Goal: Task Accomplishment & Management: Complete application form

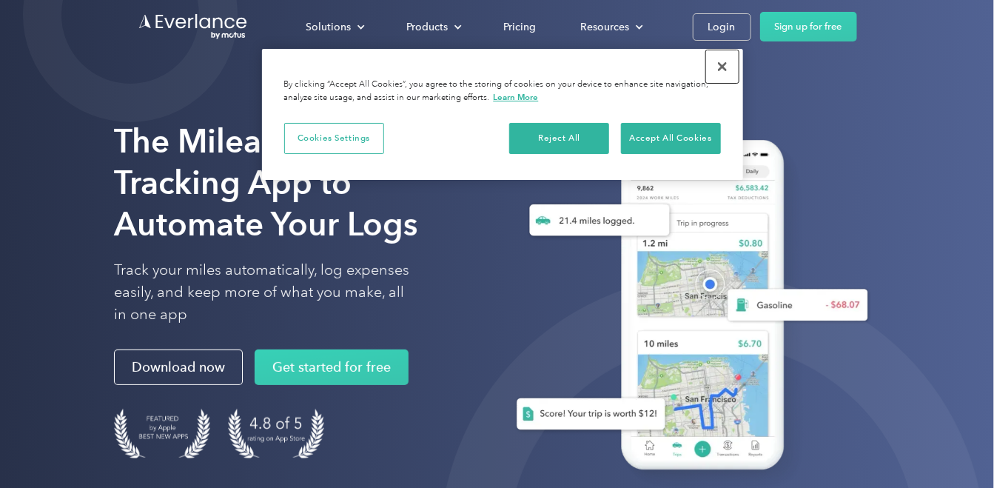
click at [720, 61] on button "Close" at bounding box center [722, 66] width 33 height 33
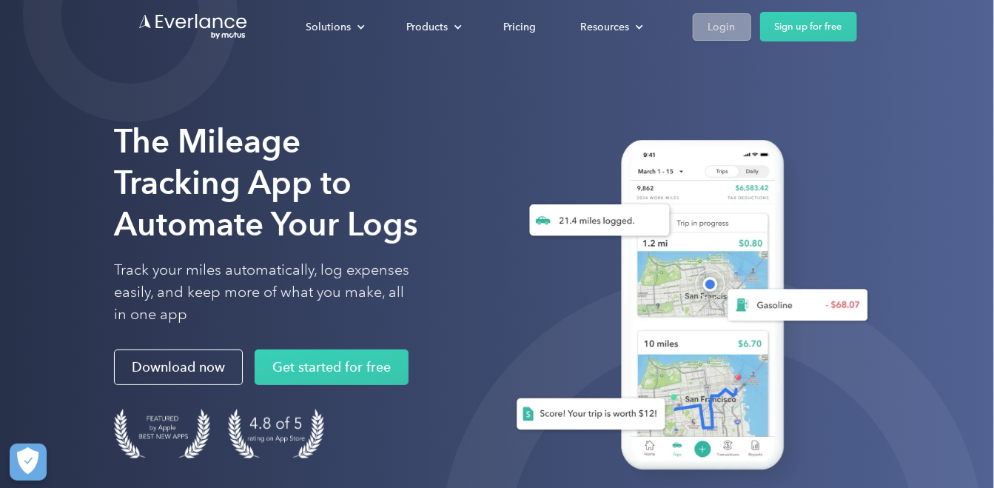
click at [715, 26] on div "Login" at bounding box center [721, 27] width 27 height 18
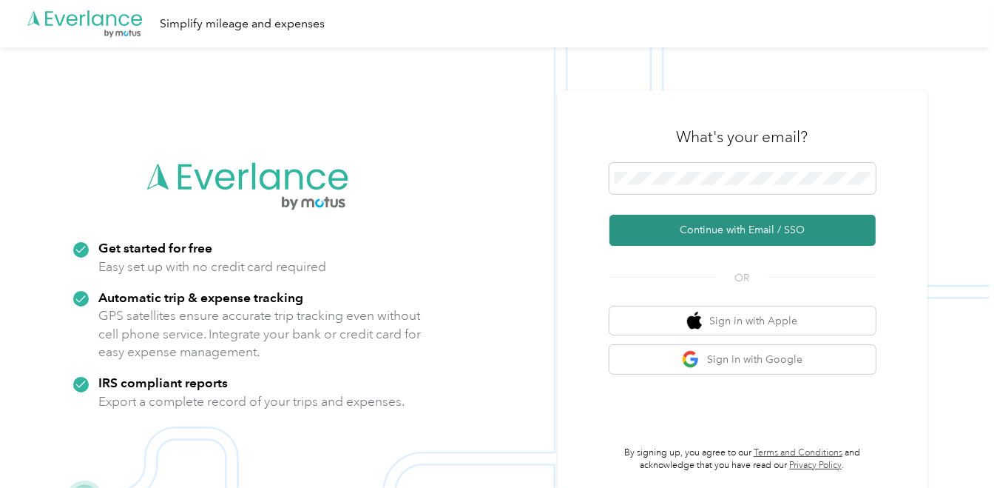
click at [741, 233] on button "Continue with Email / SSO" at bounding box center [743, 230] width 266 height 31
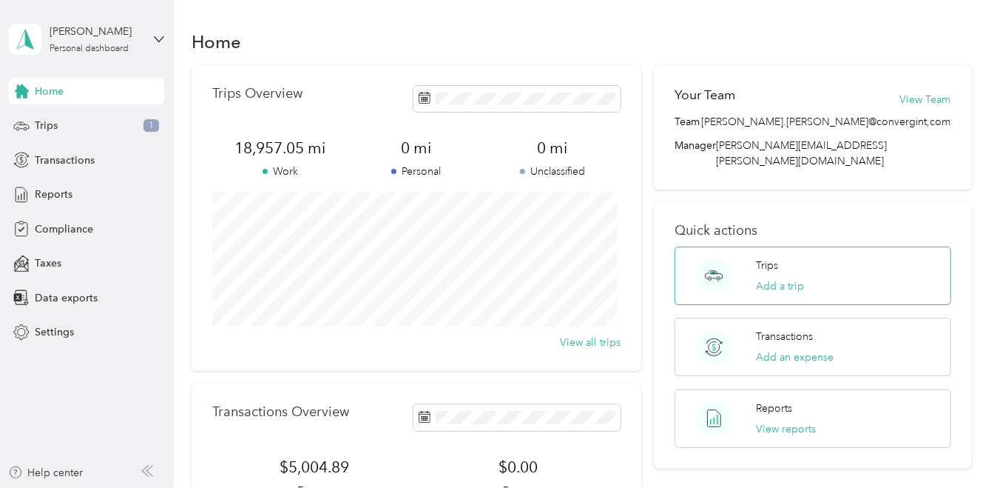
click at [810, 265] on div "Trips Add a trip" at bounding box center [813, 275] width 276 height 58
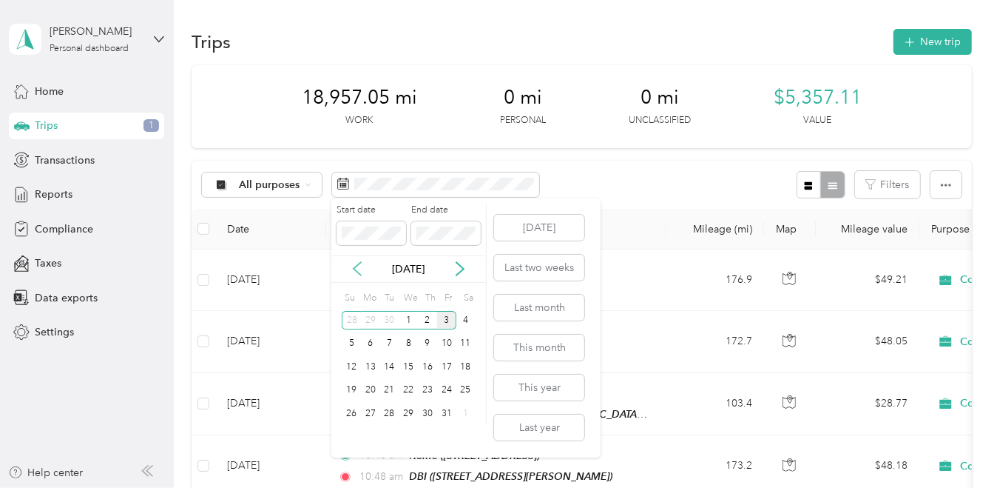
click at [362, 271] on icon at bounding box center [357, 268] width 15 height 15
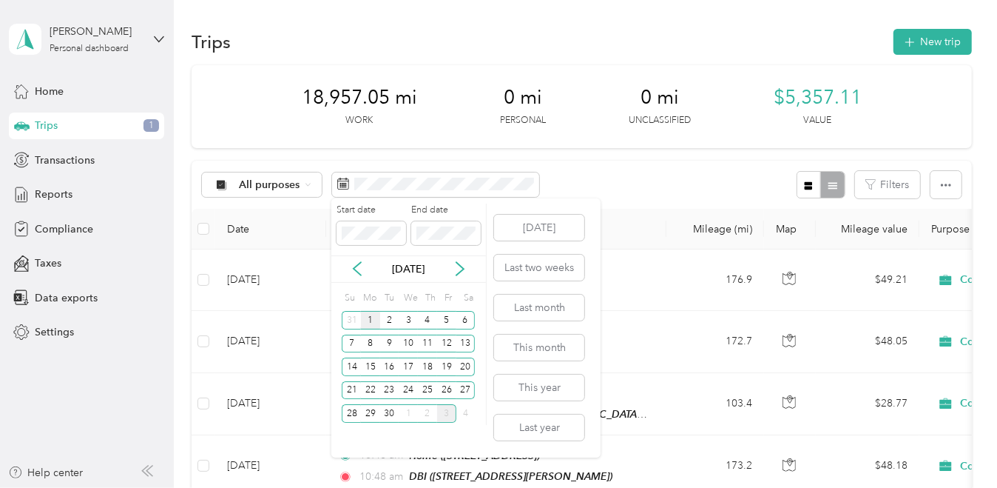
click at [374, 320] on div "1" at bounding box center [370, 320] width 19 height 18
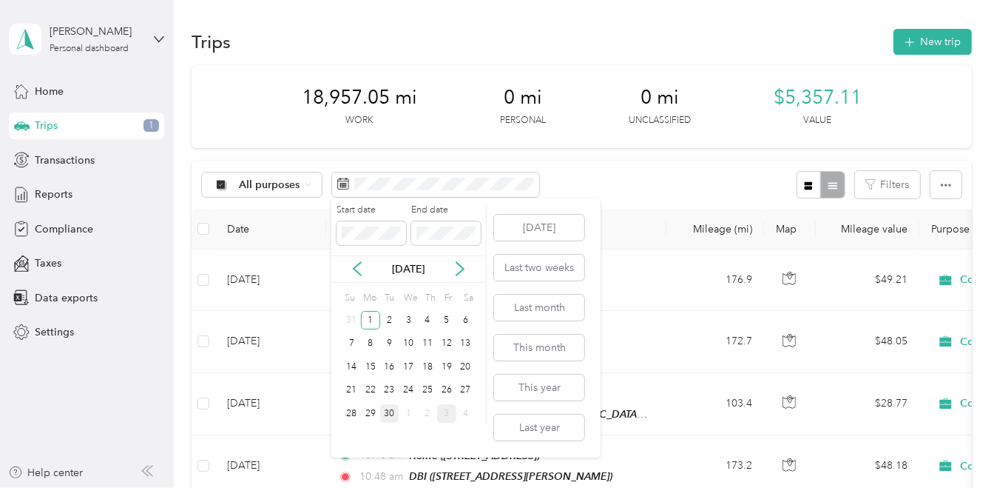
click at [394, 413] on div "30" at bounding box center [389, 413] width 19 height 18
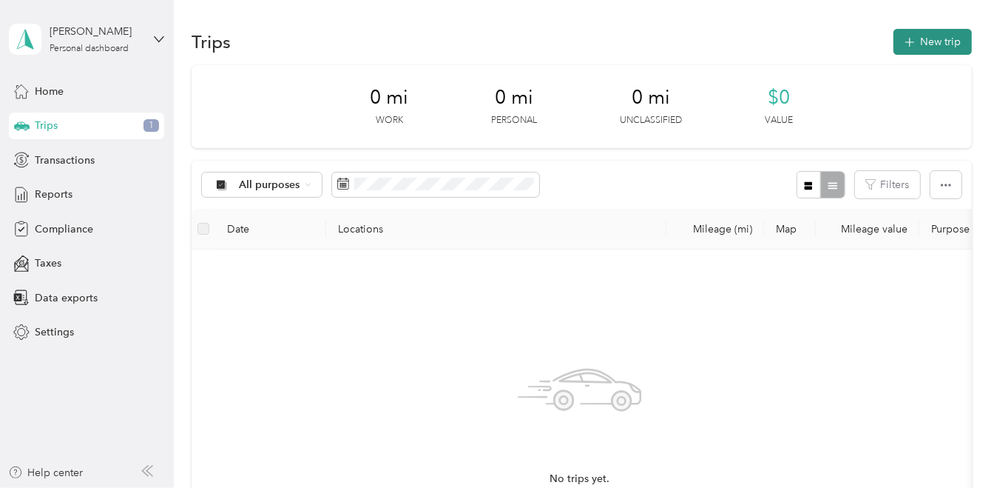
click at [929, 40] on button "New trip" at bounding box center [933, 42] width 78 height 26
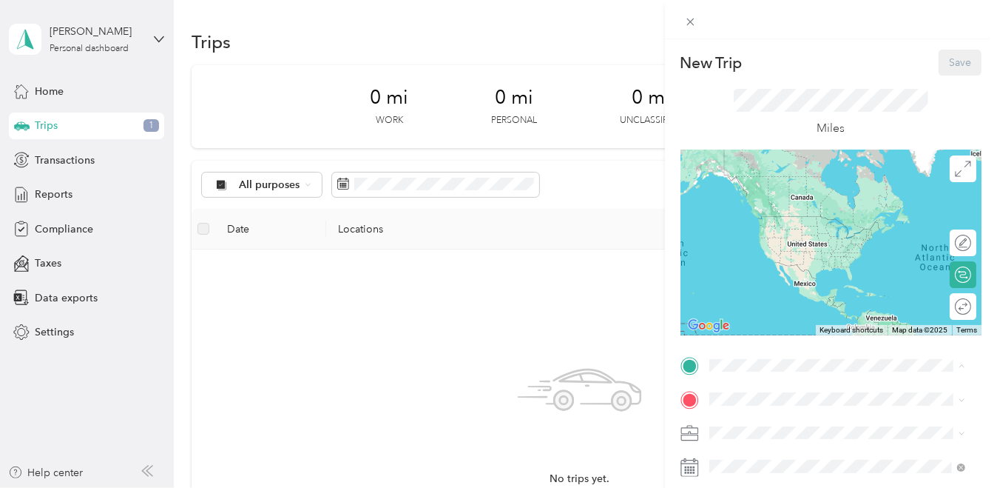
click at [800, 209] on span "[STREET_ADDRESS]" at bounding box center [784, 206] width 94 height 13
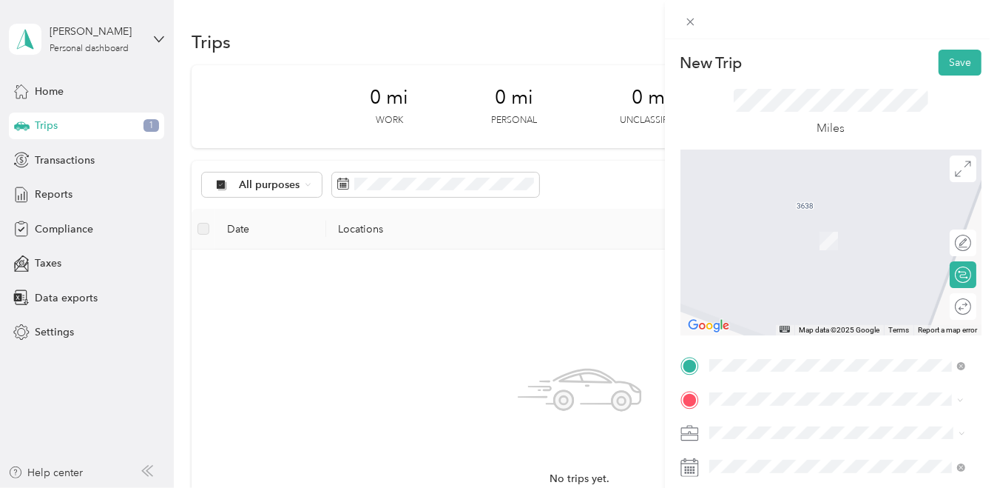
click at [817, 240] on span "5860 West Las Positas Boulevard Pleasanton, California 94588, United States" at bounding box center [811, 233] width 148 height 13
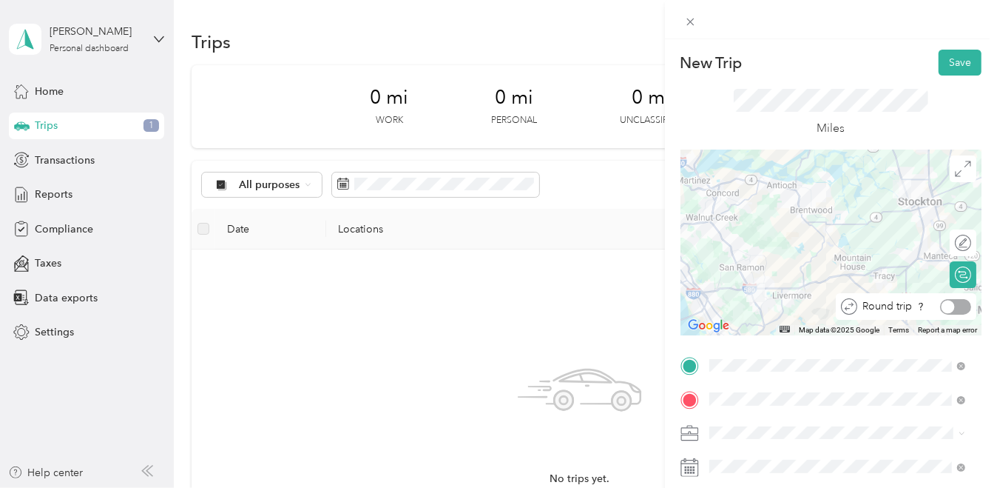
click at [942, 307] on div at bounding box center [948, 306] width 13 height 13
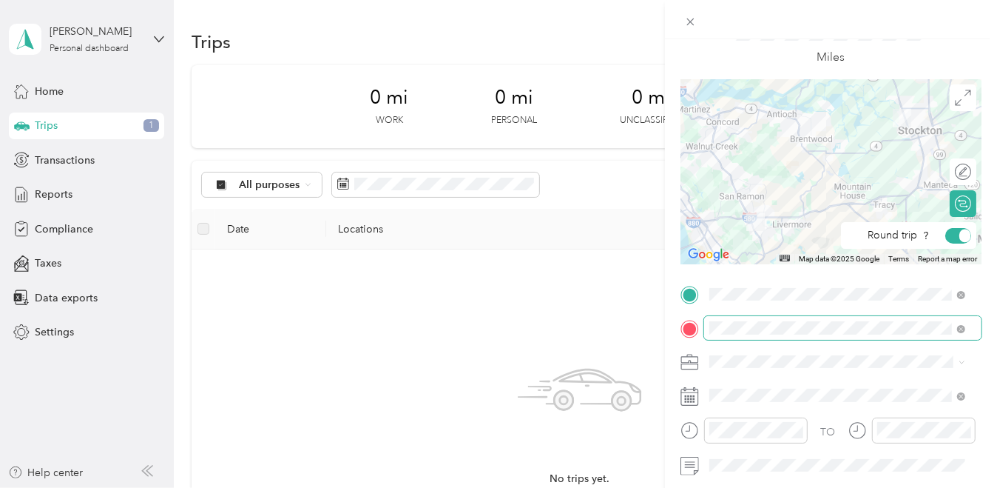
scroll to position [222, 0]
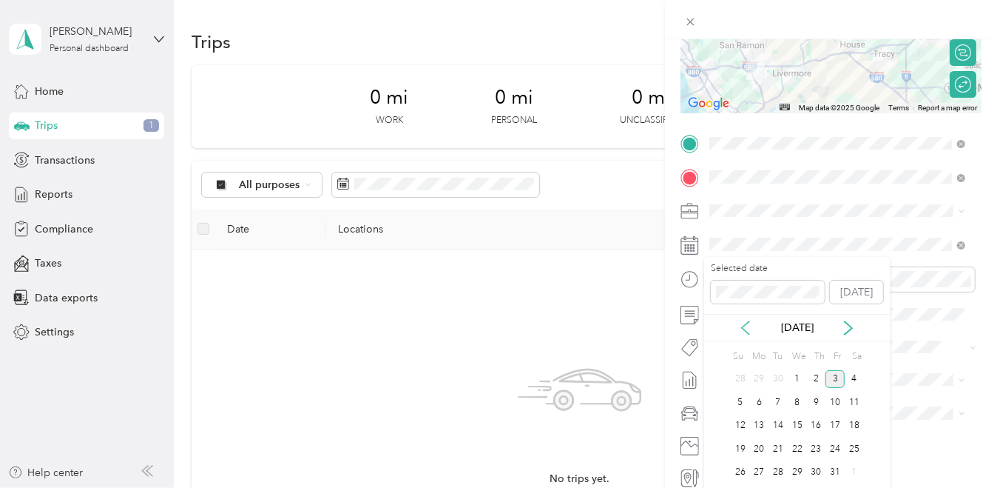
click at [744, 322] on icon at bounding box center [745, 327] width 15 height 15
click at [760, 377] on div "1" at bounding box center [759, 379] width 19 height 18
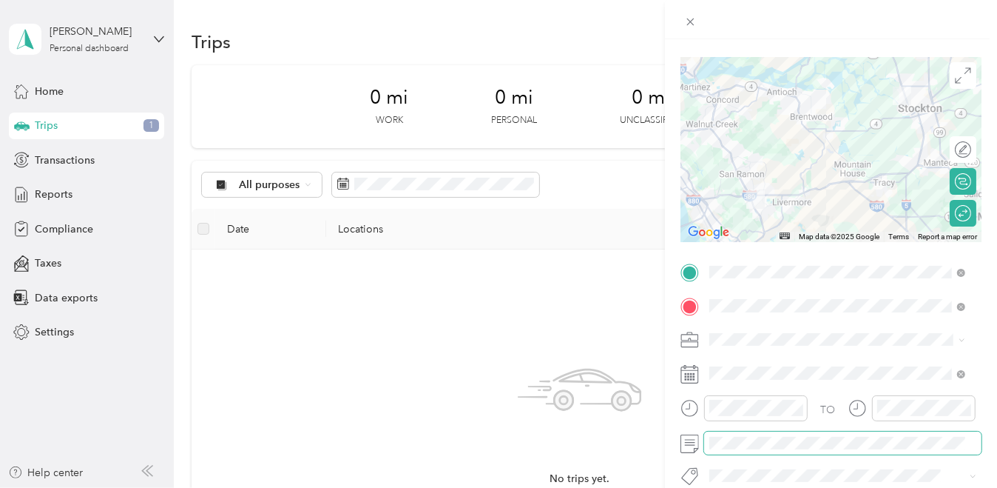
scroll to position [0, 0]
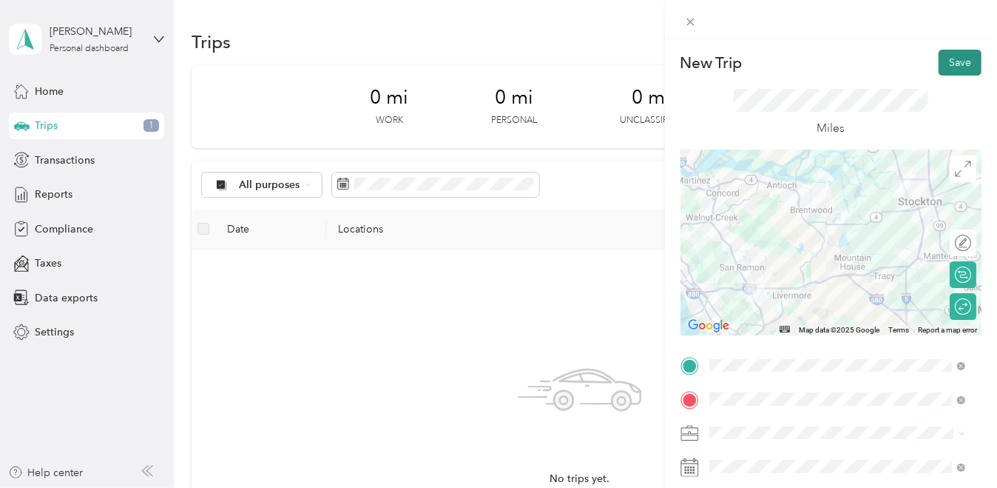
click at [940, 64] on button "Save" at bounding box center [960, 63] width 43 height 26
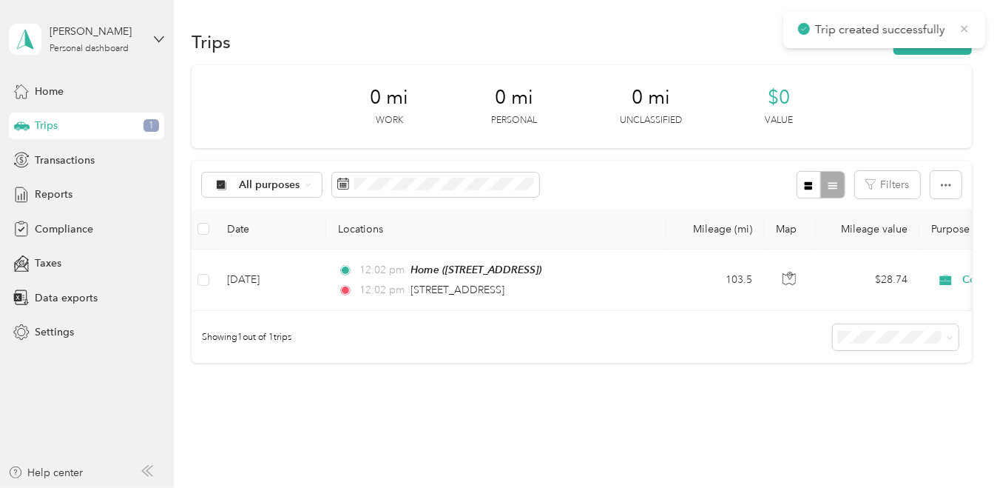
click at [969, 35] on icon at bounding box center [965, 28] width 12 height 13
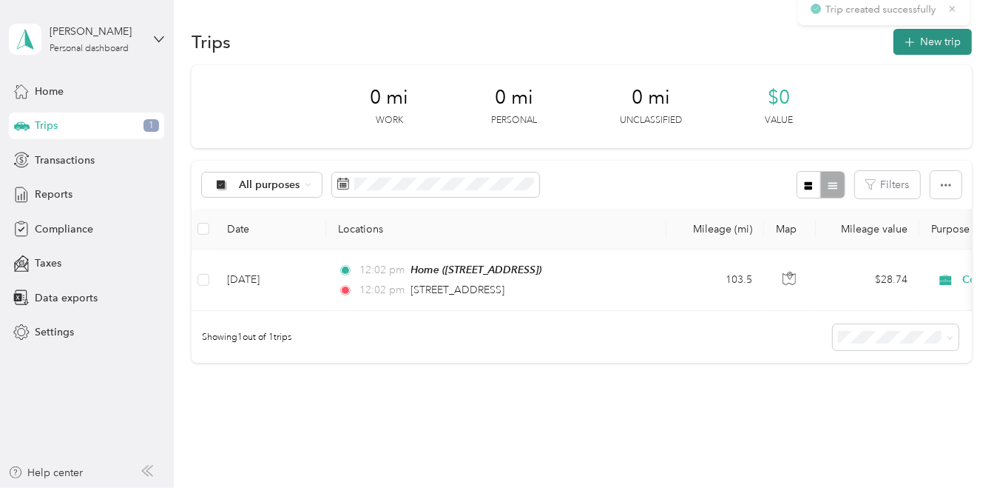
click at [952, 41] on button "New trip" at bounding box center [933, 42] width 78 height 26
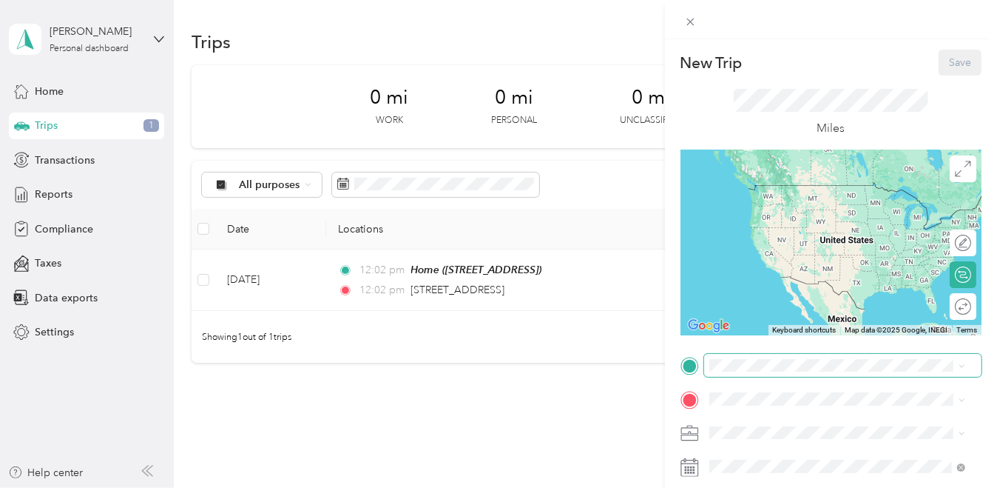
click at [791, 374] on span at bounding box center [842, 366] width 277 height 24
click at [789, 208] on span "[STREET_ADDRESS]" at bounding box center [784, 206] width 94 height 13
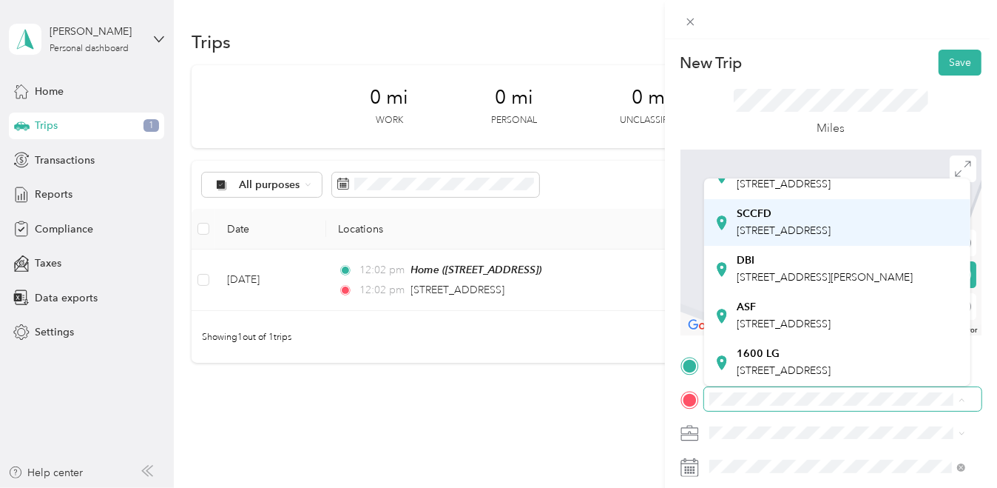
scroll to position [222, 0]
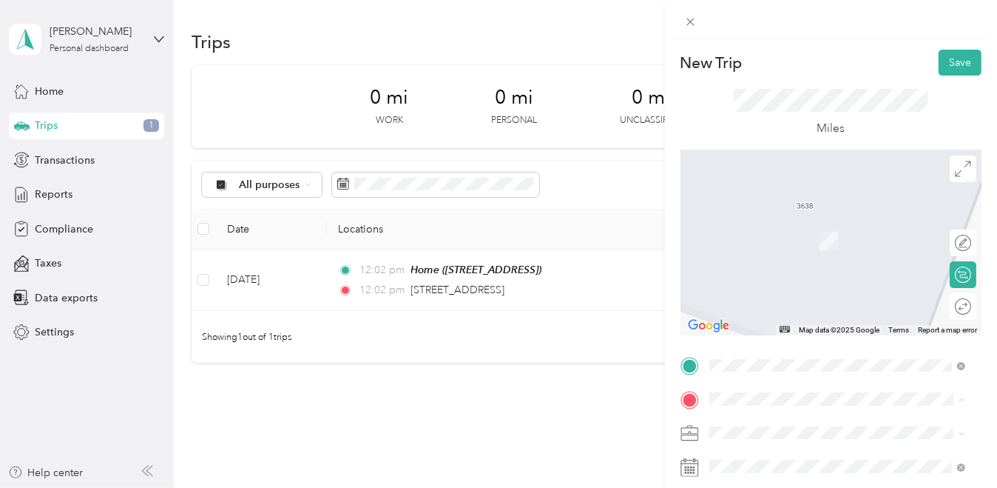
click at [800, 283] on span "[STREET_ADDRESS][PERSON_NAME]" at bounding box center [825, 277] width 176 height 13
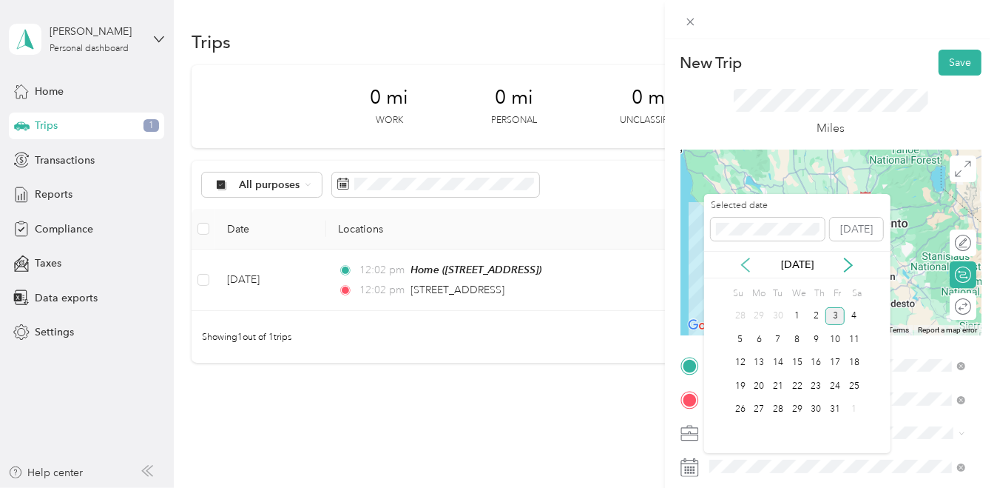
click at [746, 270] on icon at bounding box center [745, 264] width 15 height 15
click at [776, 314] on div "2" at bounding box center [778, 316] width 19 height 18
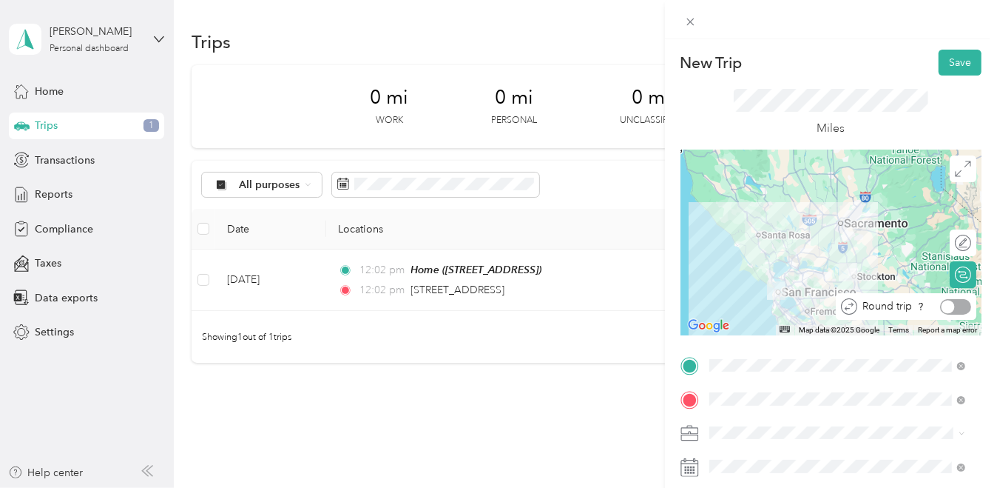
click at [957, 310] on div at bounding box center [955, 307] width 31 height 16
click at [945, 64] on button "Save" at bounding box center [960, 63] width 43 height 26
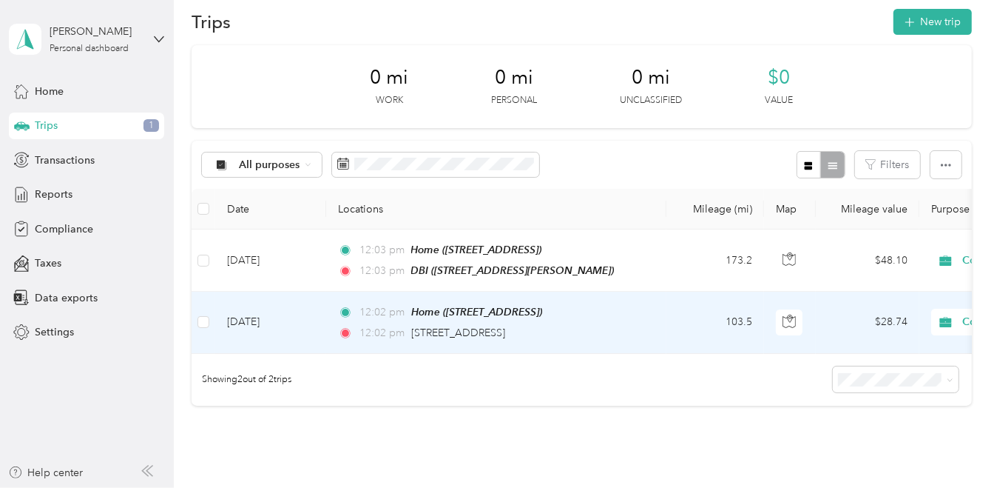
scroll to position [1, 0]
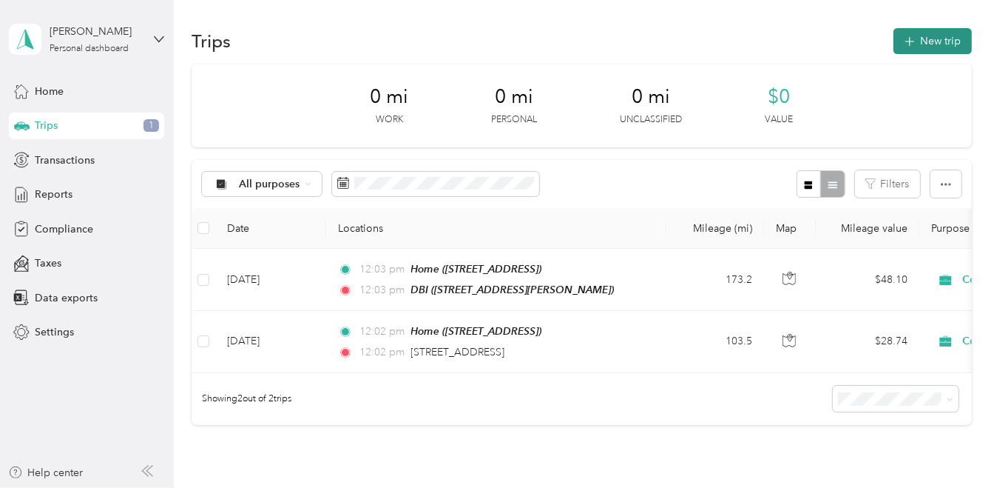
click at [937, 43] on button "New trip" at bounding box center [933, 41] width 78 height 26
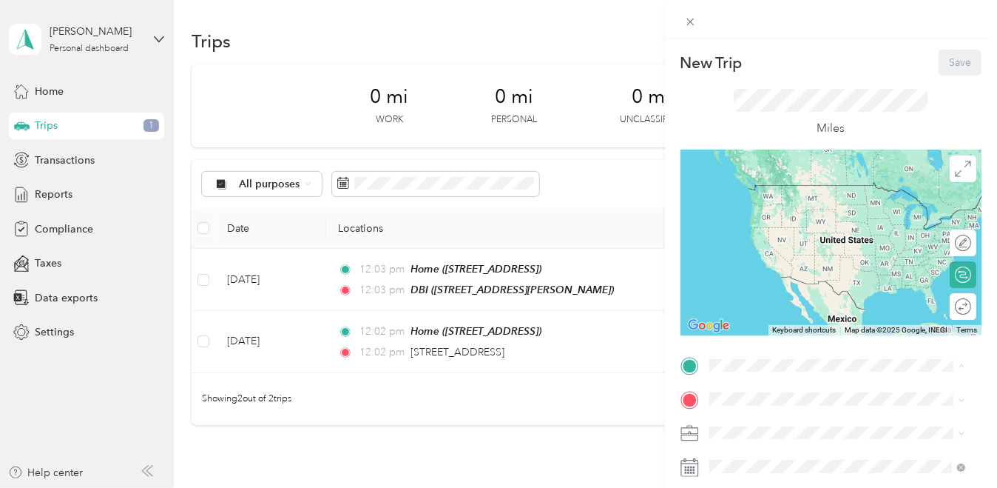
click at [784, 215] on div "Home [STREET_ADDRESS]" at bounding box center [784, 198] width 94 height 31
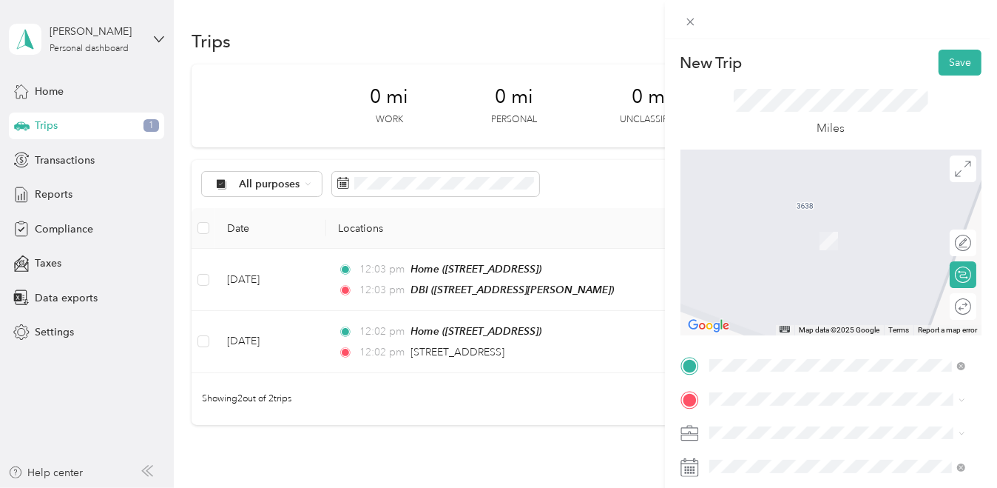
click at [765, 325] on span "[STREET_ADDRESS] , 94588, [GEOGRAPHIC_DATA], [GEOGRAPHIC_DATA], [GEOGRAPHIC_DAT…" at bounding box center [848, 303] width 222 height 44
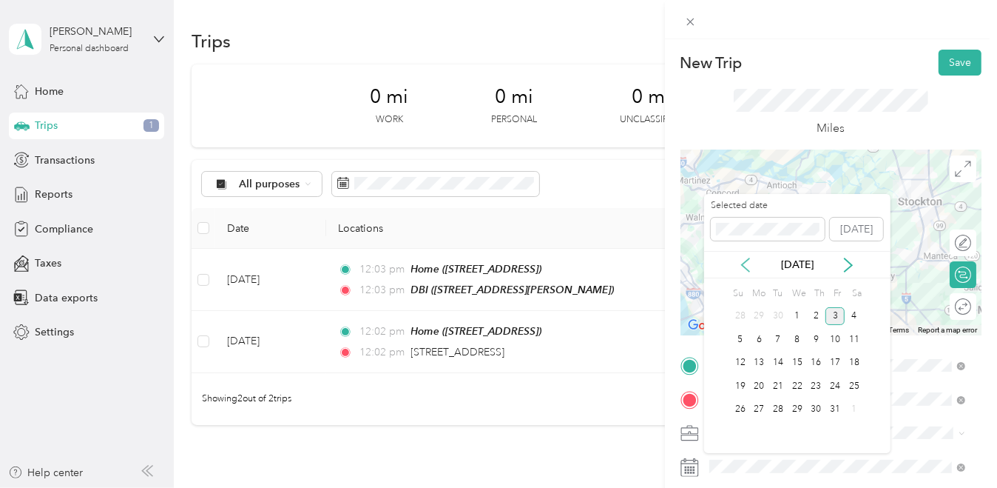
click at [749, 266] on icon at bounding box center [745, 264] width 15 height 15
click at [802, 314] on div "3" at bounding box center [797, 316] width 19 height 18
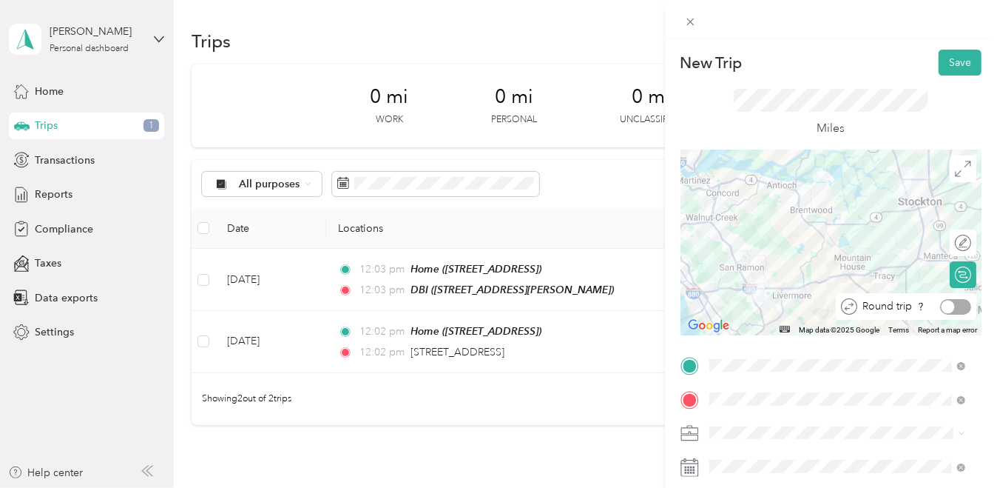
click at [947, 309] on div at bounding box center [955, 307] width 31 height 16
click at [954, 65] on button "Save" at bounding box center [960, 63] width 43 height 26
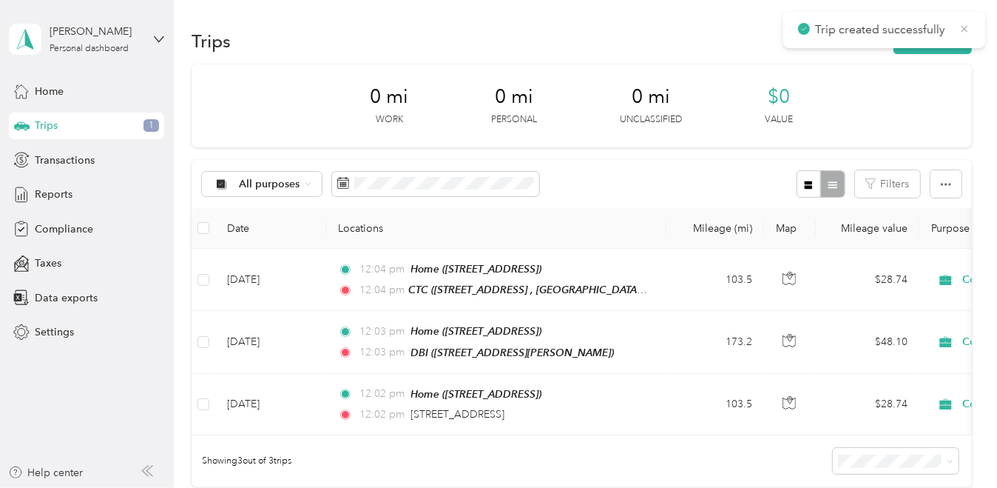
click at [968, 33] on icon at bounding box center [965, 28] width 12 height 13
click at [943, 36] on button "New trip" at bounding box center [933, 41] width 78 height 26
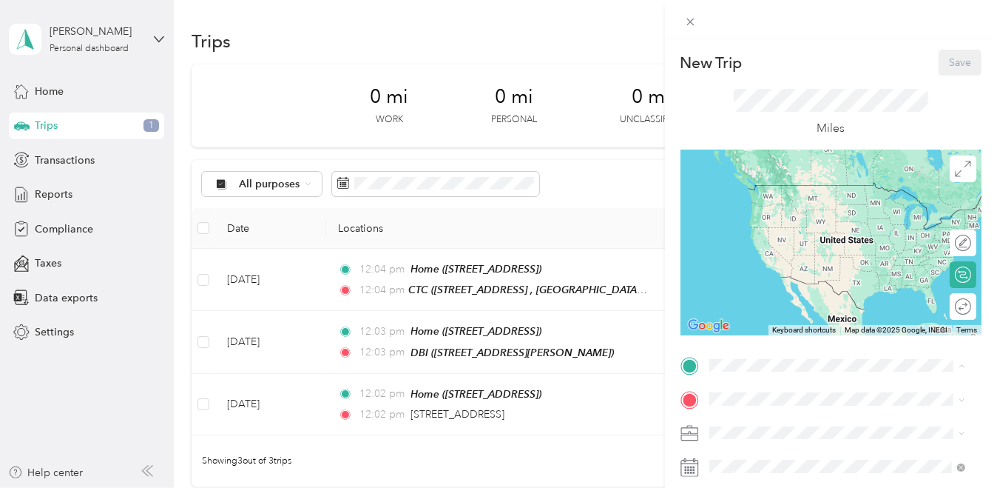
click at [796, 198] on div "Home [STREET_ADDRESS]" at bounding box center [784, 198] width 94 height 31
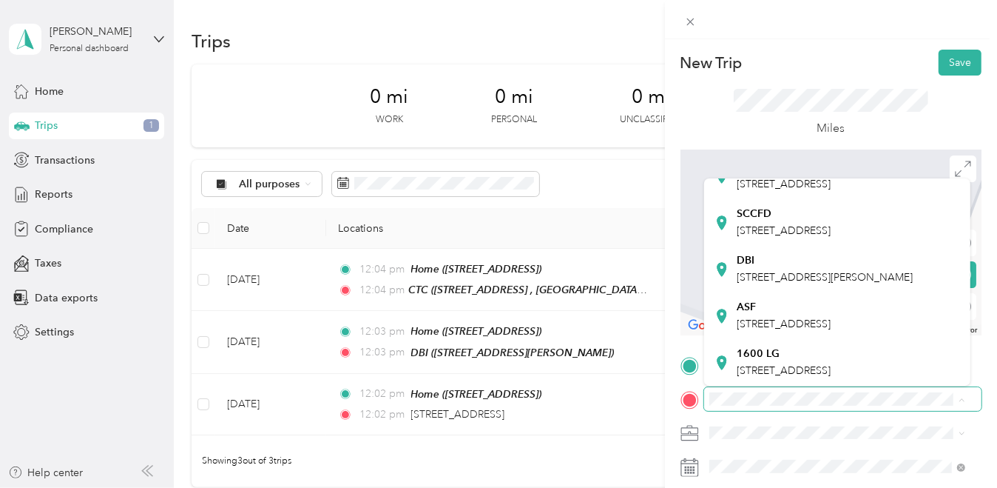
scroll to position [305, 0]
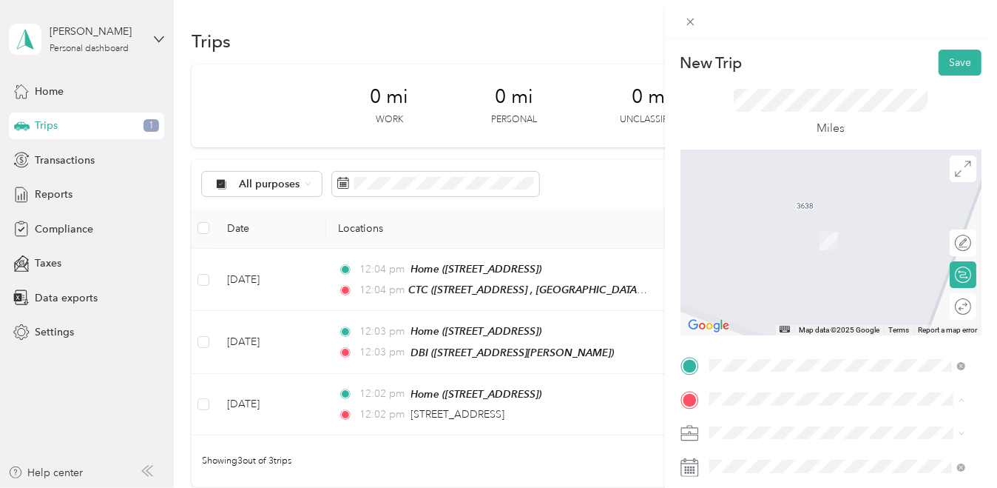
click at [800, 364] on span "[STREET_ADDRESS]" at bounding box center [784, 370] width 94 height 13
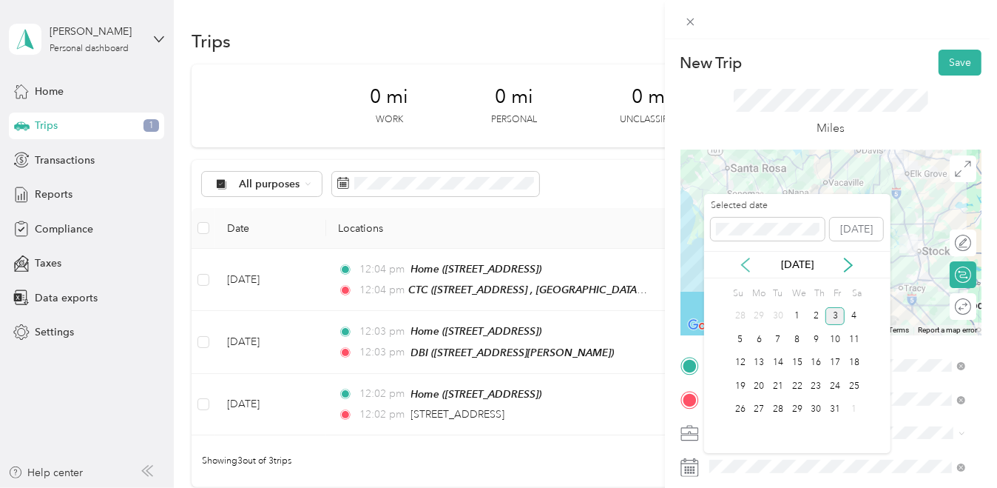
click at [743, 259] on icon at bounding box center [745, 264] width 15 height 15
click at [818, 315] on div "4" at bounding box center [816, 316] width 19 height 18
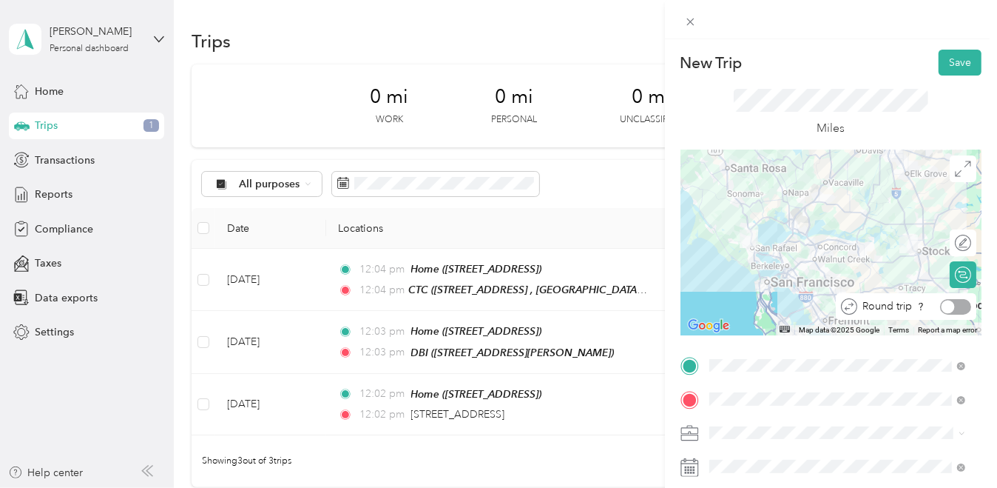
click at [945, 309] on div at bounding box center [955, 307] width 31 height 16
click at [953, 66] on button "Save" at bounding box center [960, 63] width 43 height 26
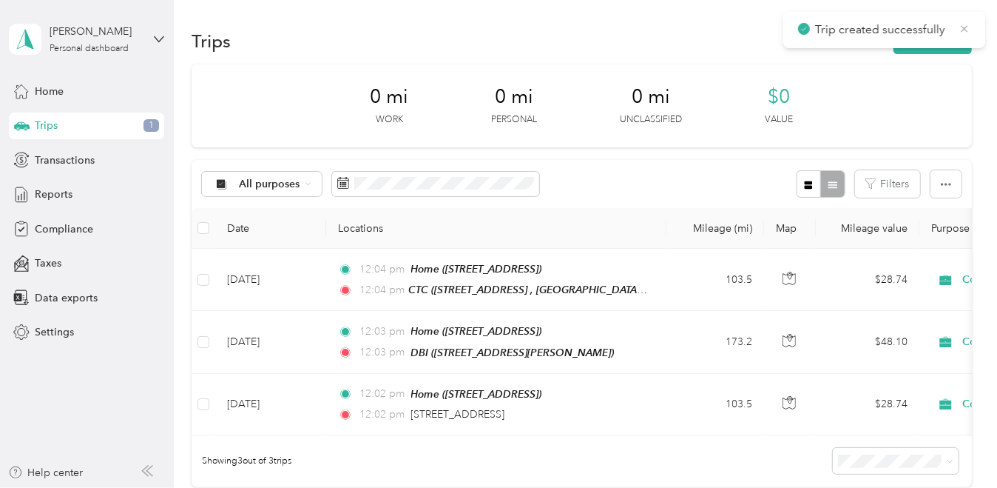
click at [967, 31] on icon at bounding box center [965, 28] width 12 height 13
click at [947, 41] on button "New trip" at bounding box center [933, 41] width 78 height 26
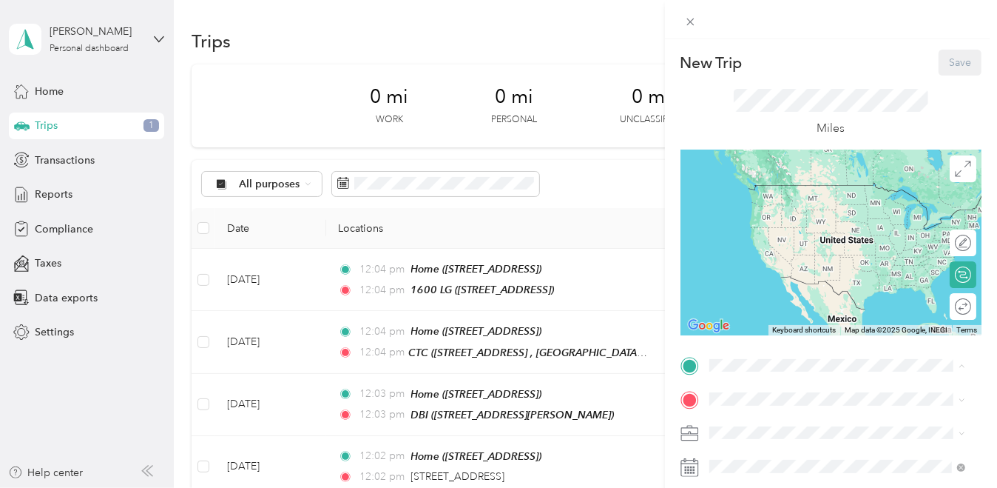
click at [774, 213] on span "[STREET_ADDRESS]" at bounding box center [784, 206] width 94 height 13
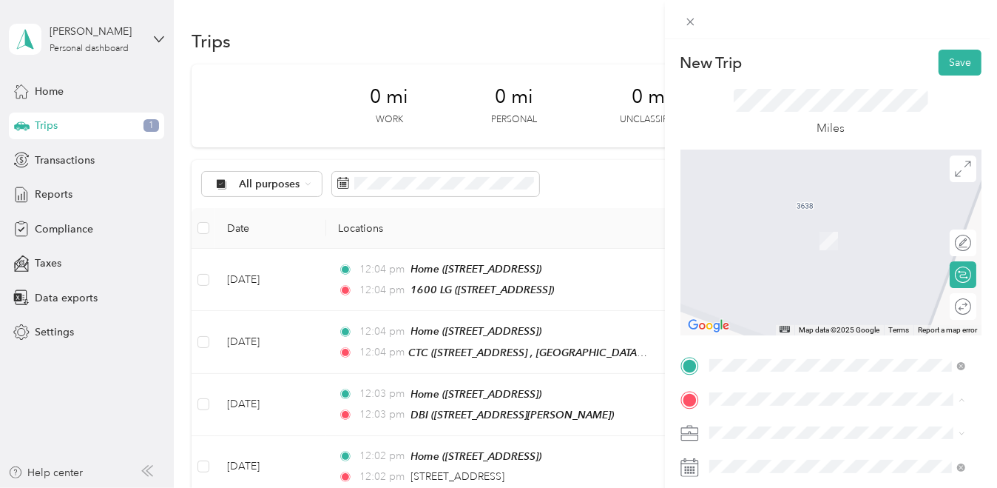
click at [769, 325] on span "[STREET_ADDRESS] , 94588, [GEOGRAPHIC_DATA], [GEOGRAPHIC_DATA], [GEOGRAPHIC_DAT…" at bounding box center [848, 303] width 222 height 44
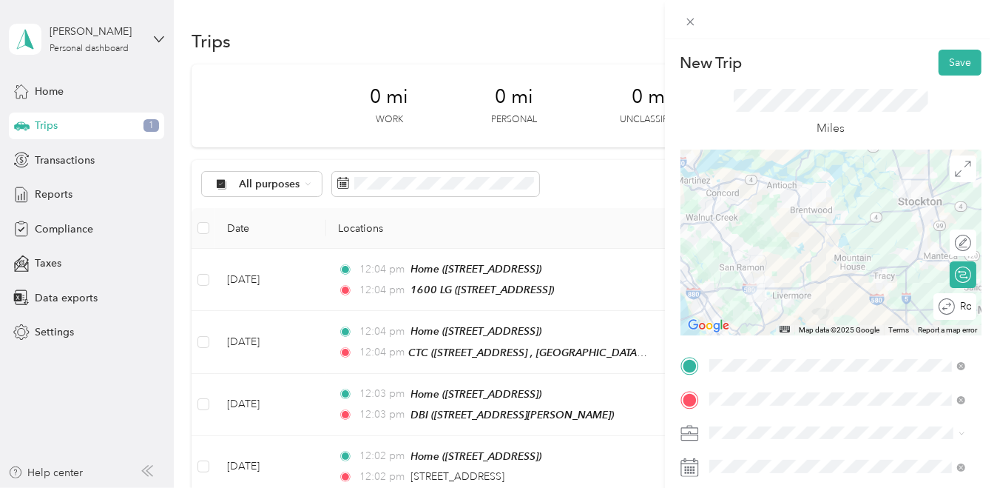
click at [956, 311] on div "Round trip" at bounding box center [955, 306] width 43 height 27
click at [988, 303] on div at bounding box center [988, 307] width 0 height 16
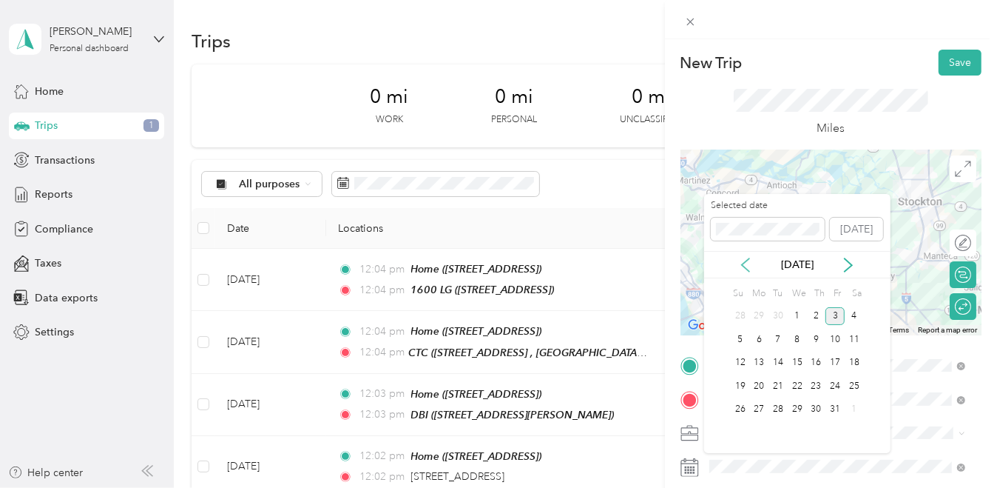
click at [749, 268] on icon at bounding box center [745, 264] width 15 height 15
click at [842, 313] on div "5" at bounding box center [835, 316] width 19 height 18
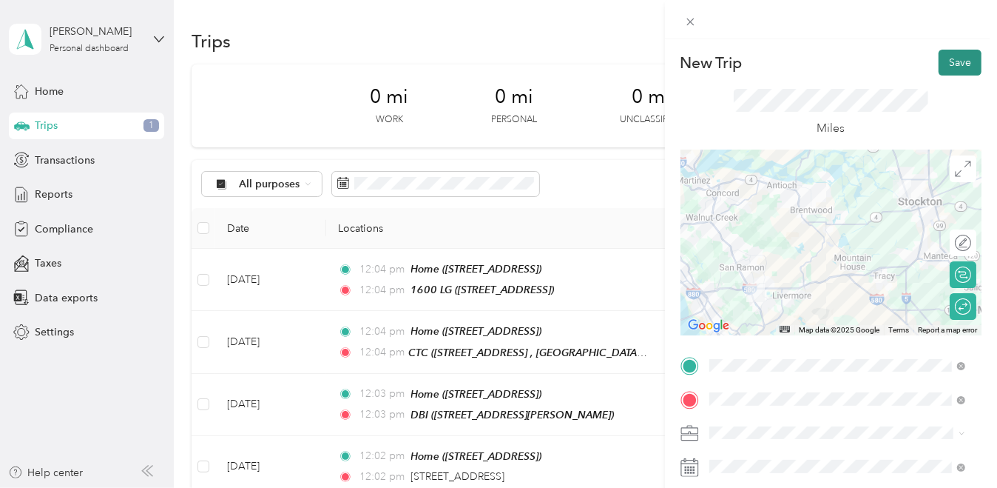
click at [949, 58] on button "Save" at bounding box center [960, 63] width 43 height 26
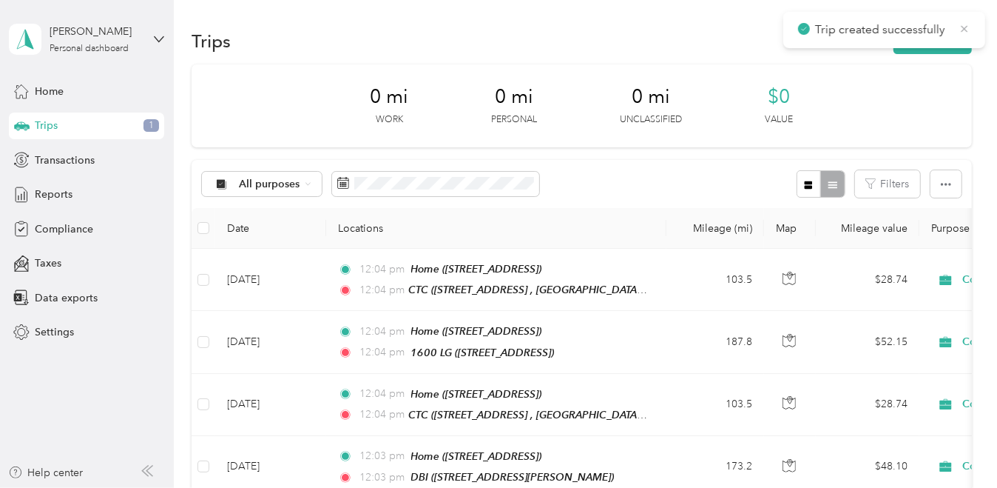
click at [962, 28] on icon at bounding box center [965, 28] width 12 height 13
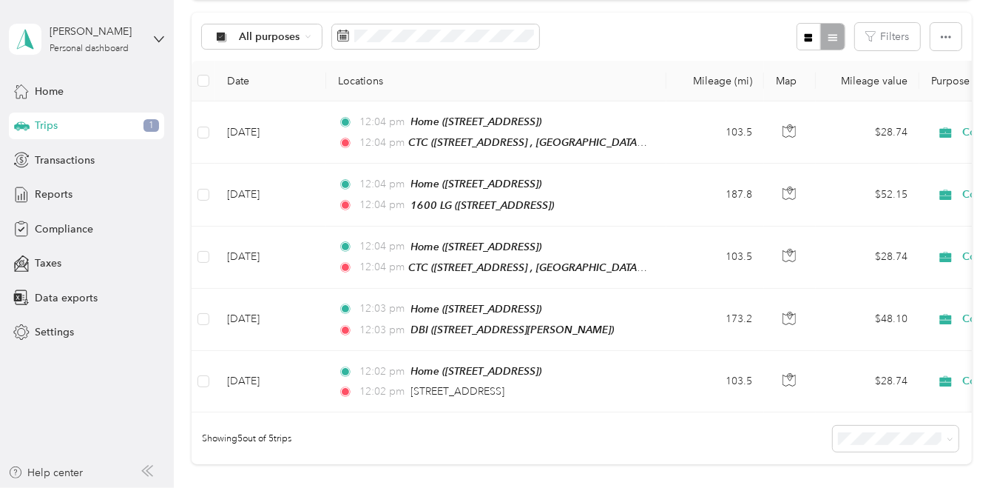
scroll to position [0, 0]
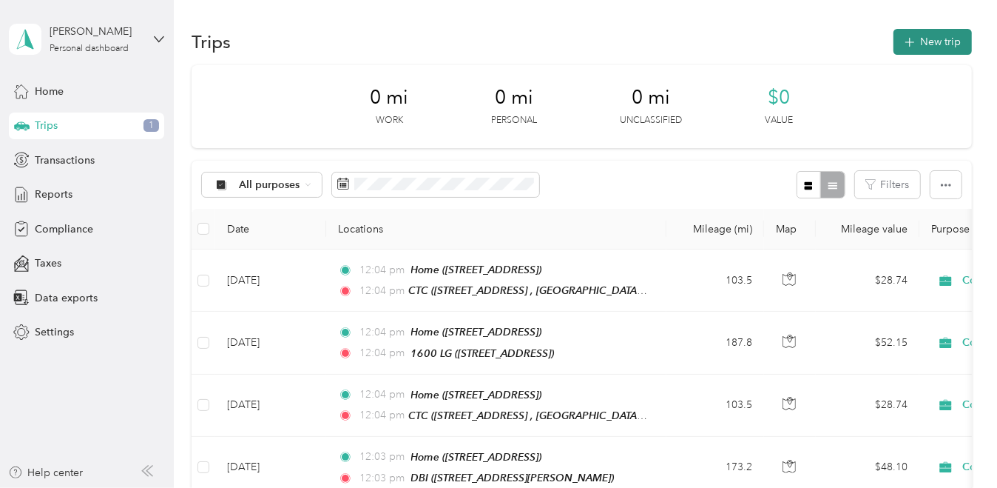
click at [939, 41] on button "New trip" at bounding box center [933, 42] width 78 height 26
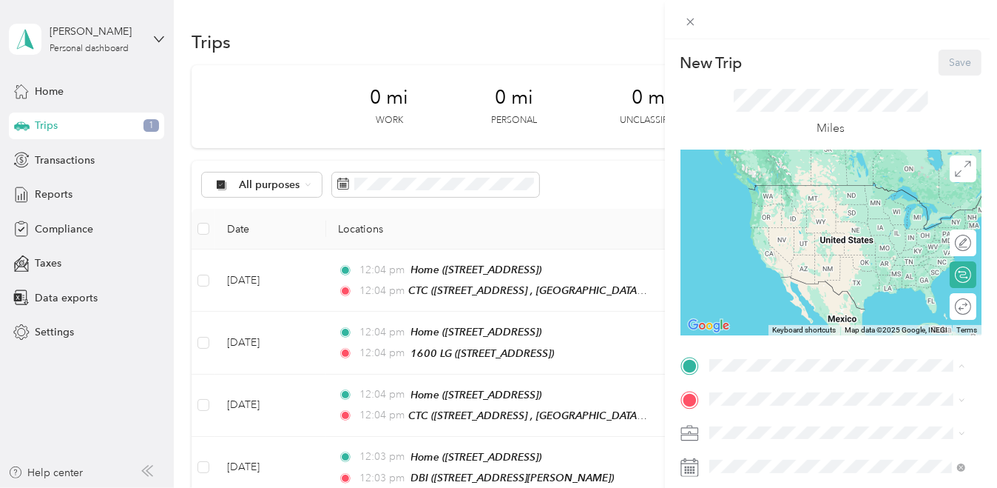
click at [826, 213] on span "[STREET_ADDRESS]" at bounding box center [784, 206] width 94 height 13
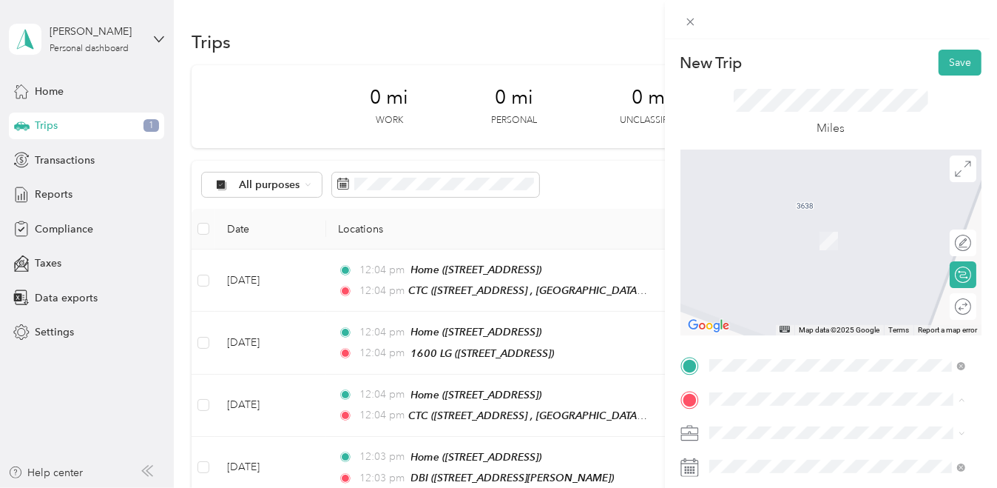
click at [772, 325] on span "[STREET_ADDRESS] , 94588, [GEOGRAPHIC_DATA], [GEOGRAPHIC_DATA], [GEOGRAPHIC_DAT…" at bounding box center [848, 303] width 222 height 44
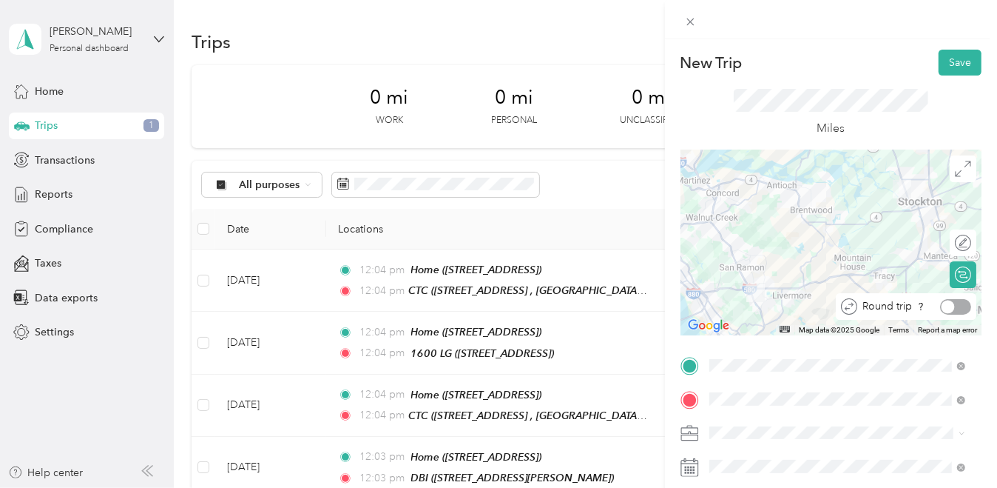
click at [942, 308] on div at bounding box center [948, 306] width 13 height 13
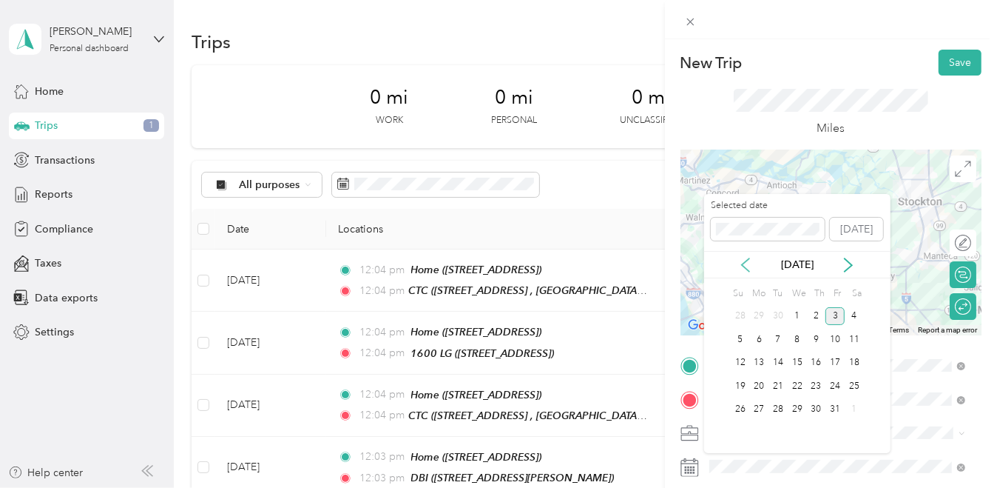
click at [750, 260] on icon at bounding box center [745, 264] width 15 height 15
click at [764, 345] on div "8" at bounding box center [759, 339] width 19 height 18
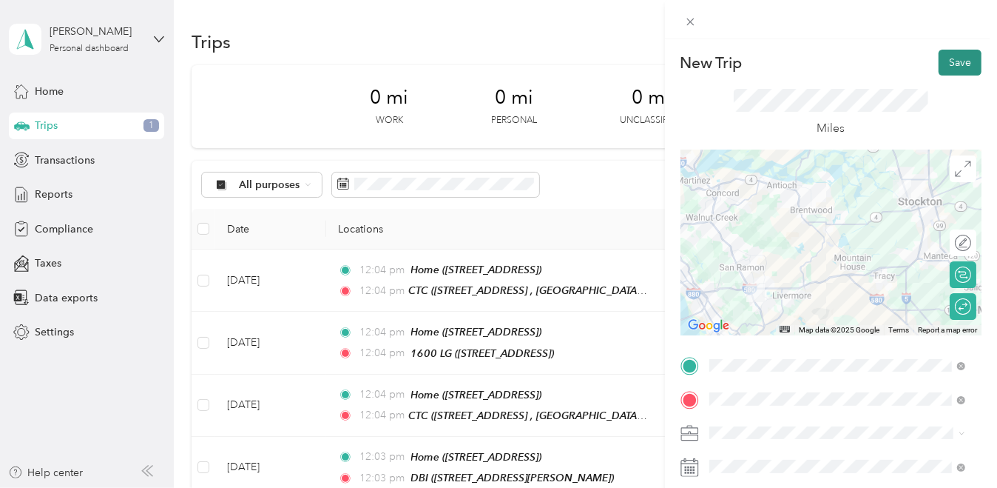
click at [942, 61] on button "Save" at bounding box center [960, 63] width 43 height 26
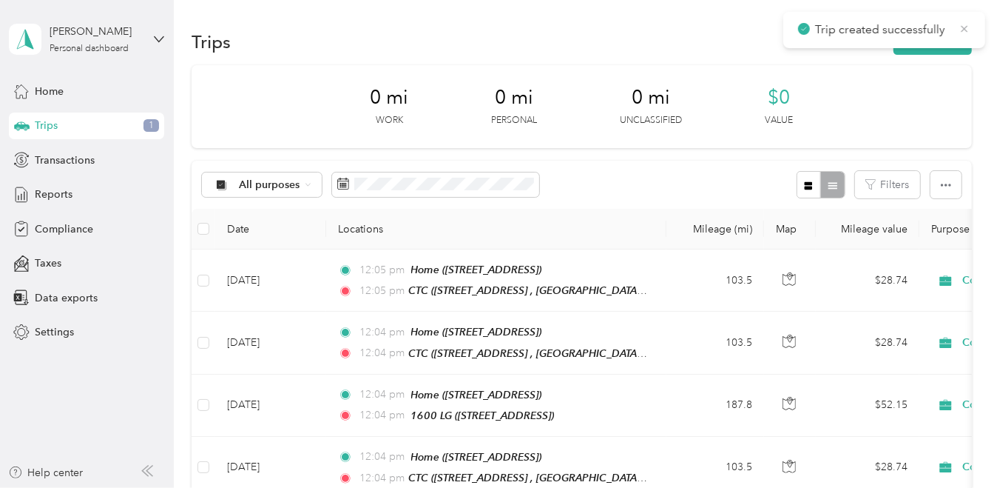
click at [966, 33] on icon at bounding box center [965, 28] width 12 height 13
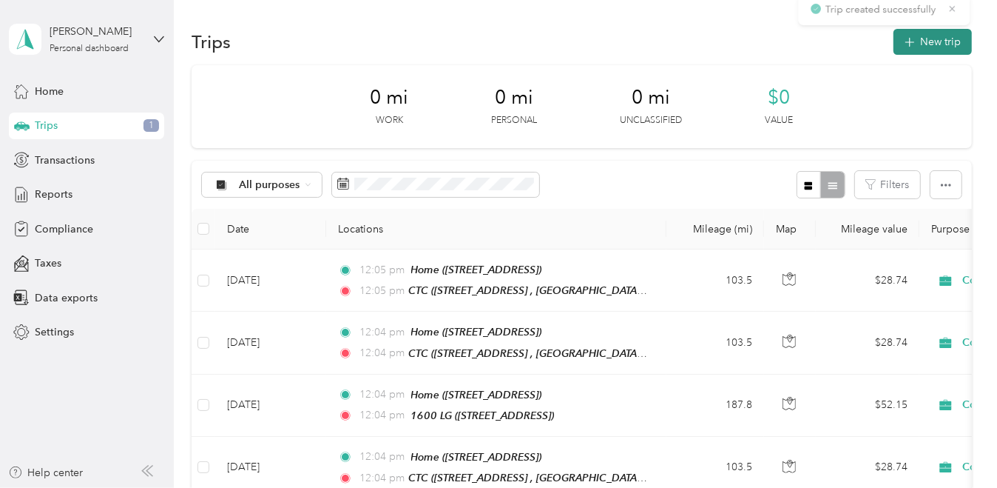
click at [945, 41] on button "New trip" at bounding box center [933, 42] width 78 height 26
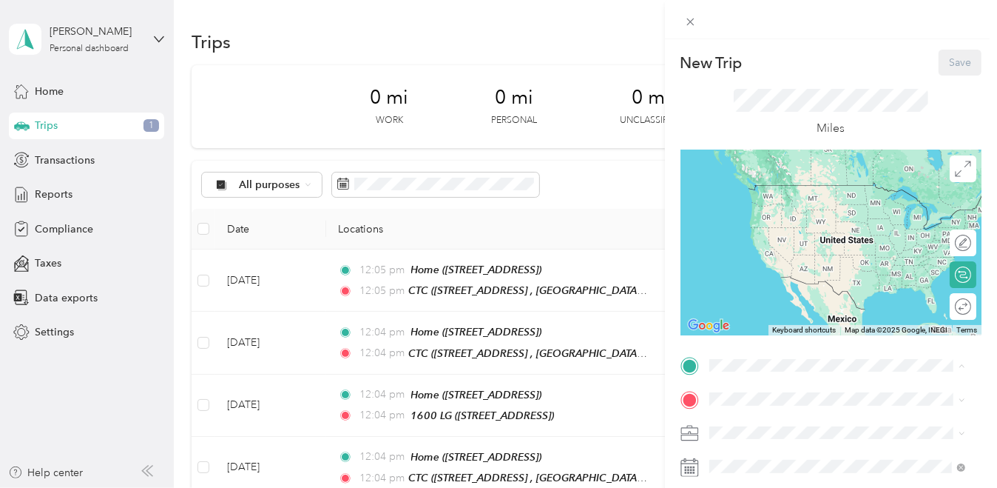
click at [791, 197] on div "Home [STREET_ADDRESS]" at bounding box center [784, 198] width 94 height 31
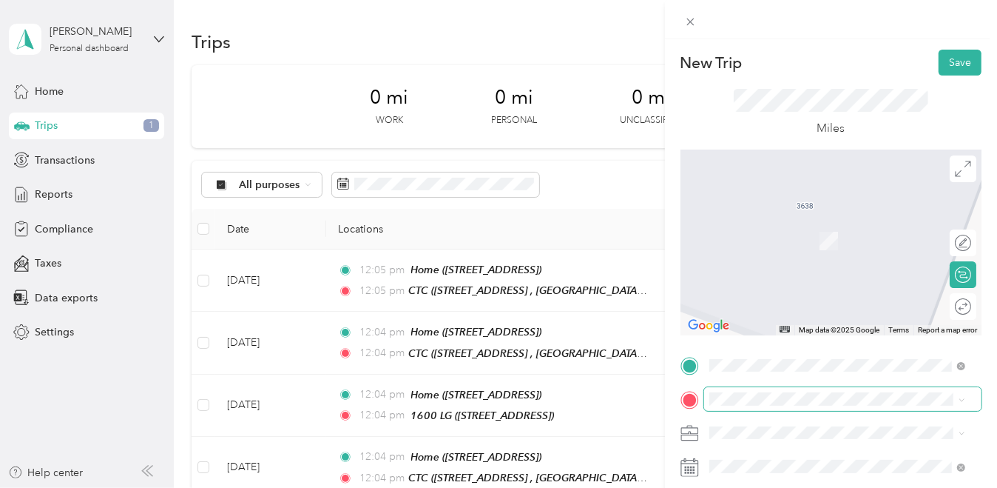
click at [778, 391] on span at bounding box center [842, 399] width 277 height 24
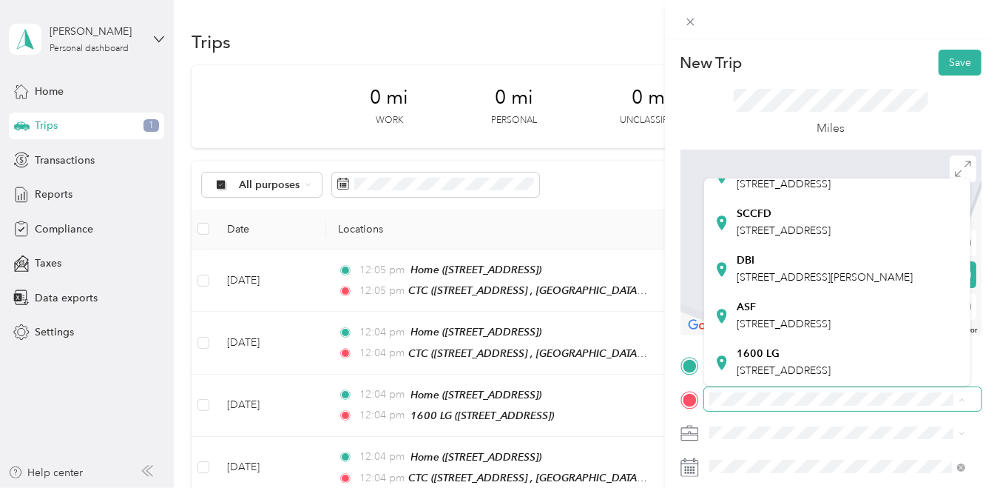
scroll to position [305, 0]
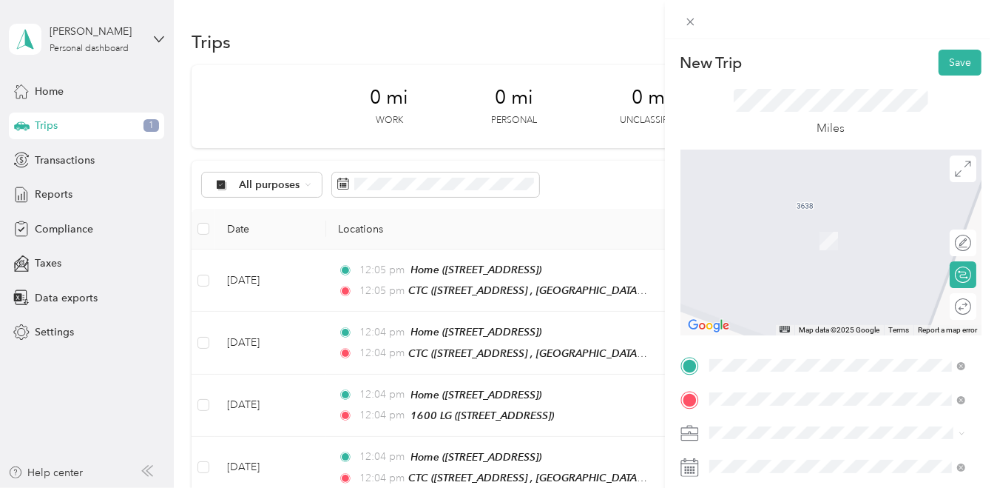
click at [771, 237] on span "350 Masonic Avenue San Francisco, California 94118, United States" at bounding box center [811, 234] width 148 height 13
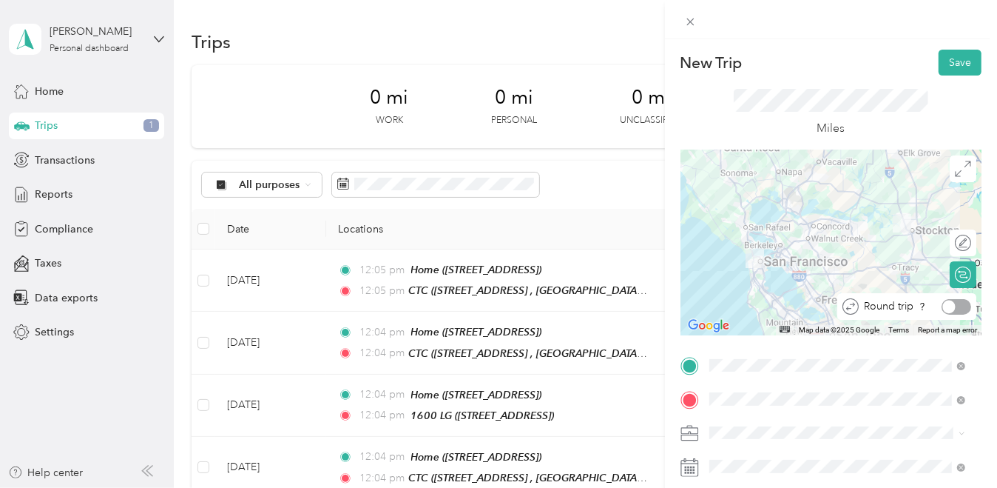
click at [956, 308] on div at bounding box center [957, 307] width 30 height 16
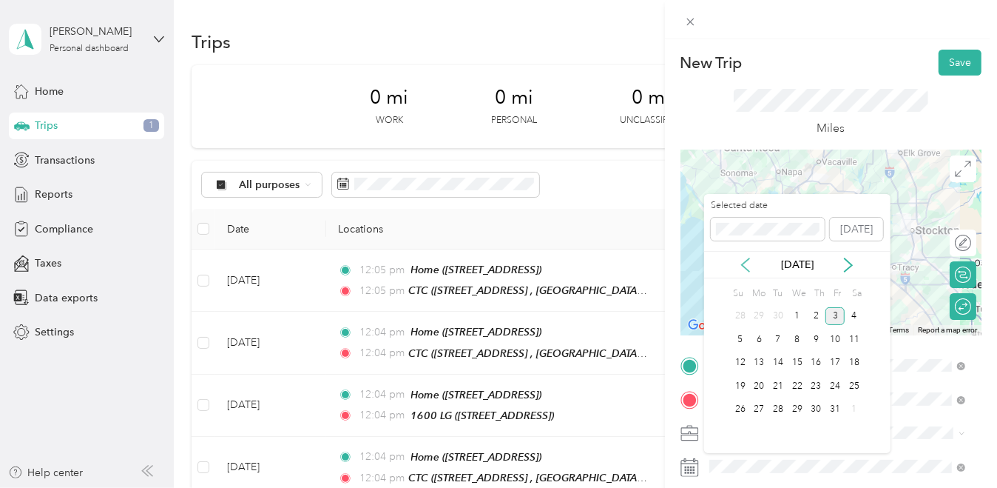
click at [745, 266] on icon at bounding box center [745, 264] width 7 height 13
click at [786, 341] on div "9" at bounding box center [778, 339] width 19 height 18
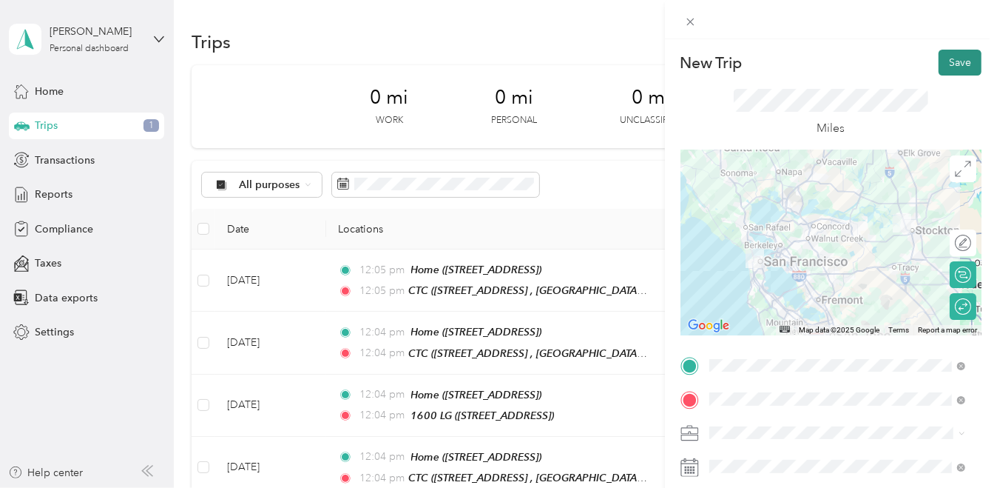
click at [957, 62] on button "Save" at bounding box center [960, 63] width 43 height 26
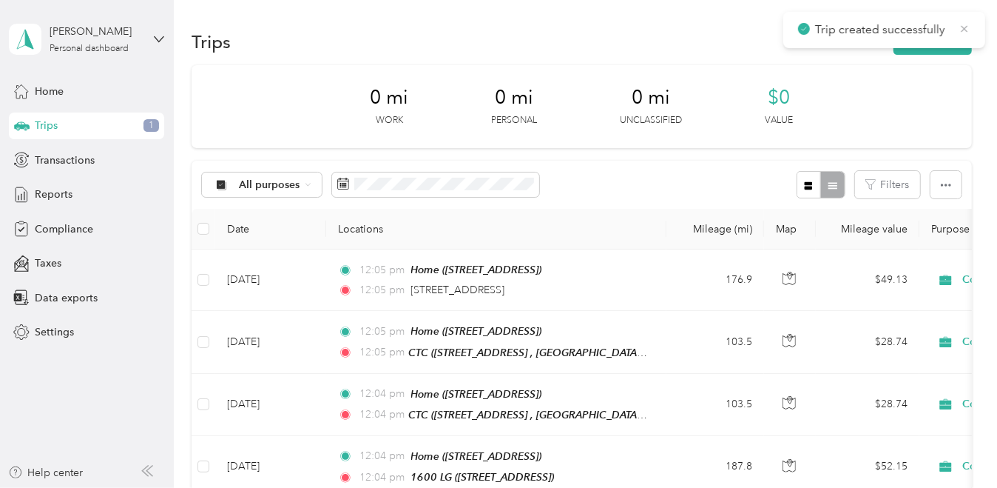
click at [963, 30] on icon at bounding box center [965, 28] width 7 height 7
click at [952, 44] on button "New trip" at bounding box center [933, 42] width 78 height 26
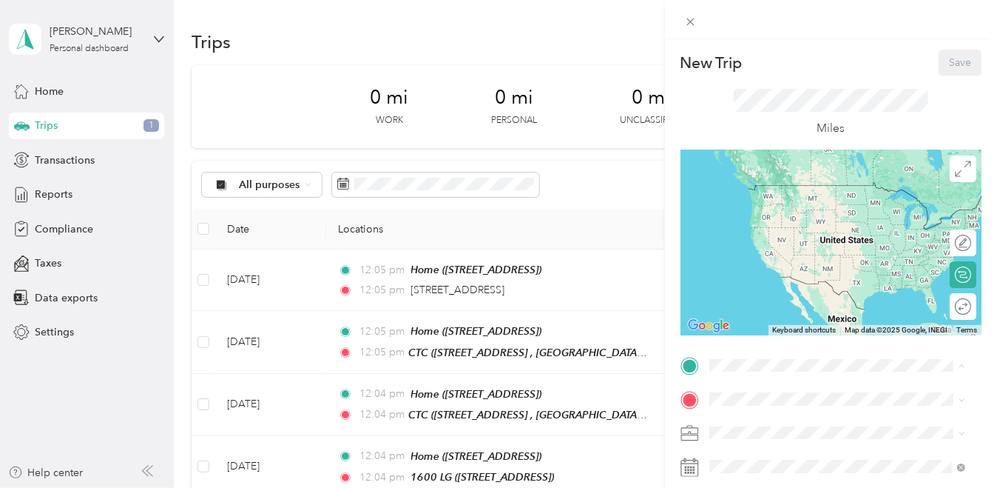
click at [775, 206] on span "[STREET_ADDRESS]" at bounding box center [784, 206] width 94 height 13
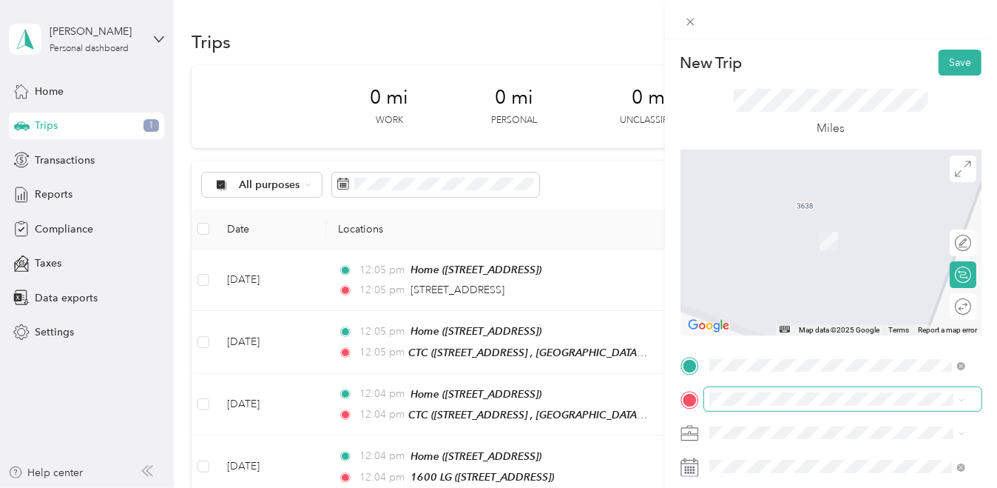
click at [756, 390] on span at bounding box center [842, 399] width 277 height 24
click at [823, 217] on span "325 Arguello Boulevard San Francisco, California 94118, United States" at bounding box center [848, 225] width 223 height 26
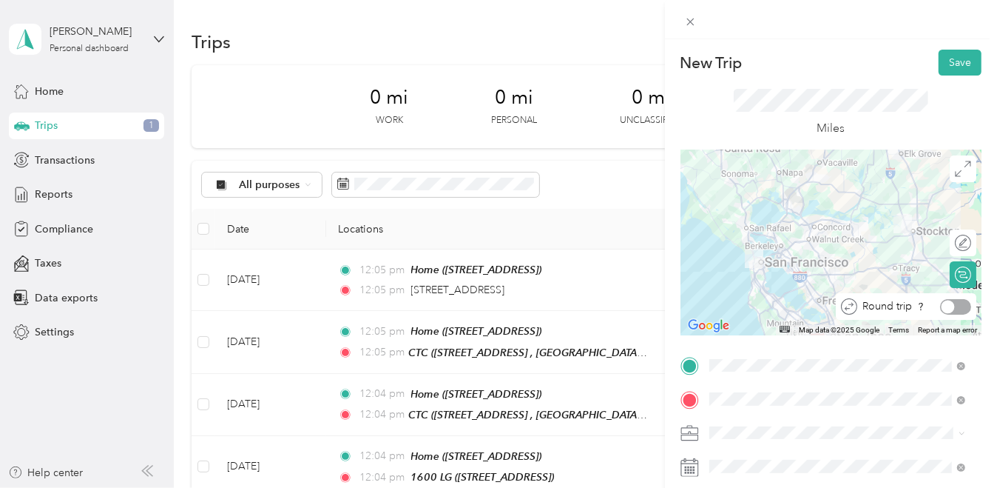
click at [951, 309] on div at bounding box center [955, 307] width 31 height 16
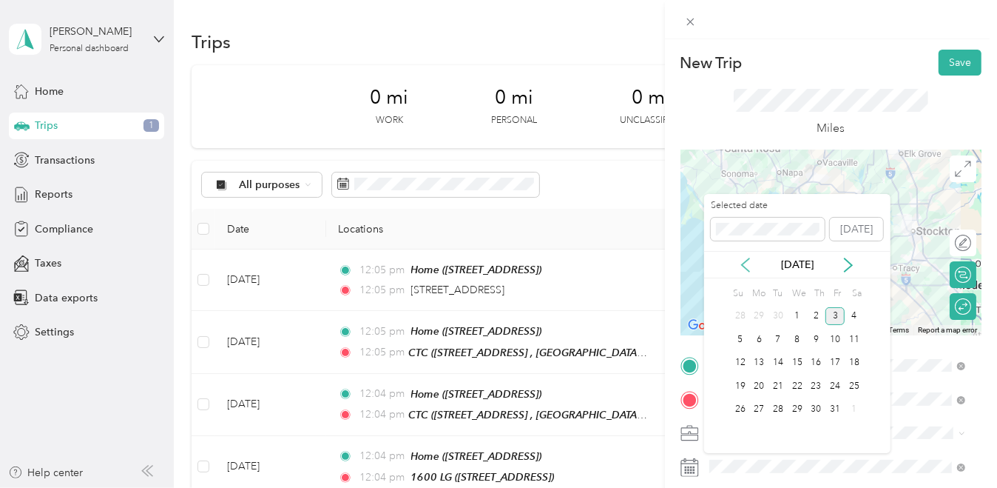
click at [747, 262] on icon at bounding box center [745, 264] width 15 height 15
click at [799, 335] on div "10" at bounding box center [797, 339] width 19 height 18
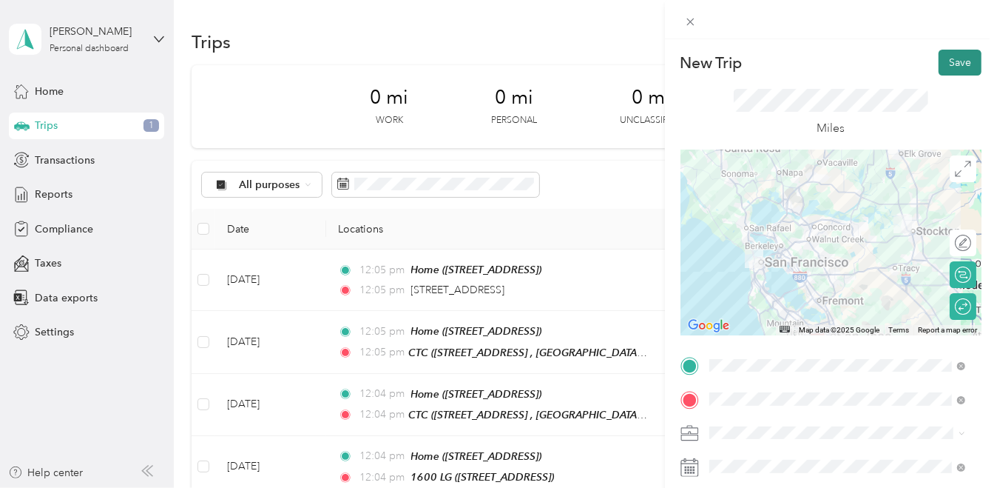
click at [954, 70] on button "Save" at bounding box center [960, 63] width 43 height 26
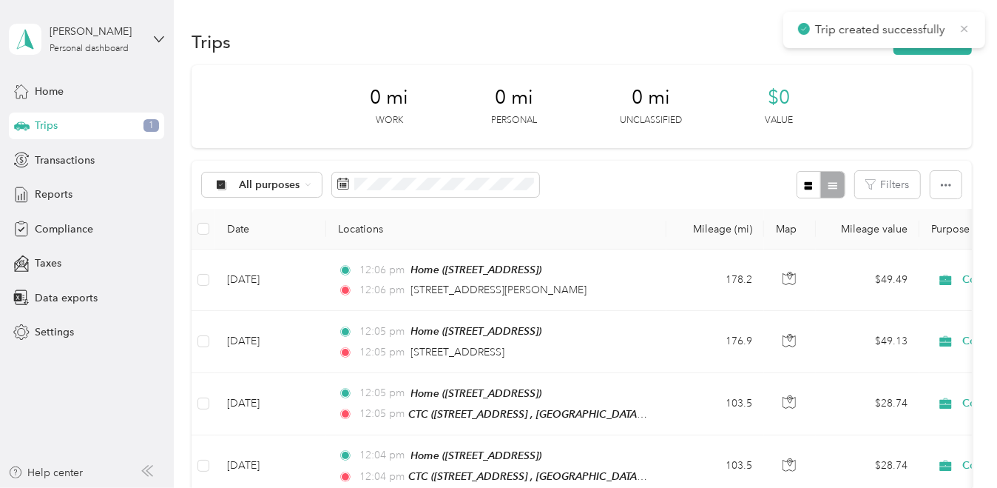
click at [964, 25] on icon at bounding box center [965, 28] width 12 height 13
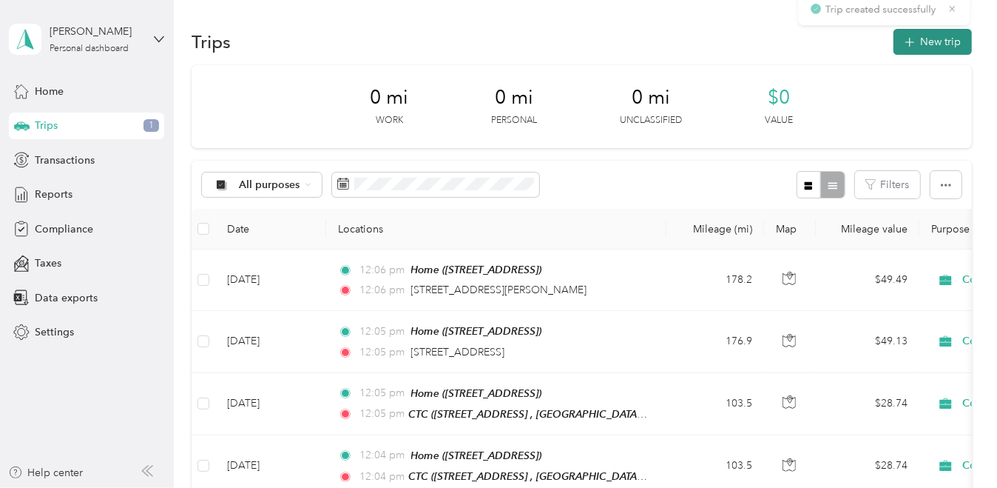
click at [959, 38] on button "New trip" at bounding box center [933, 42] width 78 height 26
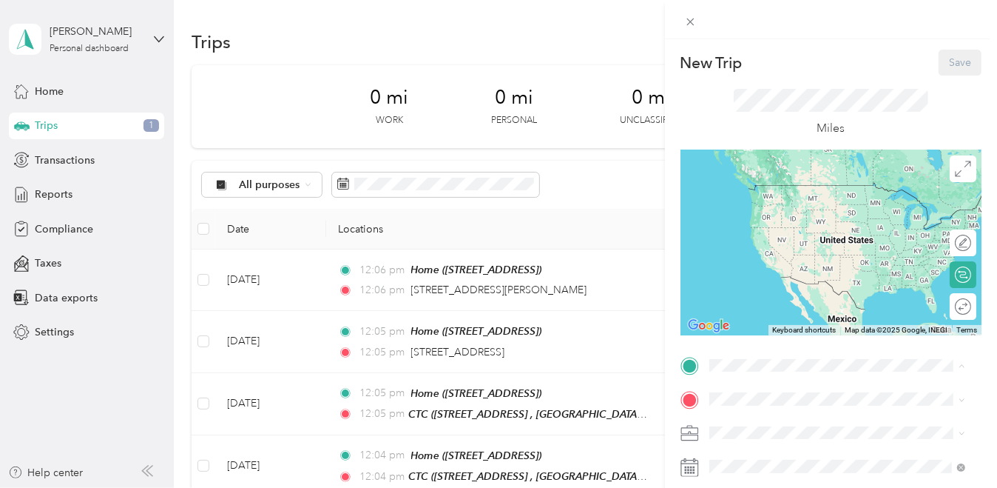
click at [769, 213] on div "Home [STREET_ADDRESS]" at bounding box center [784, 198] width 94 height 31
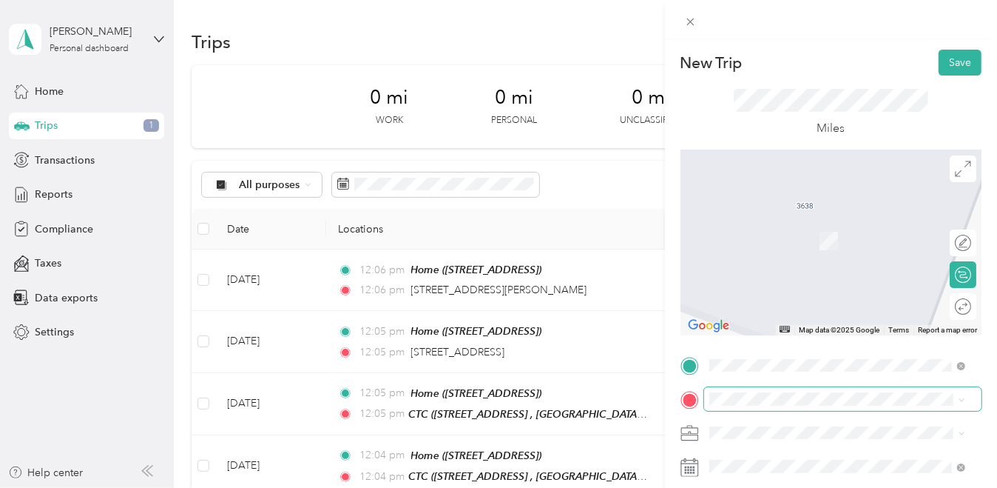
click at [773, 389] on span at bounding box center [842, 399] width 277 height 24
click at [823, 228] on span "325 Arguello Boulevard San Francisco, California 94118, United States" at bounding box center [848, 225] width 223 height 26
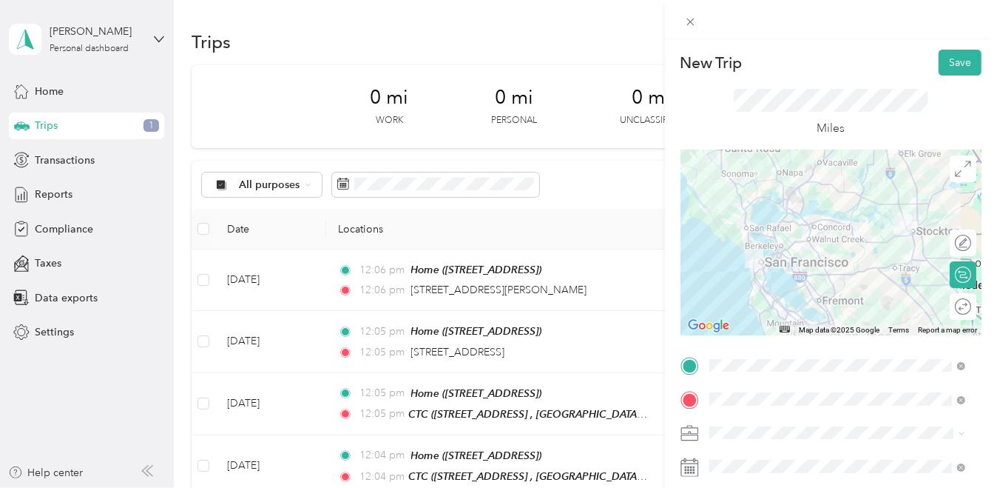
click at [971, 303] on div "Round trip" at bounding box center [971, 307] width 0 height 16
click at [946, 308] on div at bounding box center [955, 307] width 31 height 16
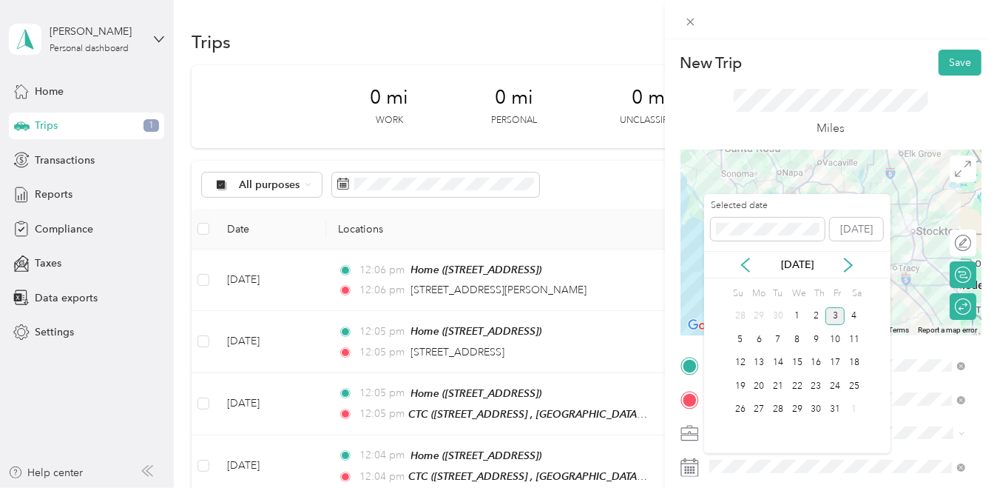
click at [753, 263] on div "[DATE]" at bounding box center [797, 265] width 186 height 16
click at [749, 266] on icon at bounding box center [745, 264] width 15 height 15
click at [811, 334] on div "11" at bounding box center [816, 339] width 19 height 18
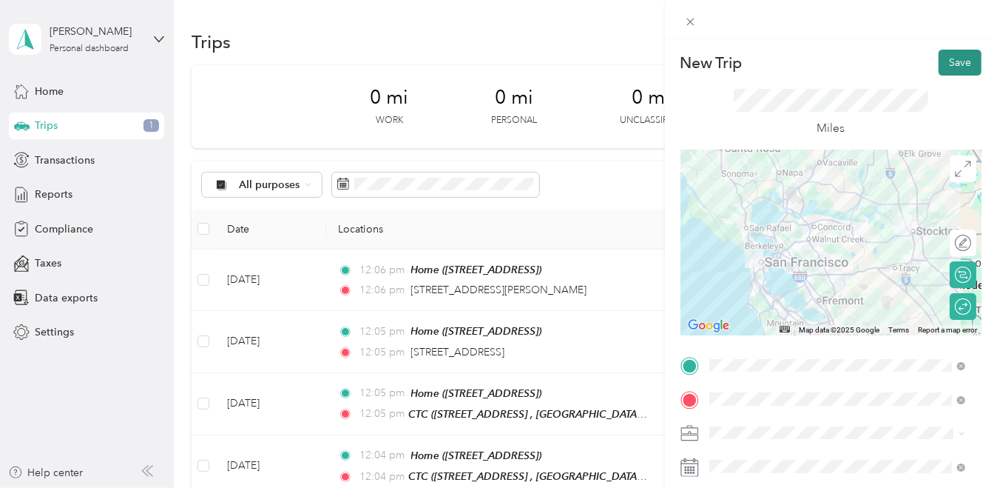
click at [959, 66] on button "Save" at bounding box center [960, 63] width 43 height 26
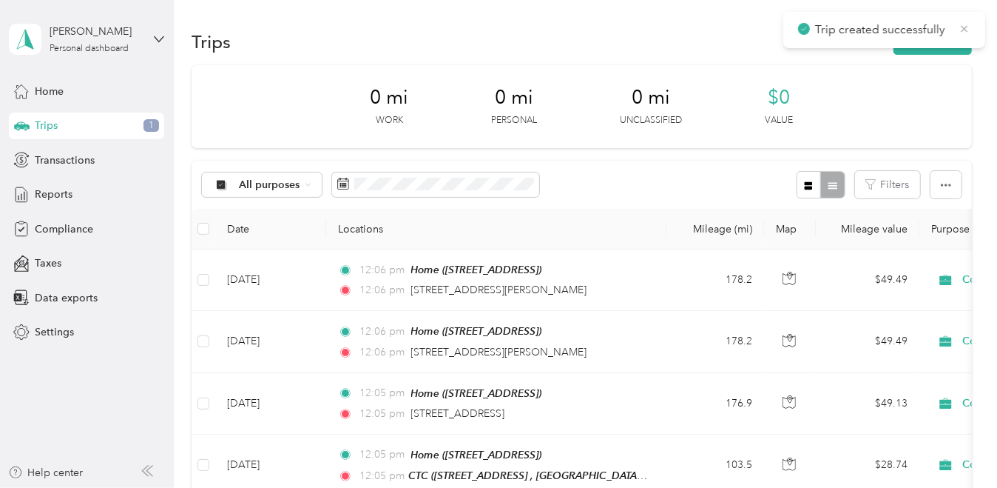
click at [968, 28] on icon at bounding box center [965, 28] width 12 height 13
click at [933, 42] on button "New trip" at bounding box center [933, 42] width 78 height 26
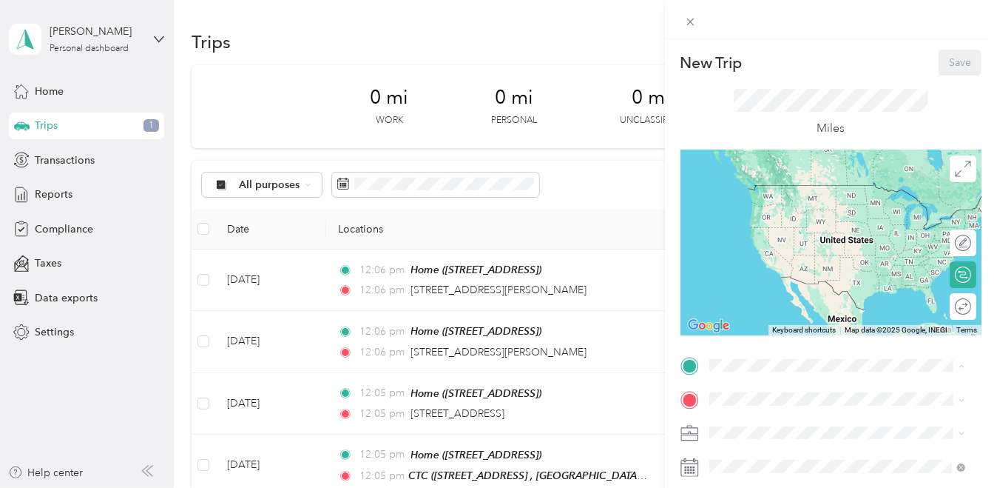
click at [748, 213] on span "[STREET_ADDRESS]" at bounding box center [784, 206] width 94 height 13
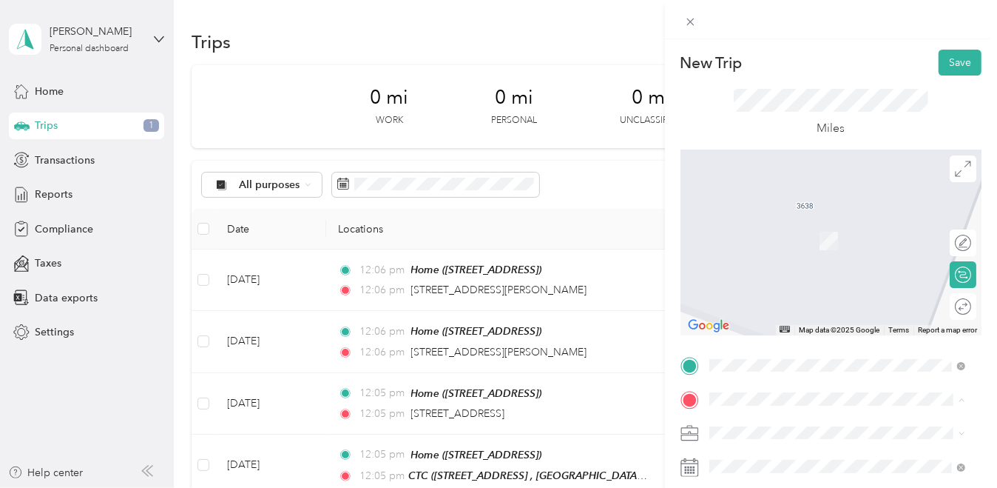
click at [742, 318] on span "[STREET_ADDRESS] , 94588, [GEOGRAPHIC_DATA], [GEOGRAPHIC_DATA], [GEOGRAPHIC_DAT…" at bounding box center [848, 303] width 222 height 44
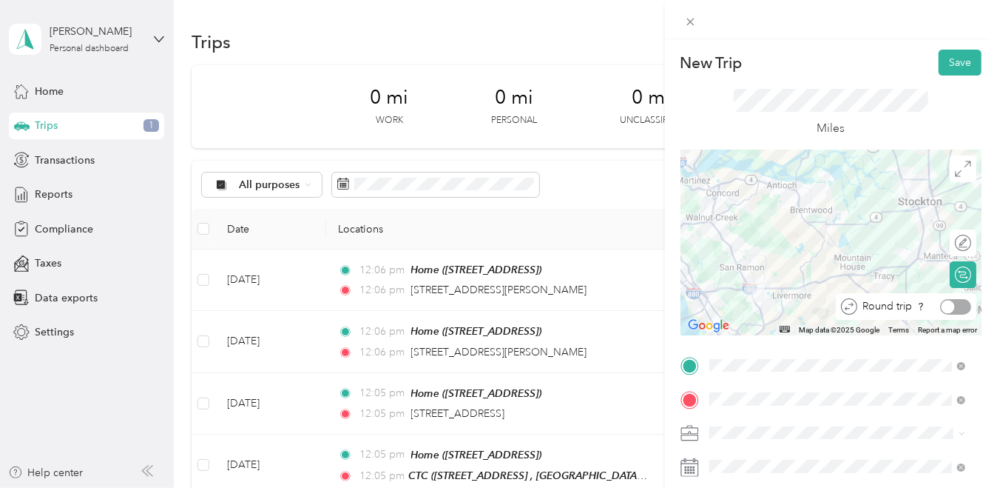
click at [946, 309] on div at bounding box center [955, 307] width 31 height 16
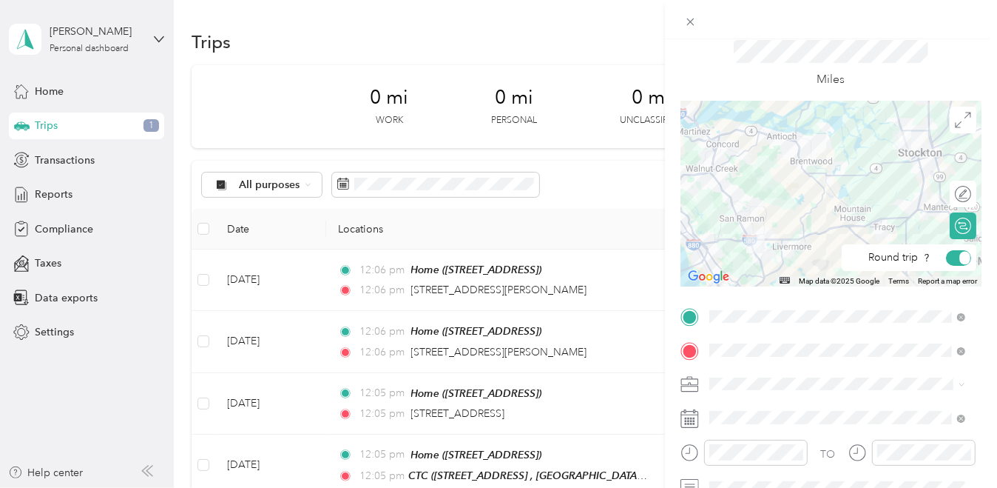
scroll to position [148, 0]
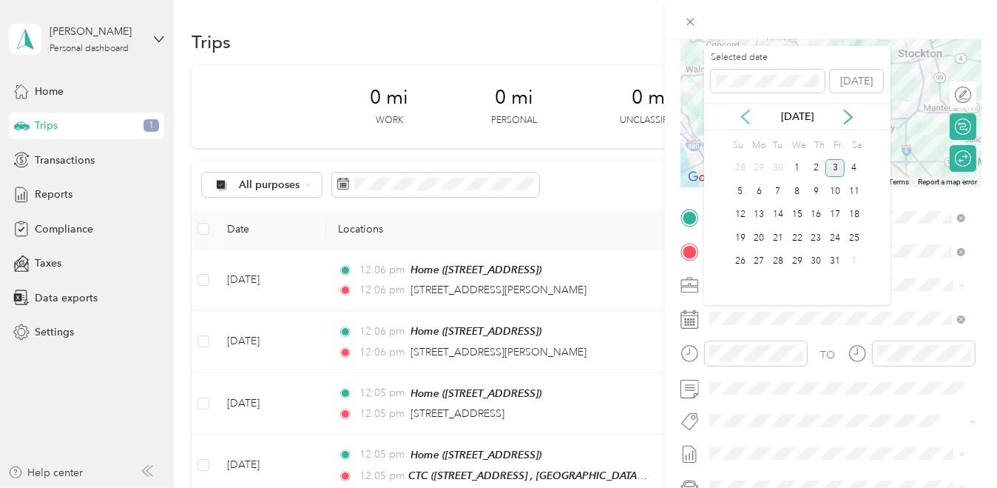
click at [748, 118] on icon at bounding box center [745, 116] width 15 height 15
click at [840, 183] on div "12" at bounding box center [835, 191] width 19 height 18
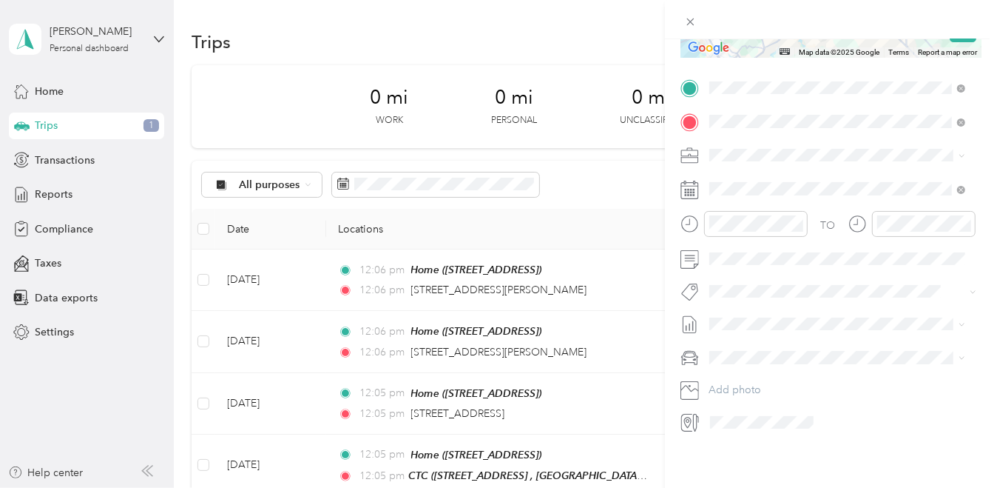
scroll to position [0, 0]
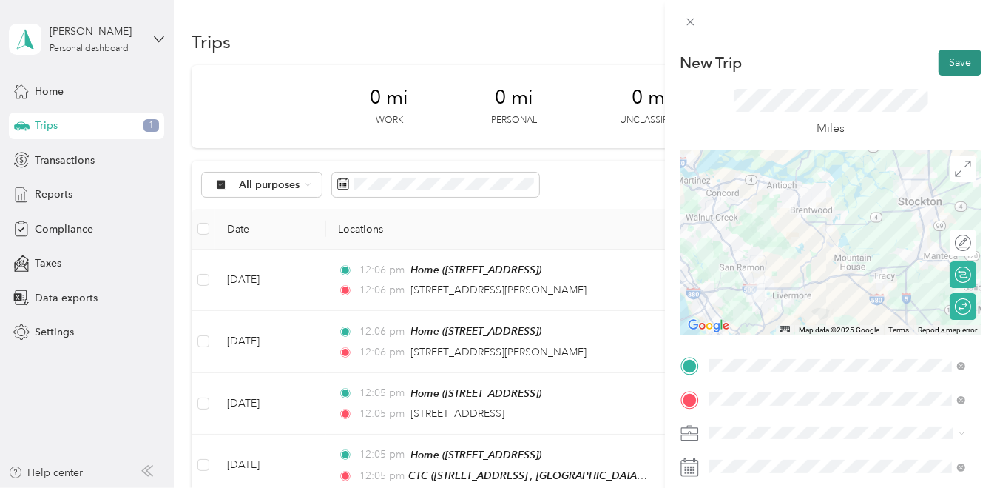
click at [944, 66] on button "Save" at bounding box center [960, 63] width 43 height 26
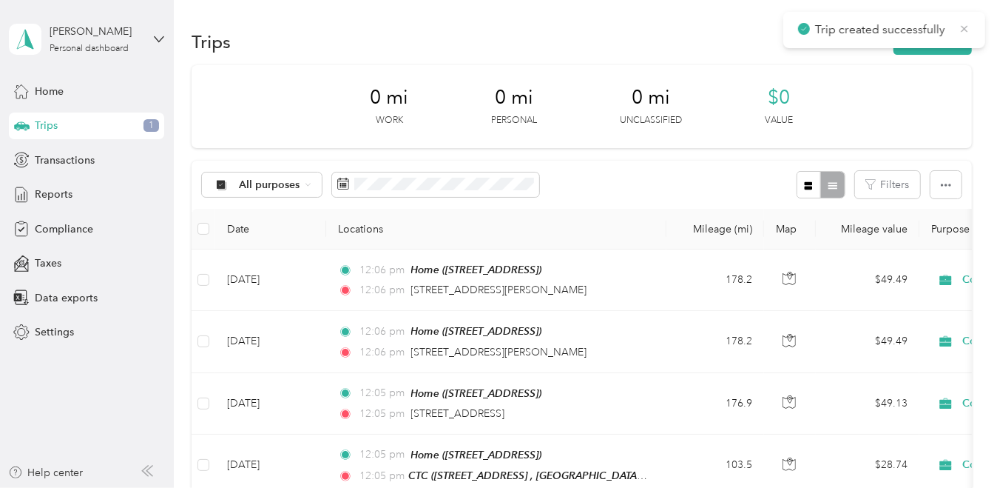
click at [965, 26] on icon at bounding box center [965, 28] width 12 height 13
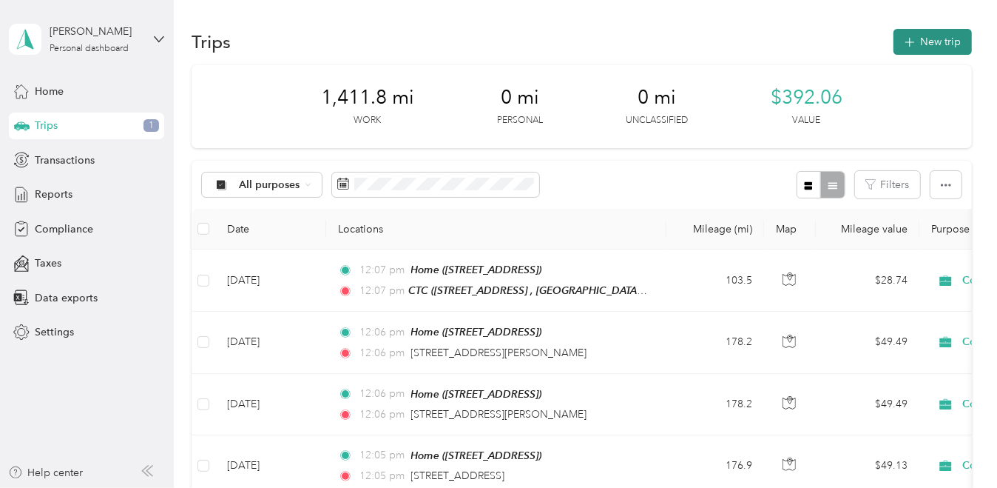
click at [934, 40] on button "New trip" at bounding box center [933, 42] width 78 height 26
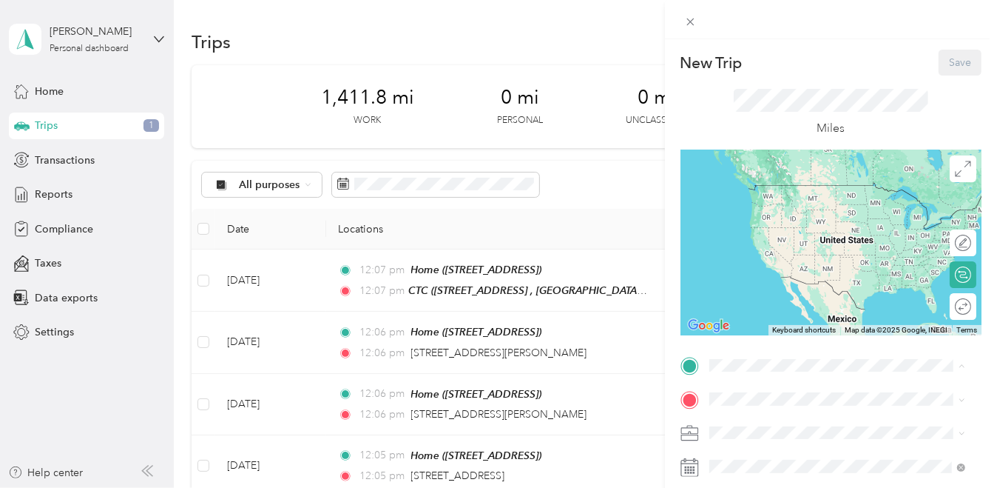
click at [789, 214] on div "Home 3638 Whispering Creek Cir, Stockton, CA, United States , 95219, Stockton, …" at bounding box center [784, 198] width 94 height 31
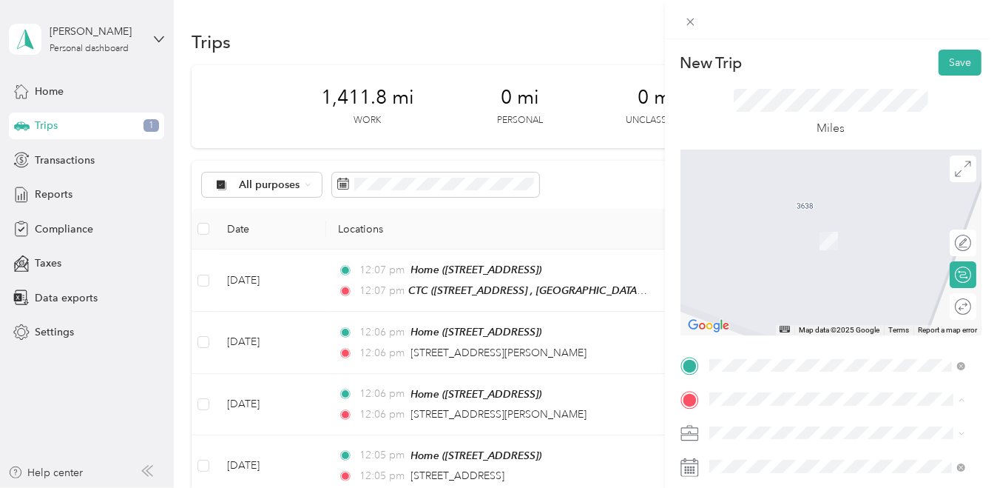
click at [752, 324] on div "CTC [STREET_ADDRESS] , 94588, [GEOGRAPHIC_DATA], [GEOGRAPHIC_DATA], [GEOGRAPHIC…" at bounding box center [848, 295] width 223 height 62
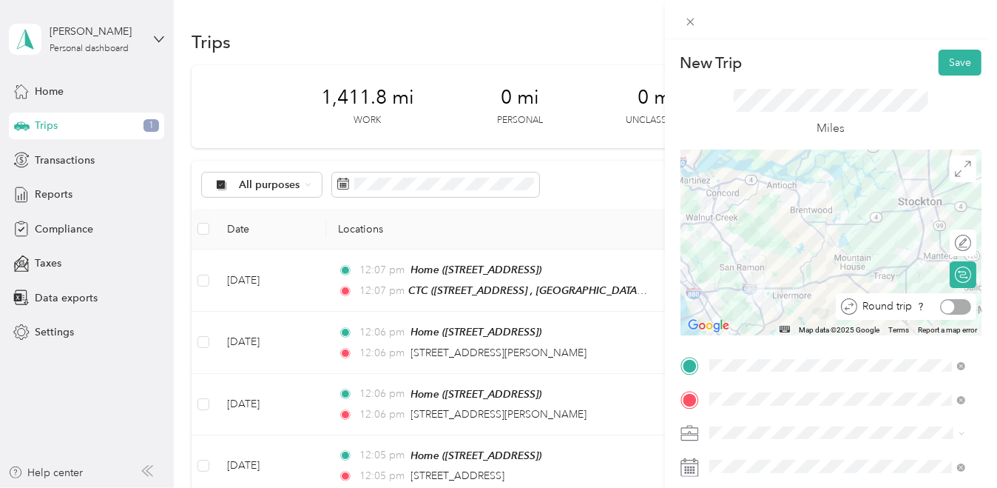
click at [951, 310] on div at bounding box center [955, 307] width 31 height 16
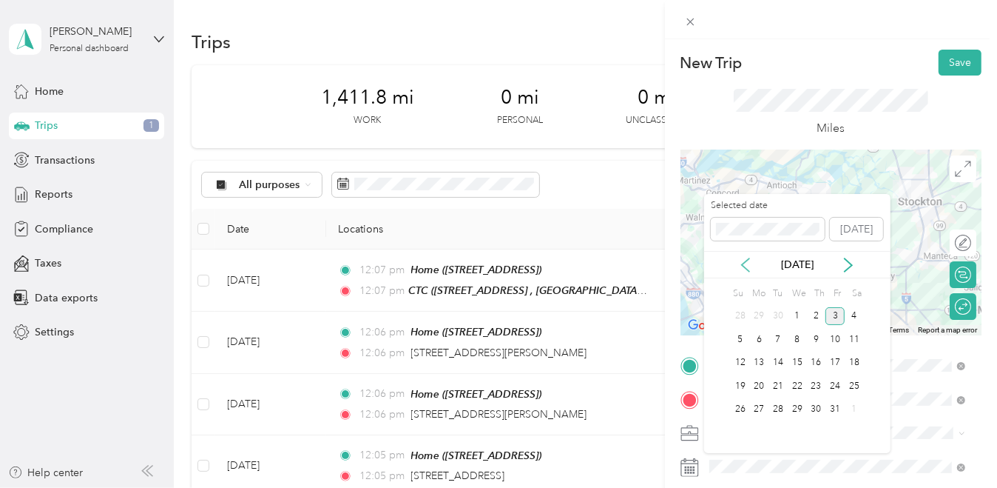
click at [746, 268] on icon at bounding box center [745, 264] width 15 height 15
click at [761, 363] on div "15" at bounding box center [759, 363] width 19 height 18
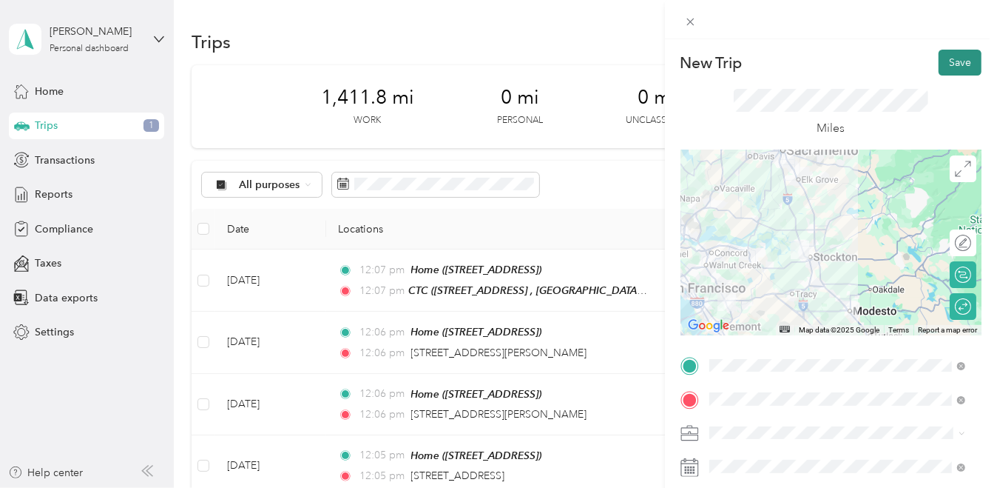
click at [959, 62] on button "Save" at bounding box center [960, 63] width 43 height 26
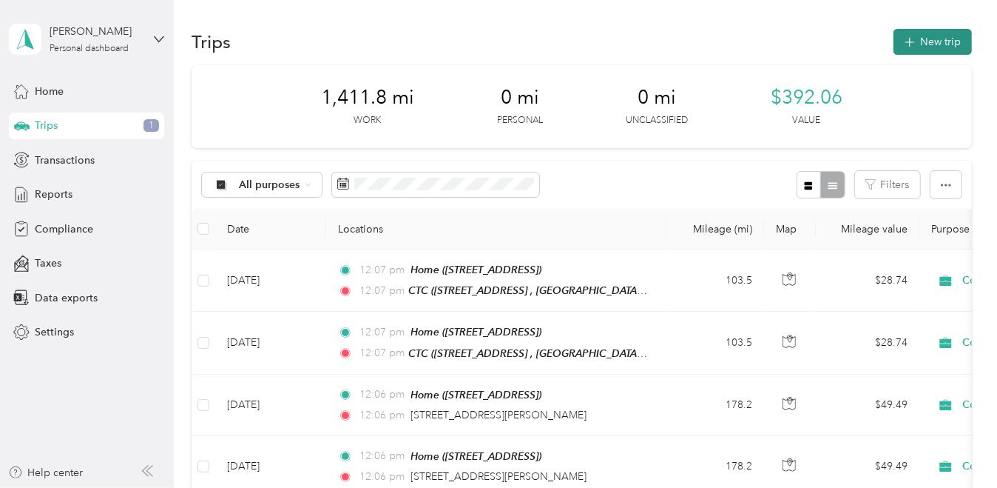
click at [948, 42] on button "New trip" at bounding box center [933, 42] width 78 height 26
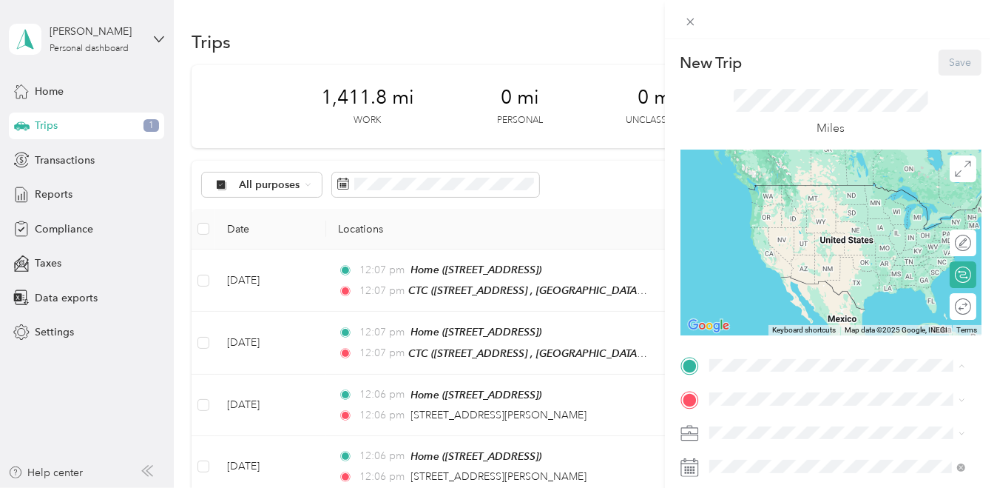
click at [781, 215] on div "Home [STREET_ADDRESS]" at bounding box center [784, 198] width 94 height 31
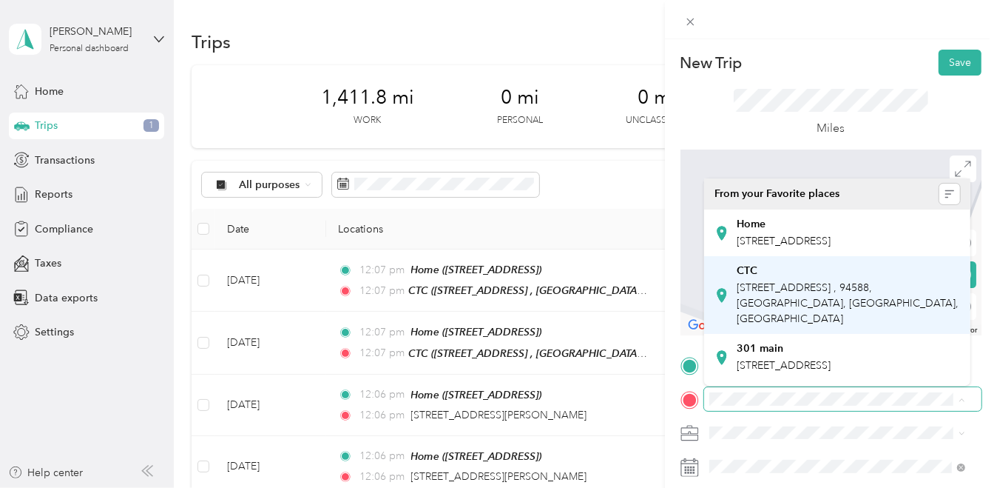
scroll to position [148, 0]
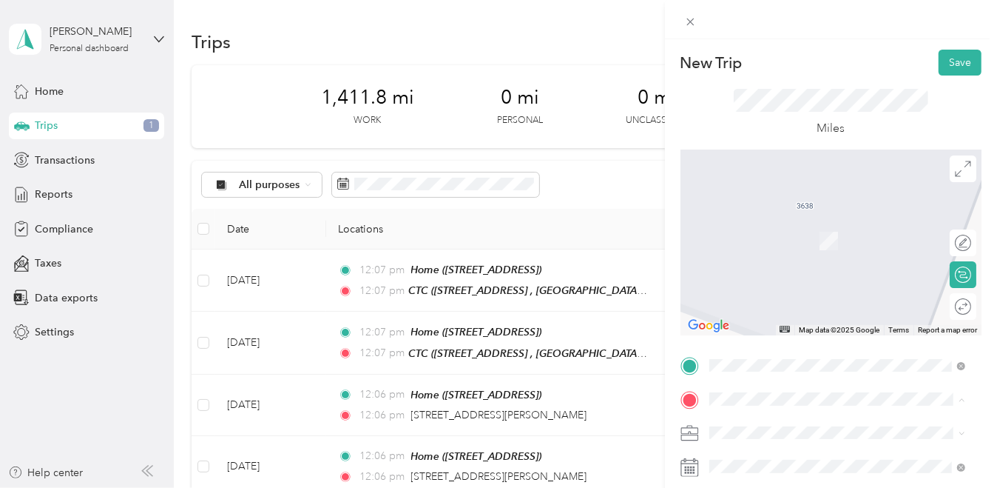
click at [783, 318] on div "DBI 49 S Van Ness Ave, San Francisco, CA, United States , 94103, San Francisco,…" at bounding box center [825, 302] width 176 height 31
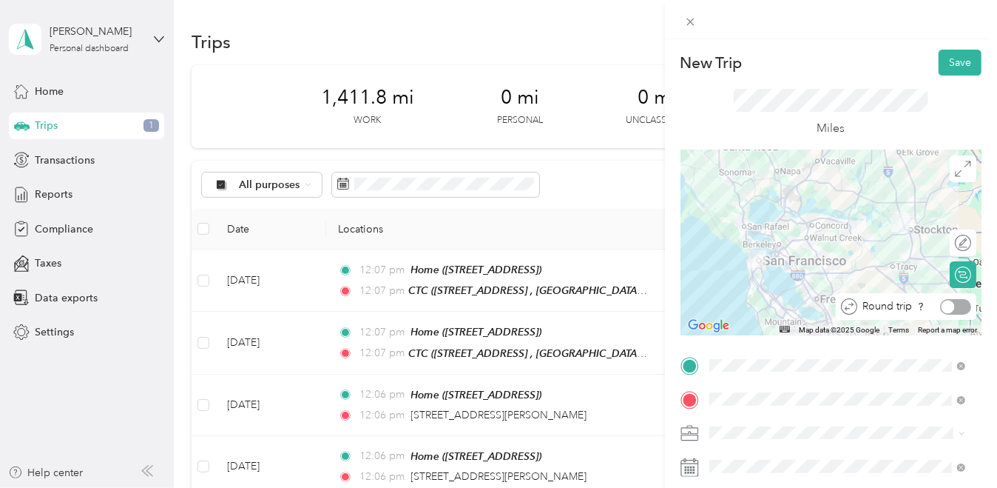
click at [943, 306] on div at bounding box center [948, 306] width 13 height 13
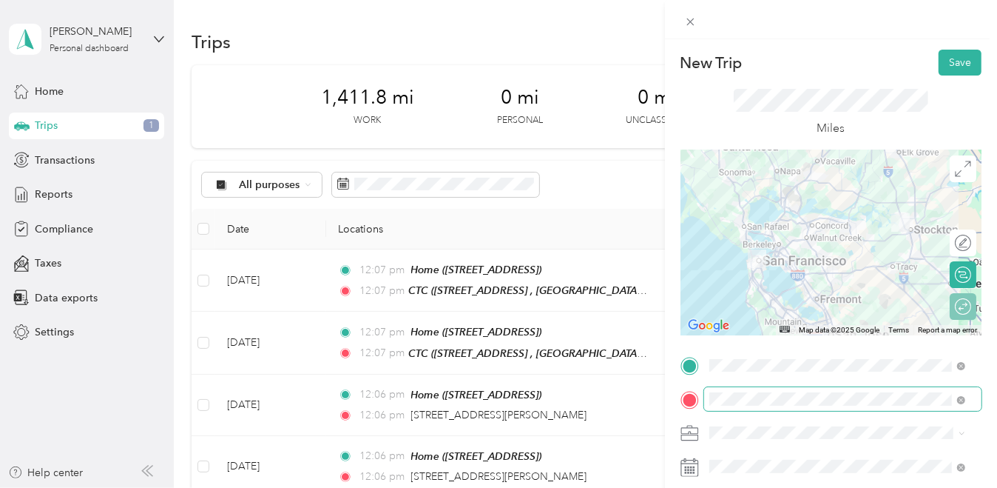
scroll to position [74, 0]
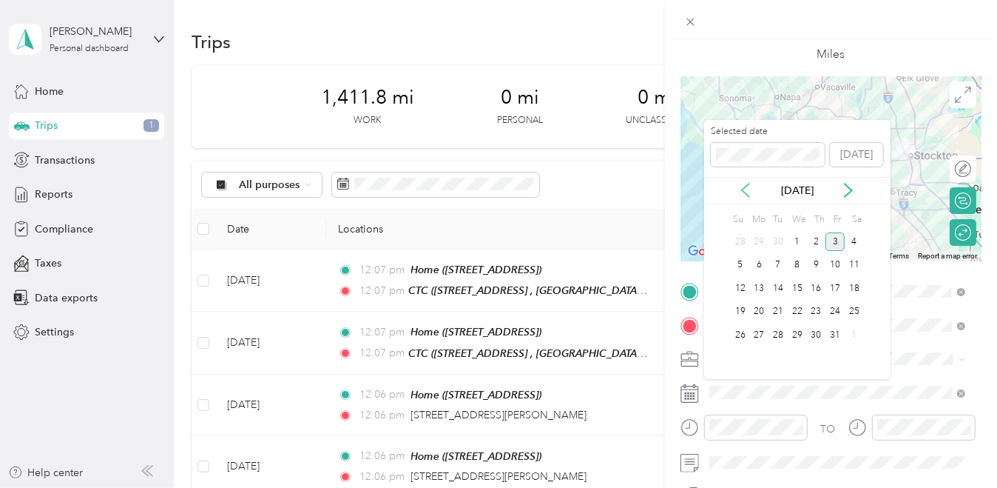
click at [751, 190] on icon at bounding box center [745, 190] width 15 height 15
click at [781, 286] on div "16" at bounding box center [778, 288] width 19 height 18
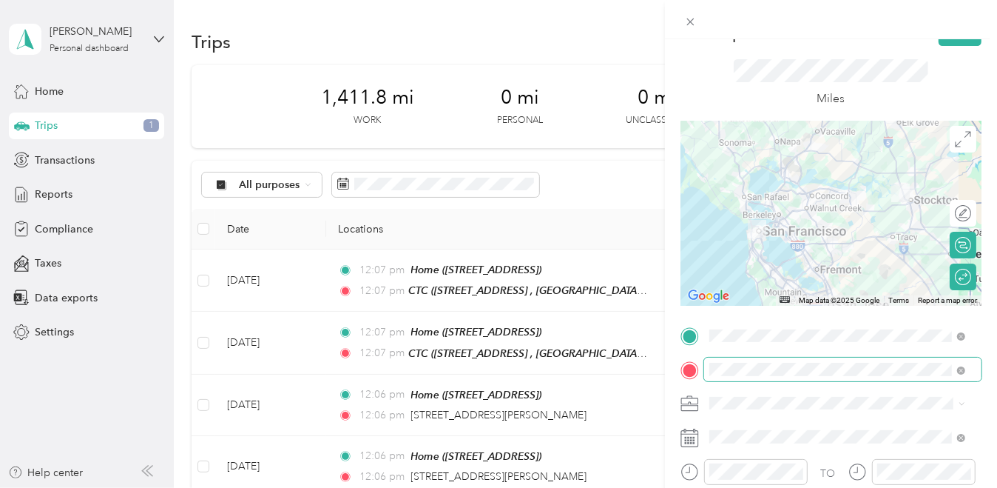
scroll to position [0, 0]
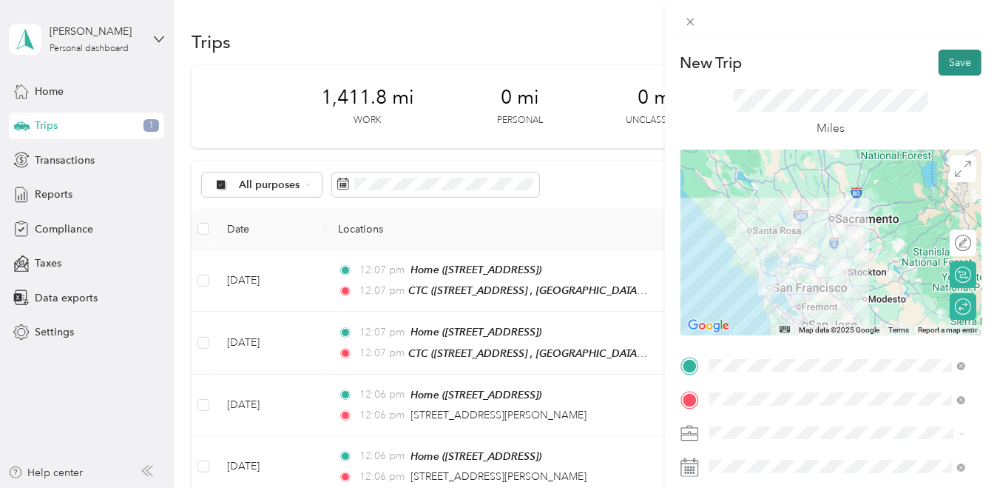
click at [949, 66] on button "Save" at bounding box center [960, 63] width 43 height 26
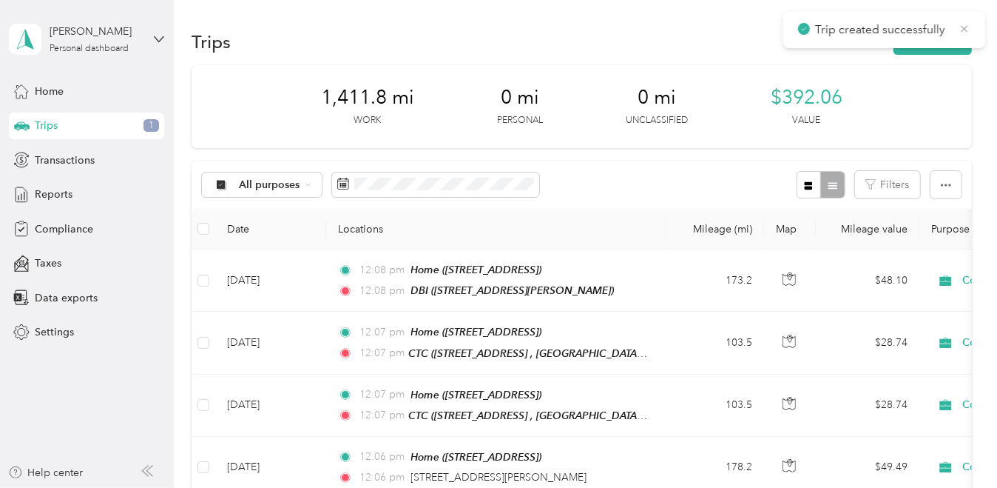
click at [965, 30] on icon at bounding box center [965, 28] width 12 height 13
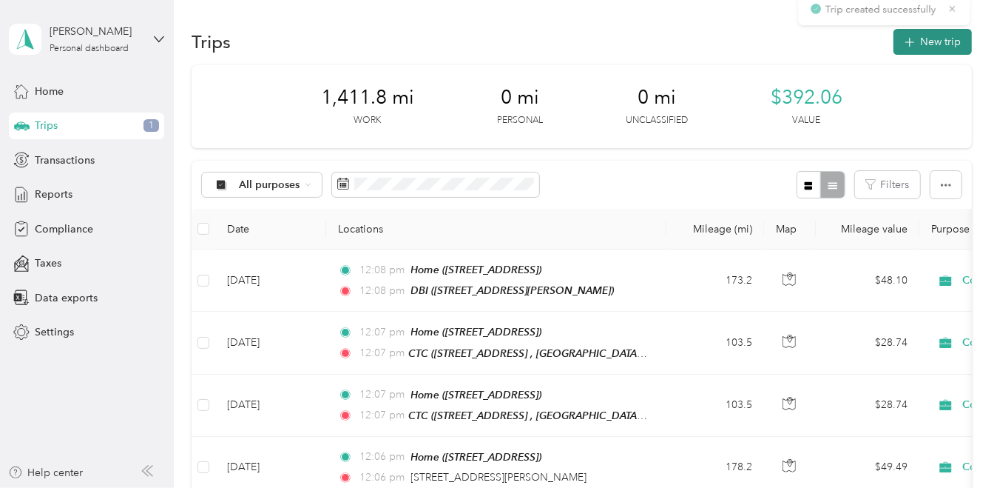
click at [957, 41] on button "New trip" at bounding box center [933, 42] width 78 height 26
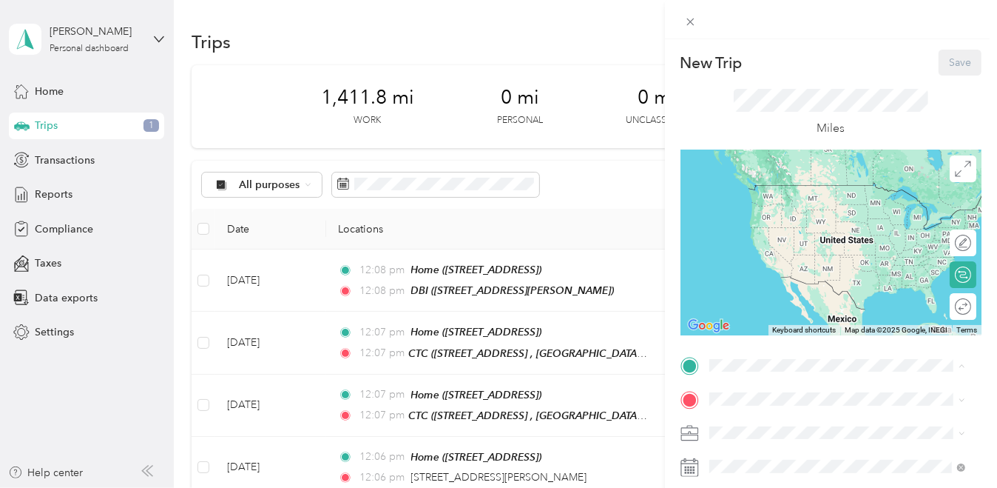
click at [770, 213] on span "[STREET_ADDRESS]" at bounding box center [784, 206] width 94 height 13
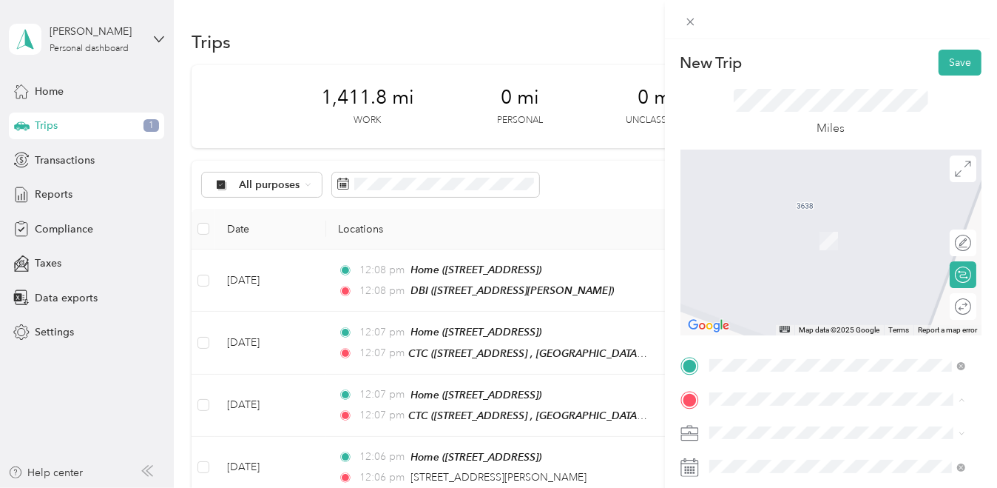
click at [758, 325] on span "[STREET_ADDRESS] , 94588, [GEOGRAPHIC_DATA], [GEOGRAPHIC_DATA], [GEOGRAPHIC_DAT…" at bounding box center [848, 303] width 222 height 44
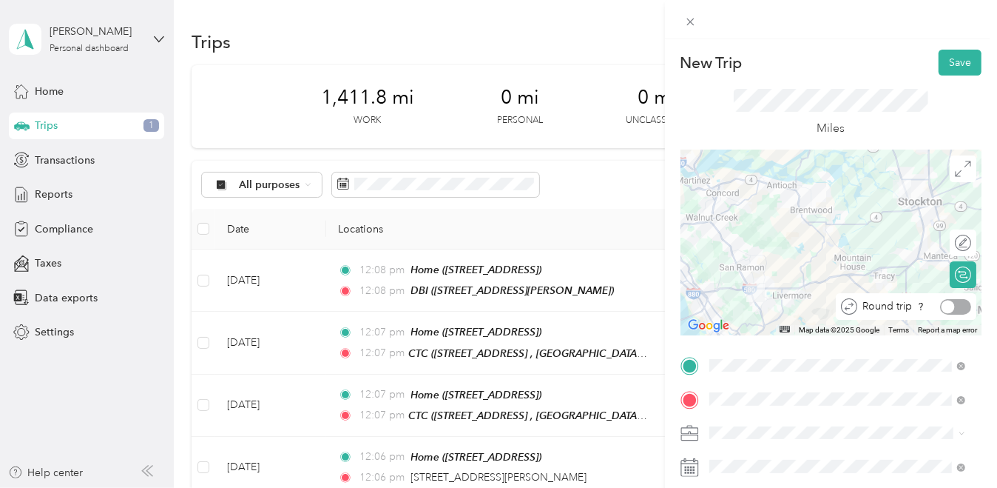
click at [951, 305] on div at bounding box center [955, 307] width 31 height 16
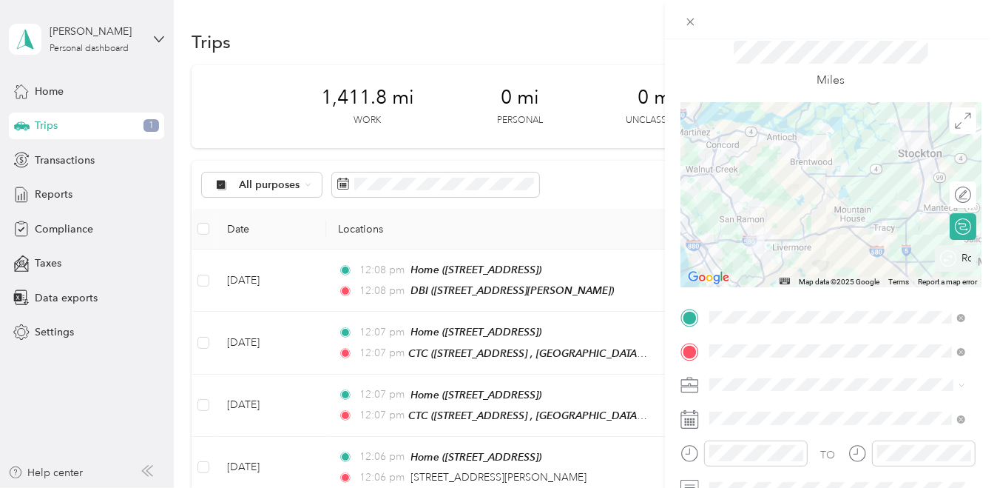
scroll to position [74, 0]
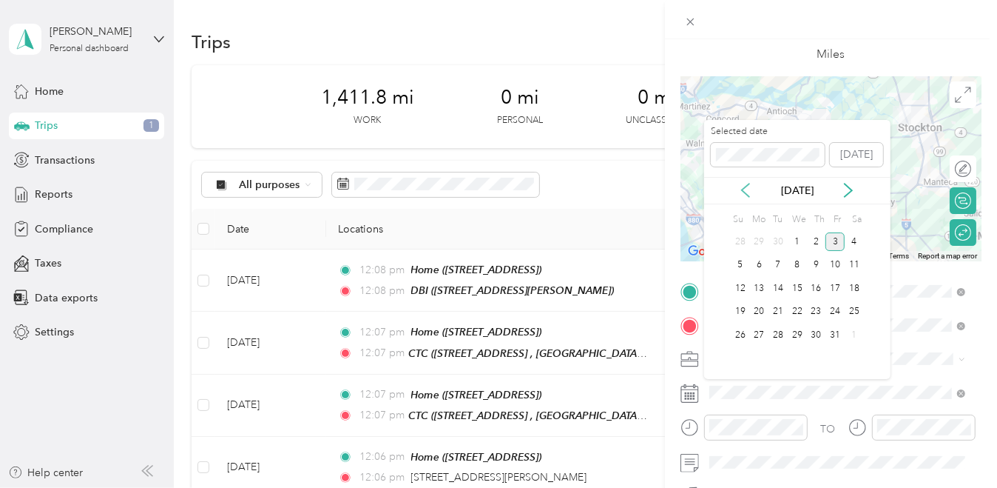
click at [749, 189] on icon at bounding box center [745, 190] width 15 height 15
click at [821, 285] on div "18" at bounding box center [816, 288] width 19 height 18
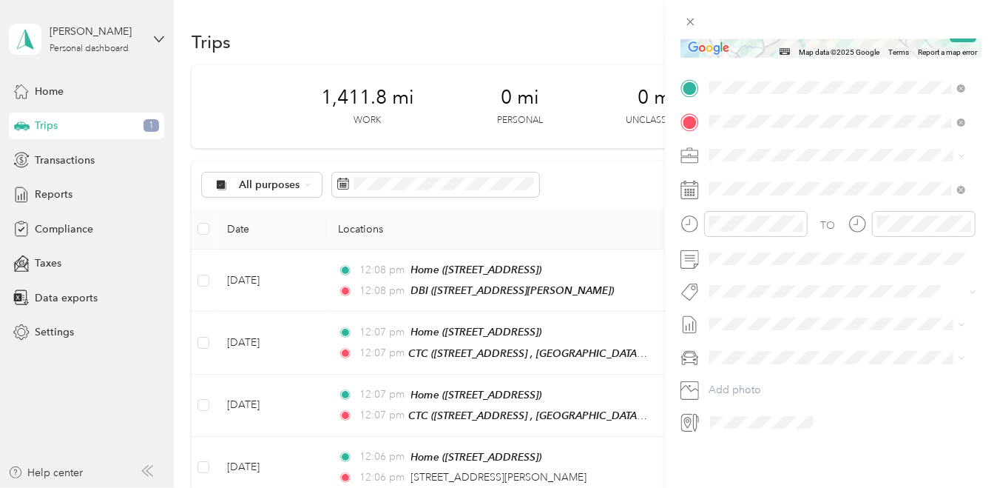
scroll to position [0, 0]
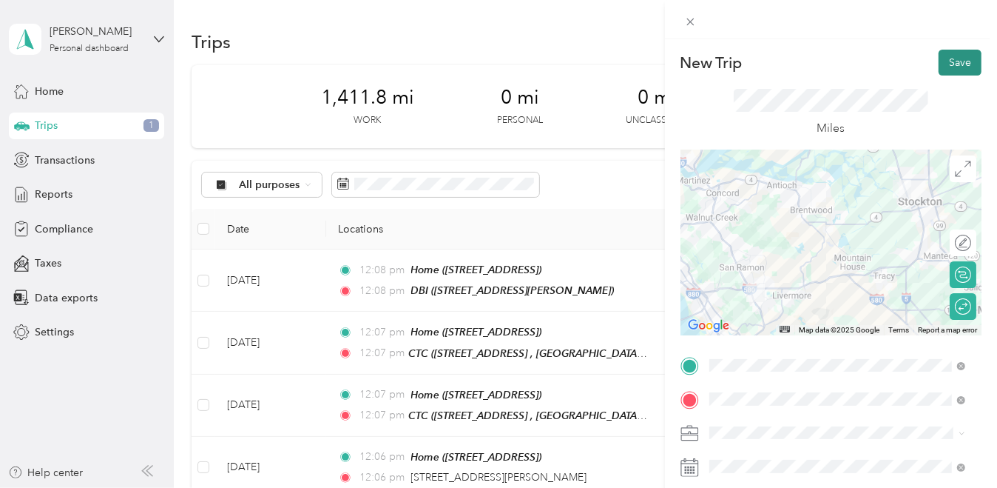
click at [948, 61] on button "Save" at bounding box center [960, 63] width 43 height 26
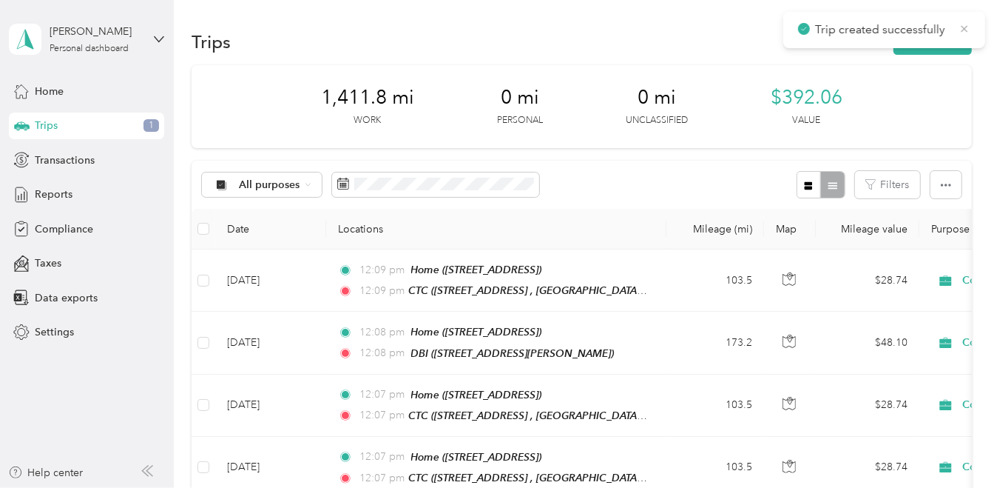
click at [964, 30] on icon at bounding box center [965, 28] width 12 height 13
click at [926, 39] on button "New trip" at bounding box center [933, 42] width 78 height 26
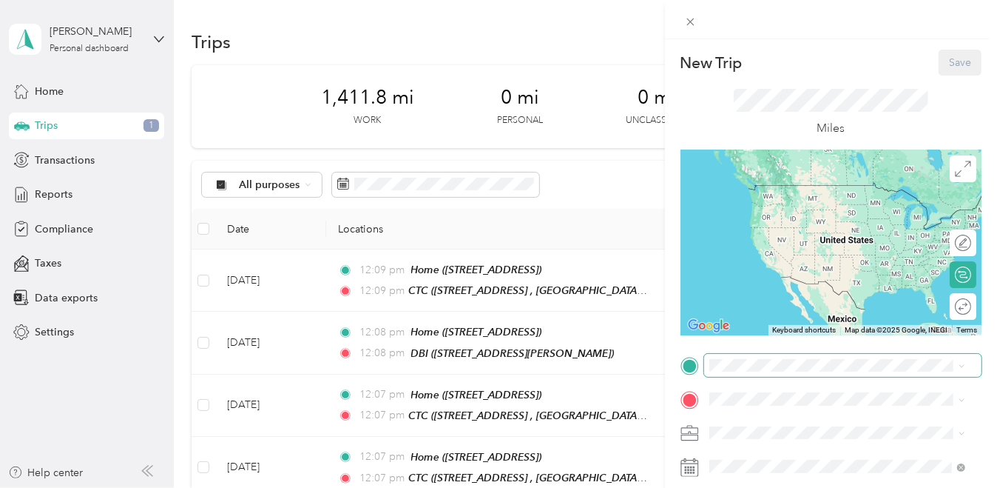
click at [749, 357] on span at bounding box center [842, 366] width 277 height 24
click at [777, 212] on span "[STREET_ADDRESS]" at bounding box center [784, 206] width 94 height 13
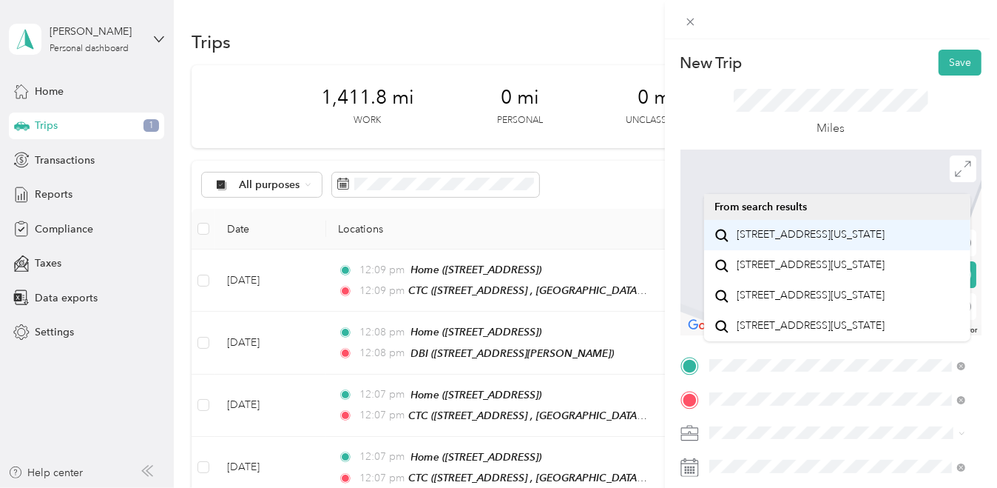
click at [787, 236] on span "350 Masonic Drive Vallejo, California 94591, United States" at bounding box center [811, 234] width 148 height 13
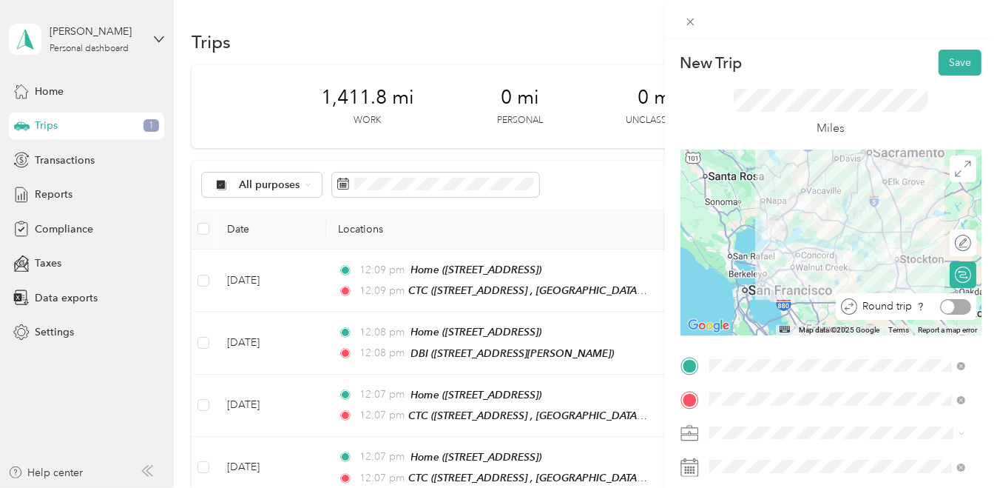
click at [942, 306] on div at bounding box center [948, 306] width 13 height 13
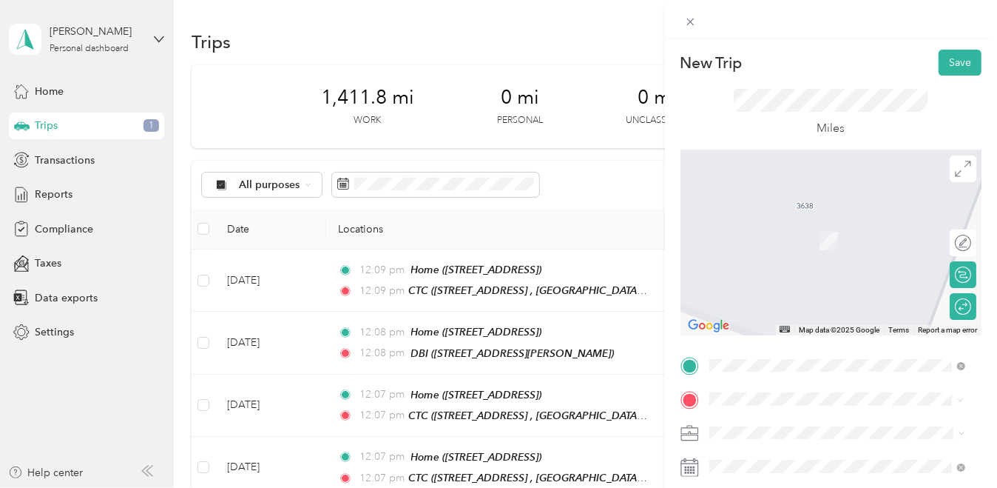
click at [832, 272] on span "350 Masonic Avenue San Francisco, California 94118, United States" at bounding box center [811, 264] width 148 height 13
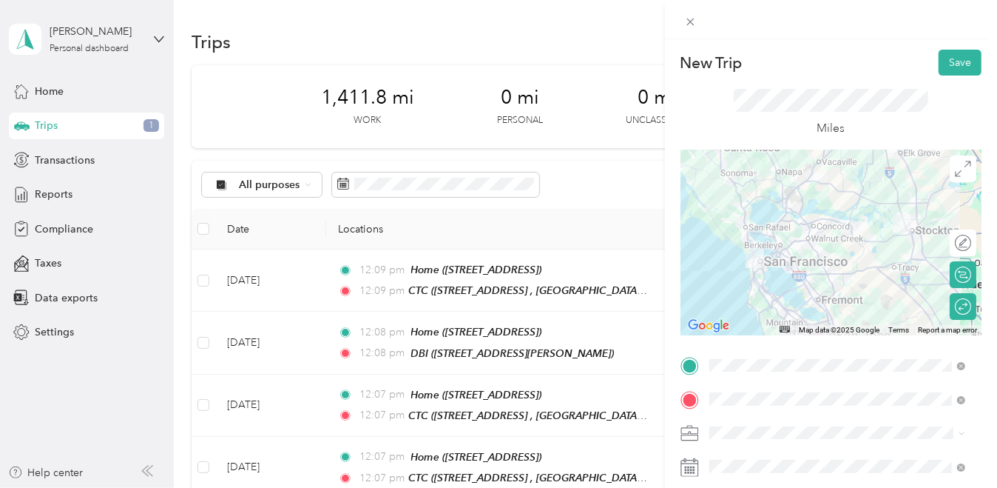
scroll to position [74, 0]
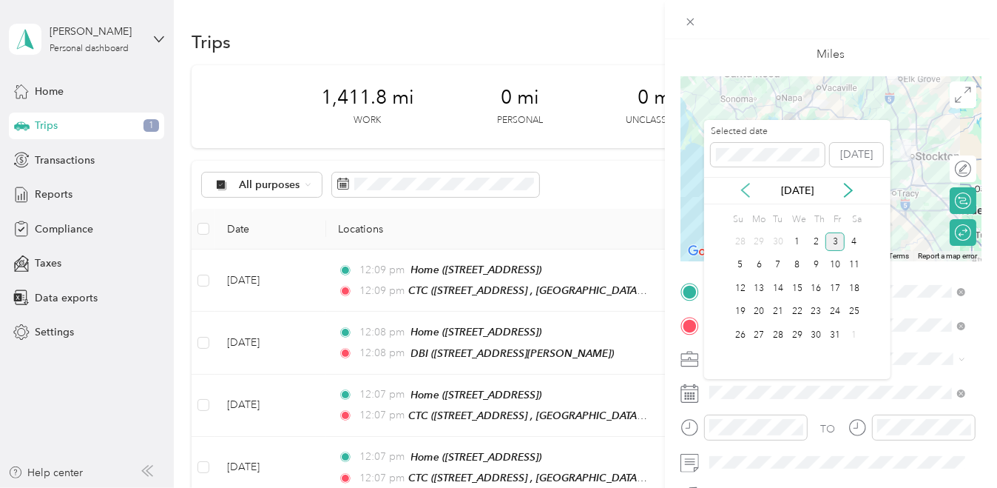
click at [749, 192] on icon at bounding box center [745, 190] width 15 height 15
click at [829, 283] on div "19" at bounding box center [835, 288] width 19 height 18
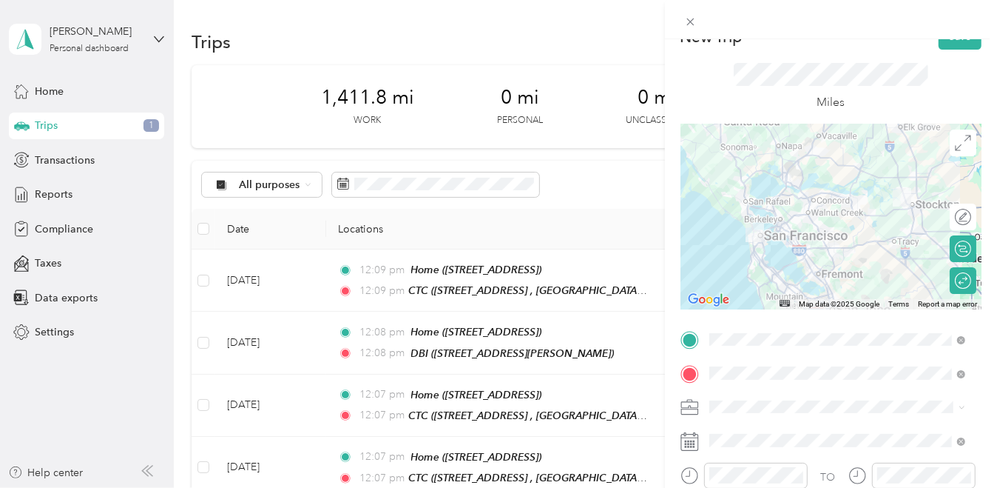
scroll to position [0, 0]
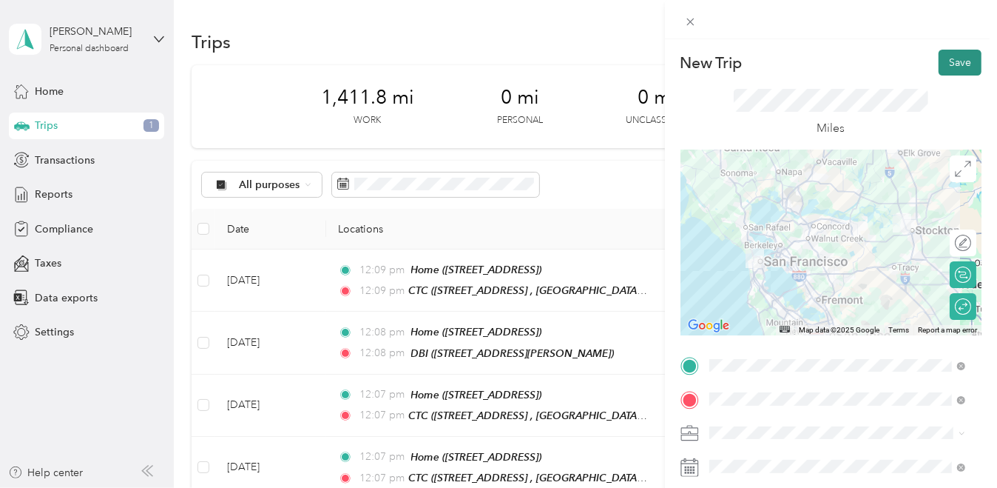
click at [952, 60] on button "Save" at bounding box center [960, 63] width 43 height 26
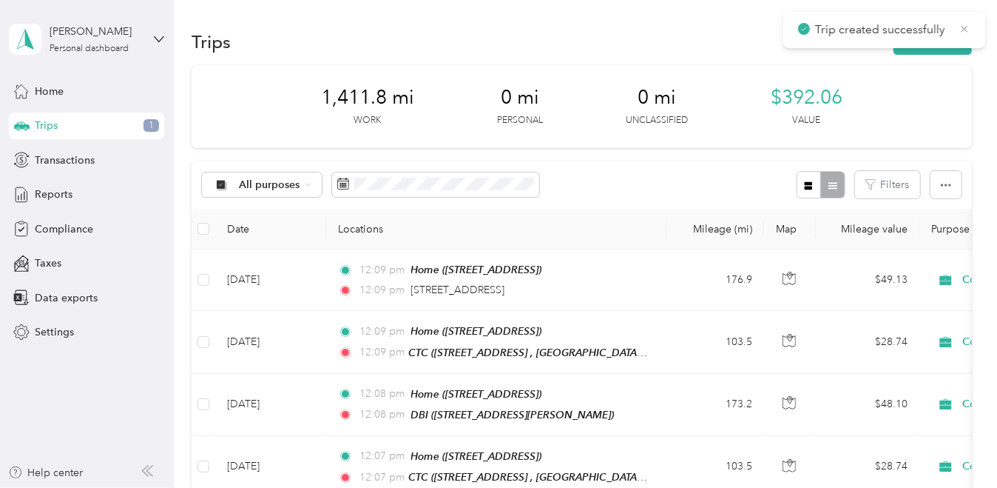
click at [965, 25] on icon at bounding box center [965, 28] width 12 height 13
click at [933, 38] on button "New trip" at bounding box center [933, 42] width 78 height 26
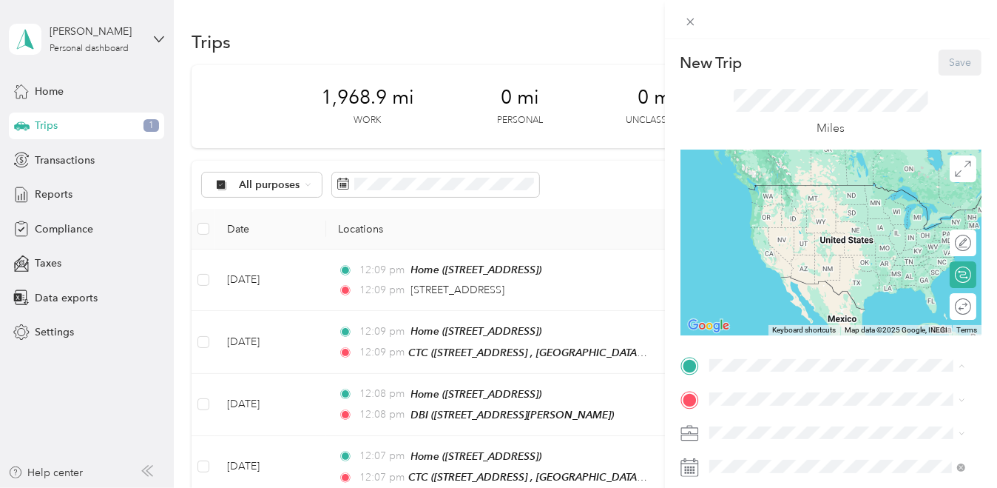
click at [758, 215] on div "Home [STREET_ADDRESS]" at bounding box center [784, 198] width 94 height 31
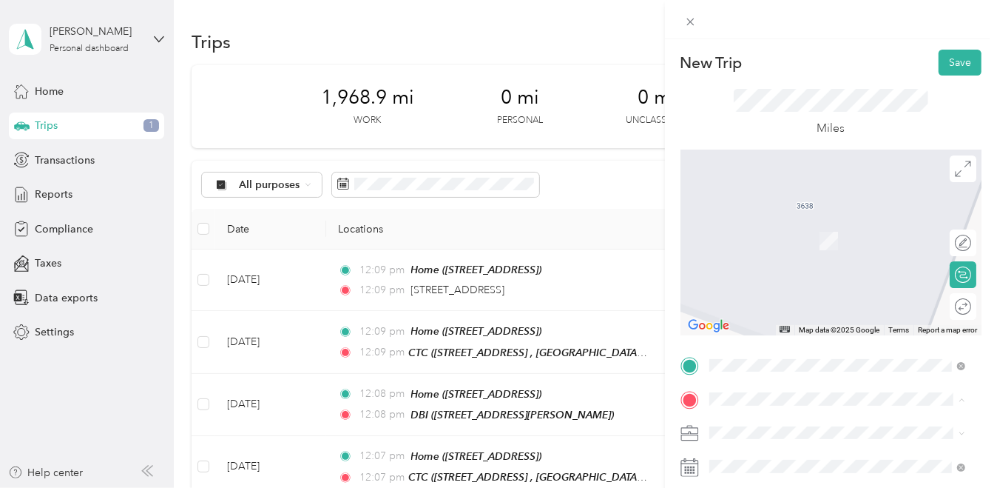
click at [758, 325] on span "[STREET_ADDRESS] , 94588, [GEOGRAPHIC_DATA], [GEOGRAPHIC_DATA], [GEOGRAPHIC_DAT…" at bounding box center [848, 303] width 222 height 44
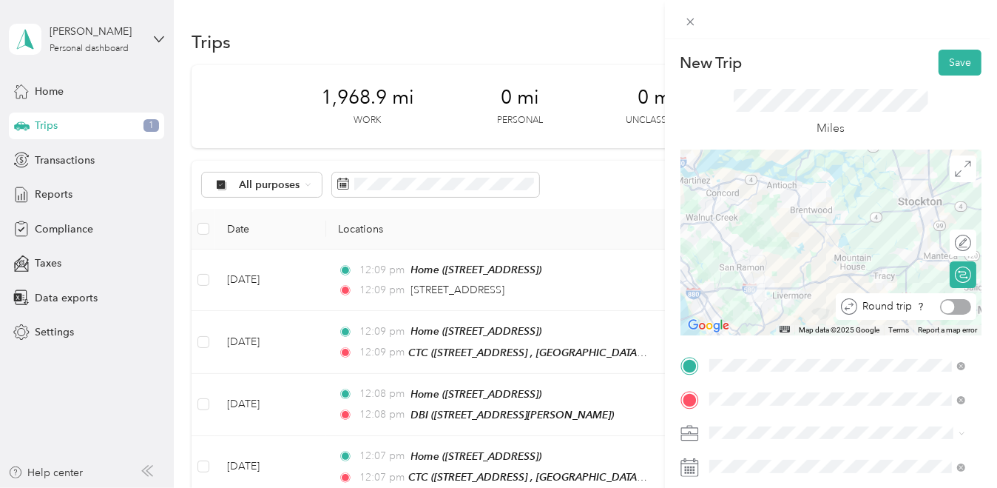
click at [942, 306] on div at bounding box center [948, 306] width 13 height 13
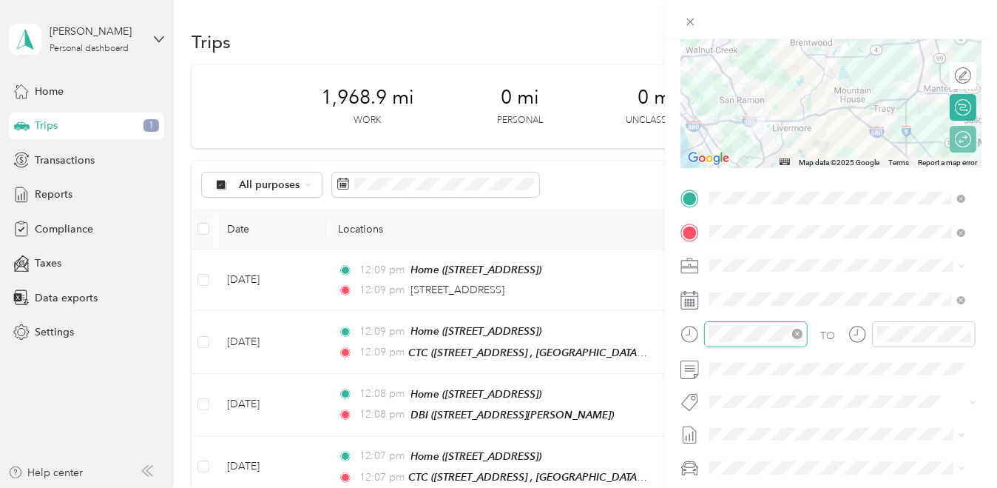
scroll to position [222, 0]
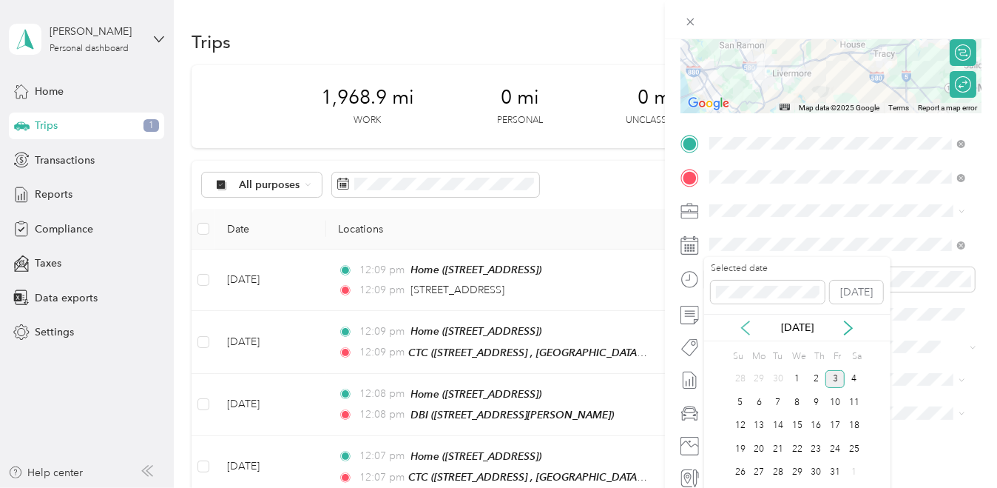
click at [746, 328] on icon at bounding box center [745, 327] width 15 height 15
click at [758, 445] on div "22" at bounding box center [759, 448] width 19 height 18
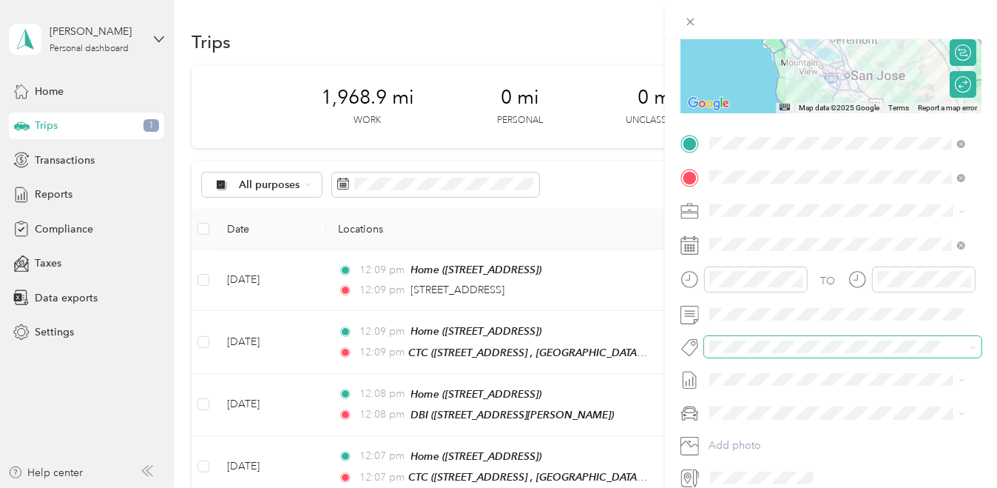
scroll to position [0, 0]
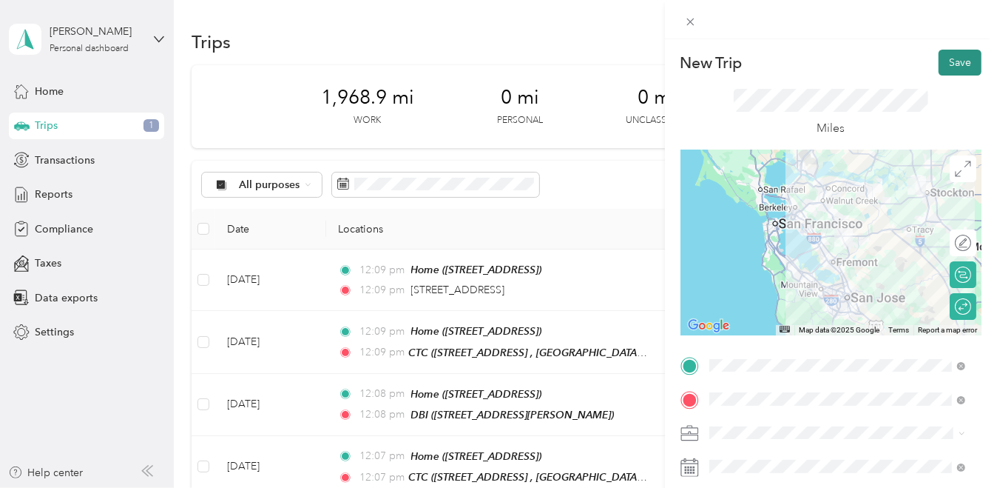
click at [954, 66] on button "Save" at bounding box center [960, 63] width 43 height 26
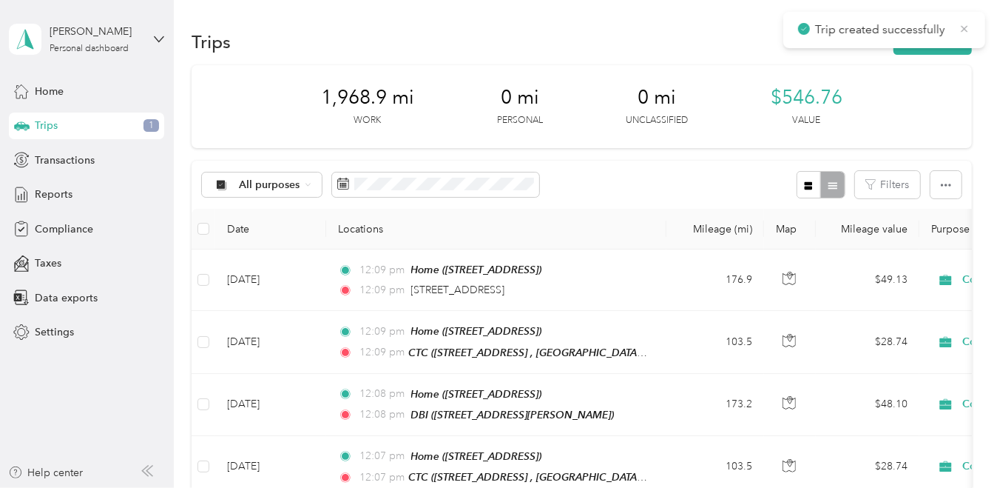
click at [966, 30] on icon at bounding box center [965, 28] width 12 height 13
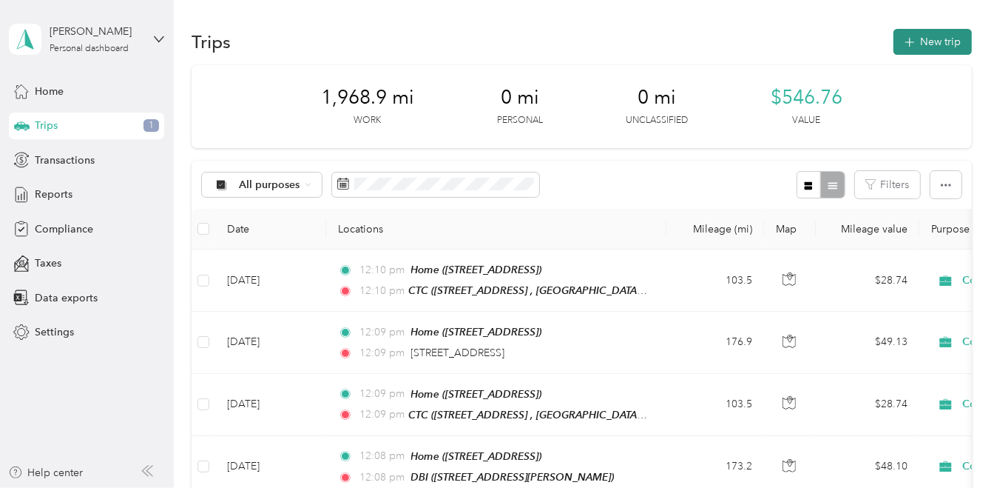
click at [947, 41] on button "New trip" at bounding box center [933, 42] width 78 height 26
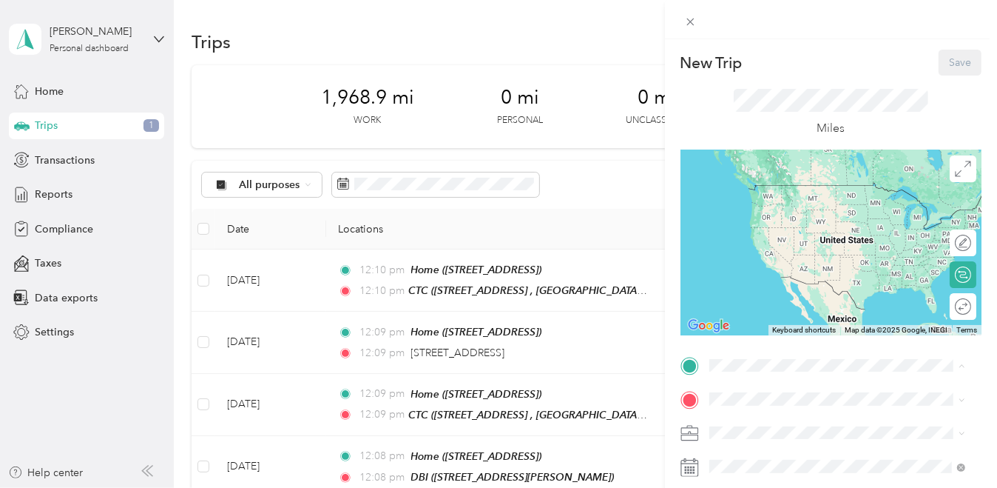
click at [761, 205] on span "[STREET_ADDRESS]" at bounding box center [784, 206] width 94 height 13
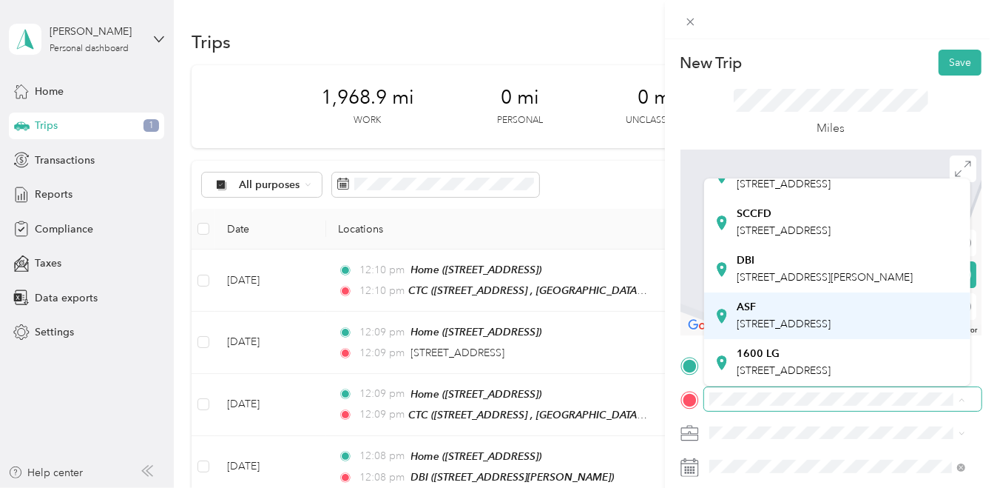
scroll to position [296, 0]
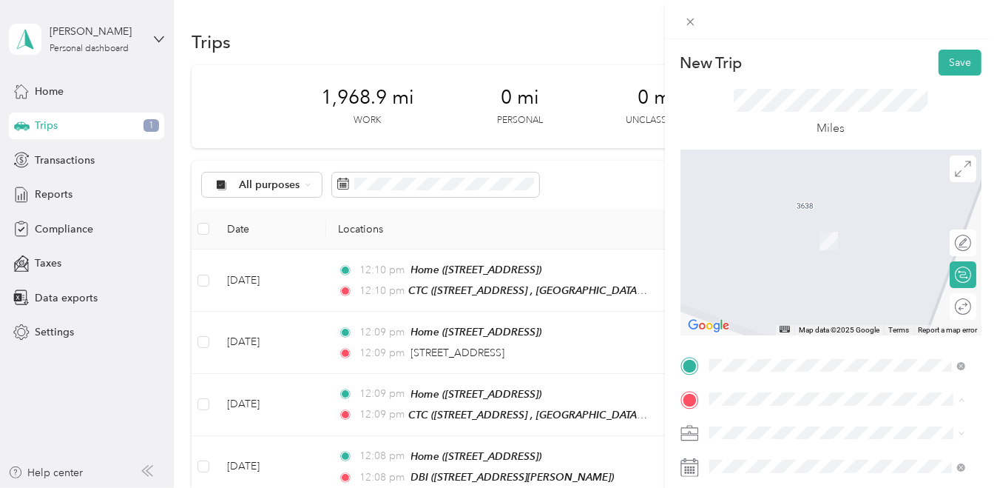
click at [771, 271] on span "[STREET_ADDRESS][PERSON_NAME]" at bounding box center [825, 277] width 176 height 13
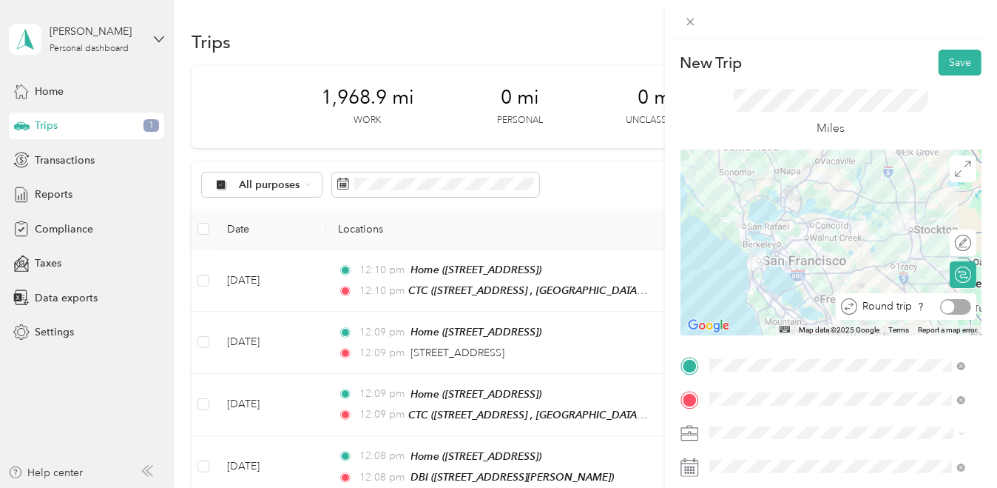
click at [942, 302] on div at bounding box center [948, 306] width 13 height 13
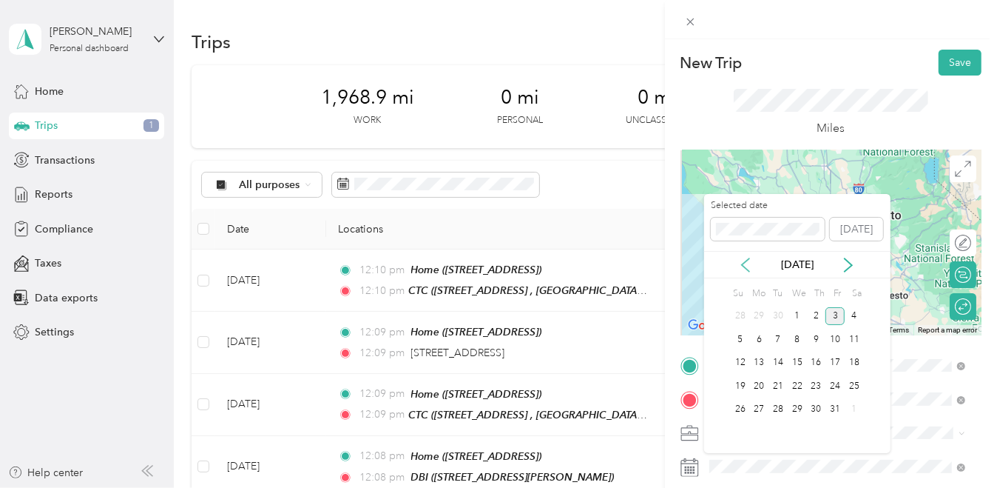
click at [743, 265] on icon at bounding box center [745, 264] width 7 height 13
click at [782, 385] on div "23" at bounding box center [778, 386] width 19 height 18
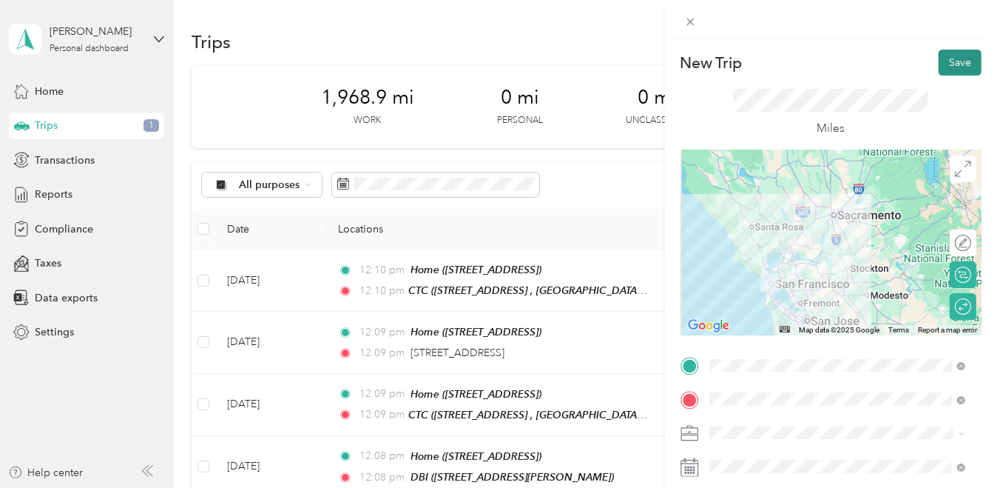
click at [954, 64] on button "Save" at bounding box center [960, 63] width 43 height 26
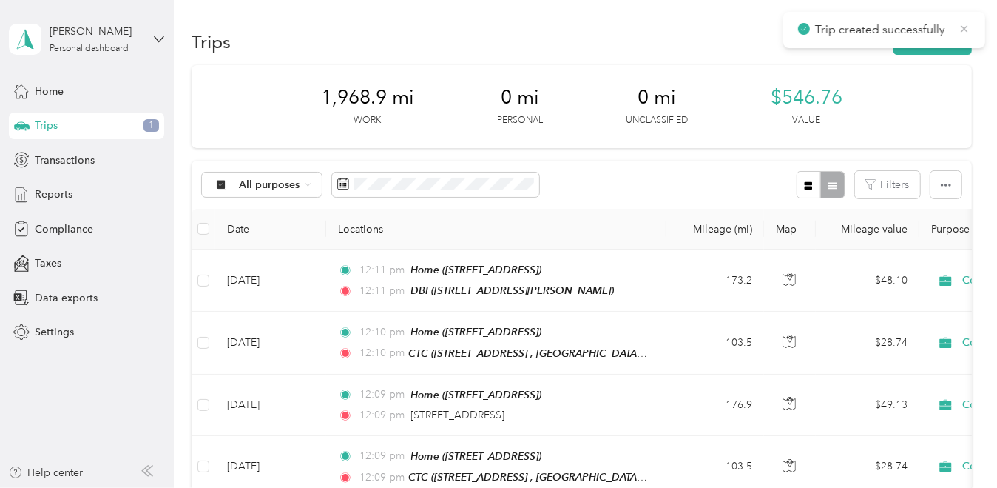
click at [968, 26] on icon at bounding box center [965, 28] width 12 height 13
click at [926, 39] on button "New trip" at bounding box center [933, 42] width 78 height 26
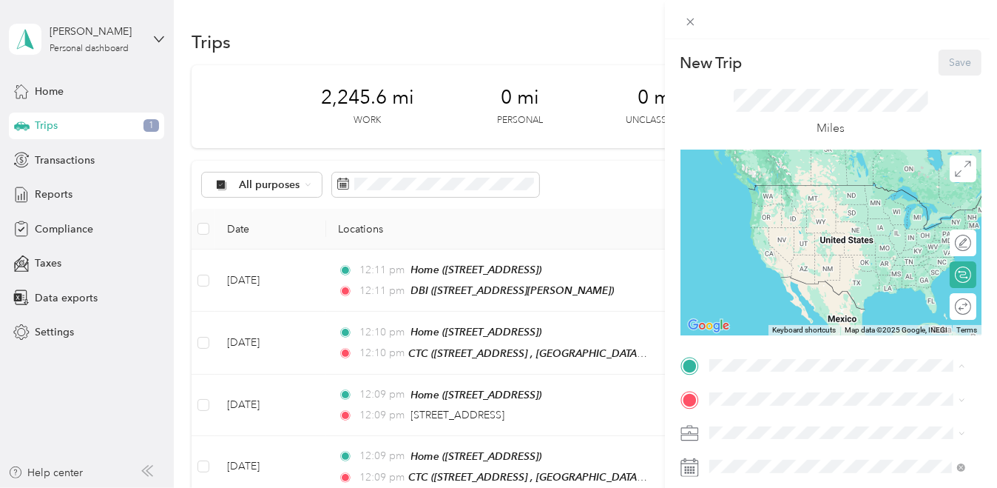
click at [775, 215] on div "Home [STREET_ADDRESS]" at bounding box center [784, 198] width 94 height 31
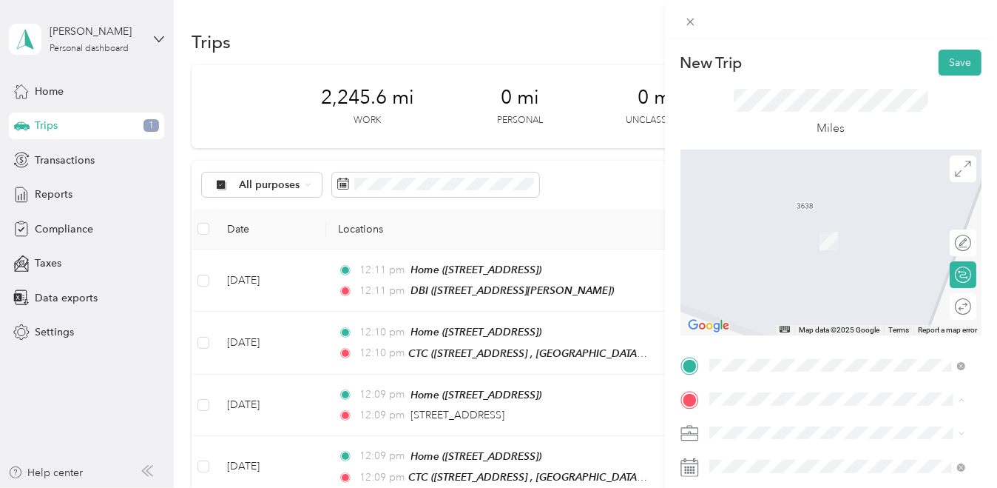
click at [753, 325] on span "[STREET_ADDRESS] , 94588, [GEOGRAPHIC_DATA], [GEOGRAPHIC_DATA], [GEOGRAPHIC_DAT…" at bounding box center [848, 303] width 222 height 44
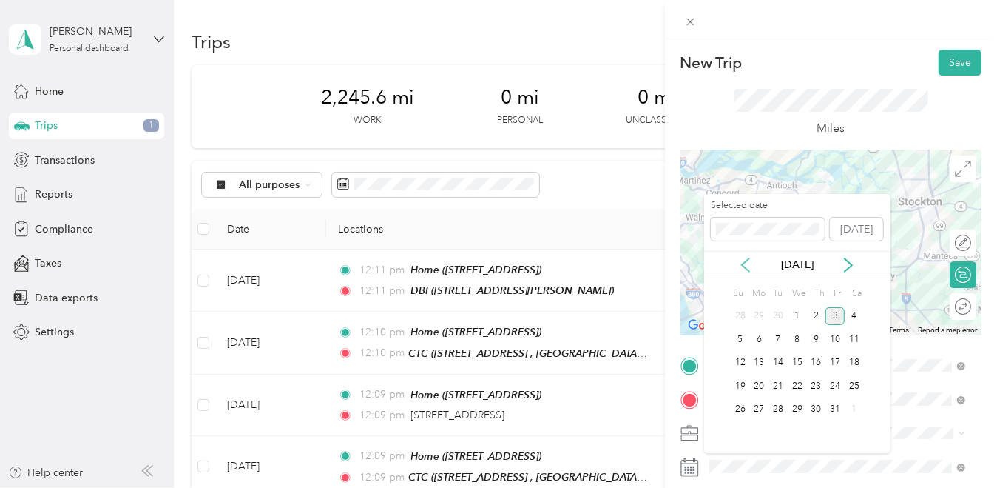
click at [746, 263] on icon at bounding box center [745, 264] width 15 height 15
click at [831, 384] on div "26" at bounding box center [835, 386] width 19 height 18
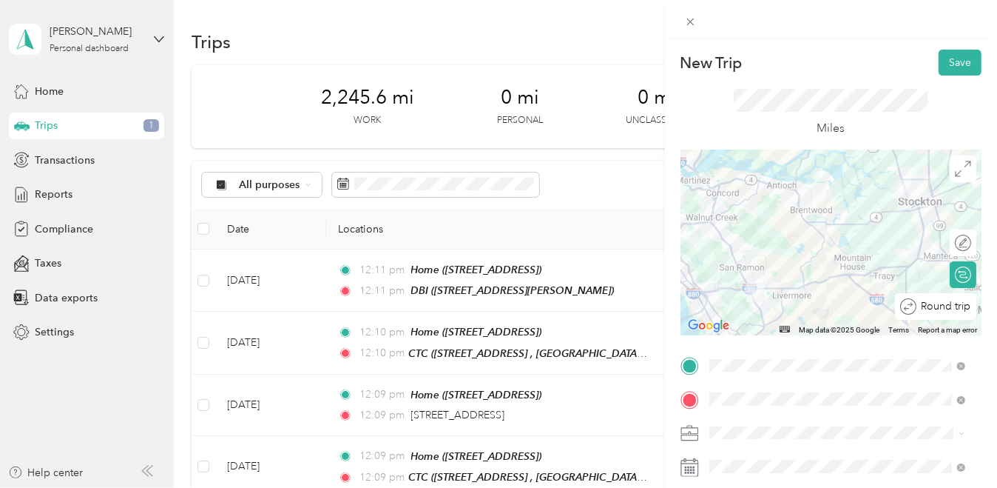
click at [997, 304] on div at bounding box center [1000, 307] width 0 height 16
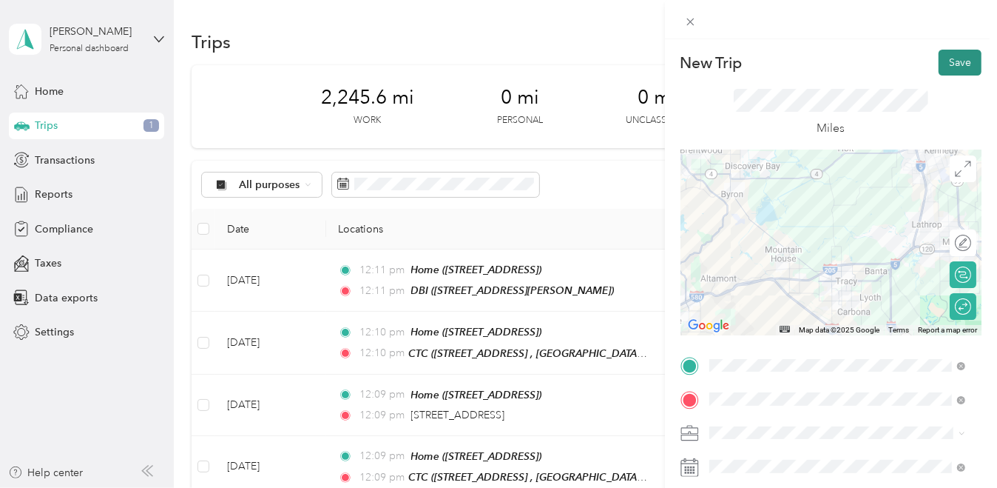
click at [942, 64] on button "Save" at bounding box center [960, 63] width 43 height 26
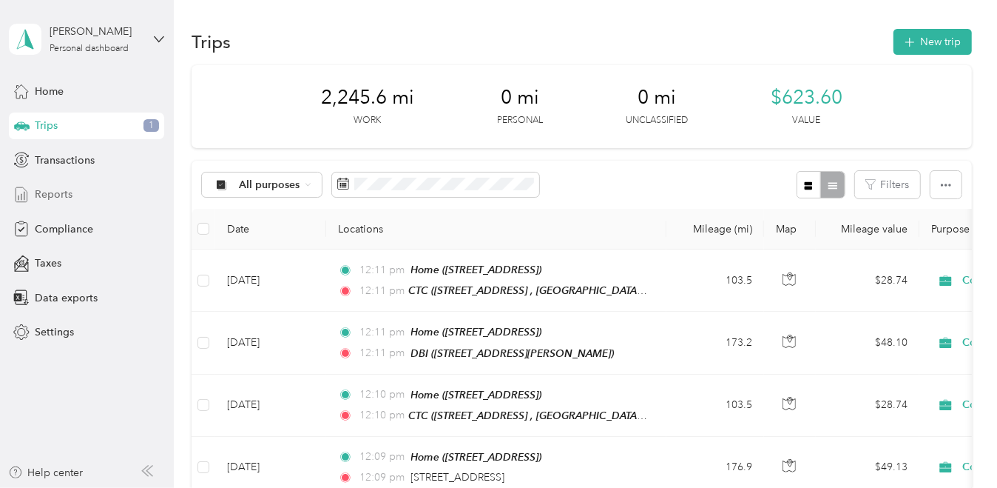
click at [75, 192] on div "Reports" at bounding box center [86, 194] width 155 height 27
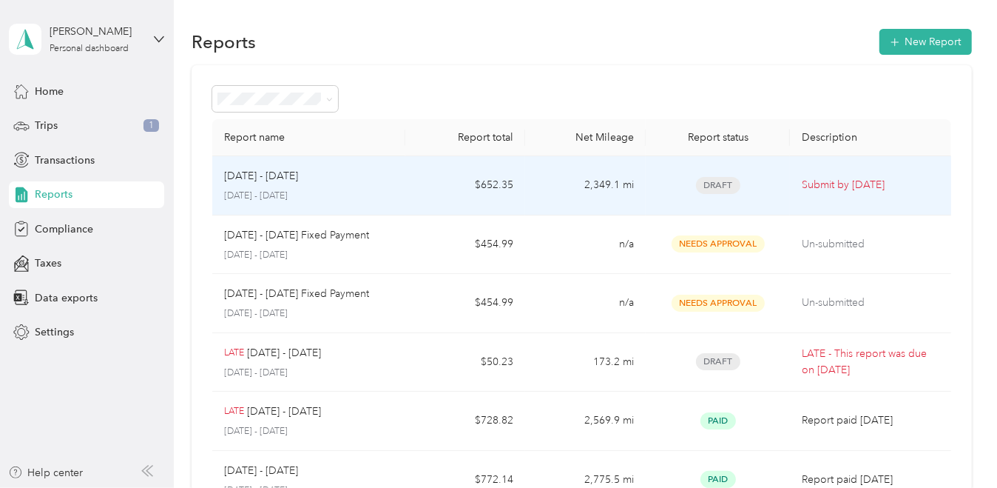
click at [805, 186] on p "Submit by [DATE]" at bounding box center [870, 185] width 137 height 16
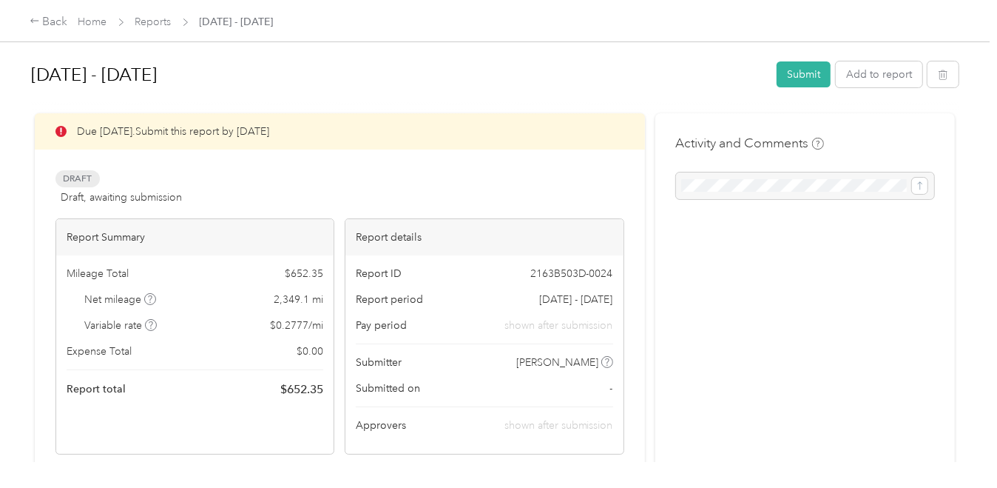
click at [721, 186] on div at bounding box center [805, 185] width 258 height 27
click at [786, 79] on button "Submit" at bounding box center [804, 74] width 54 height 26
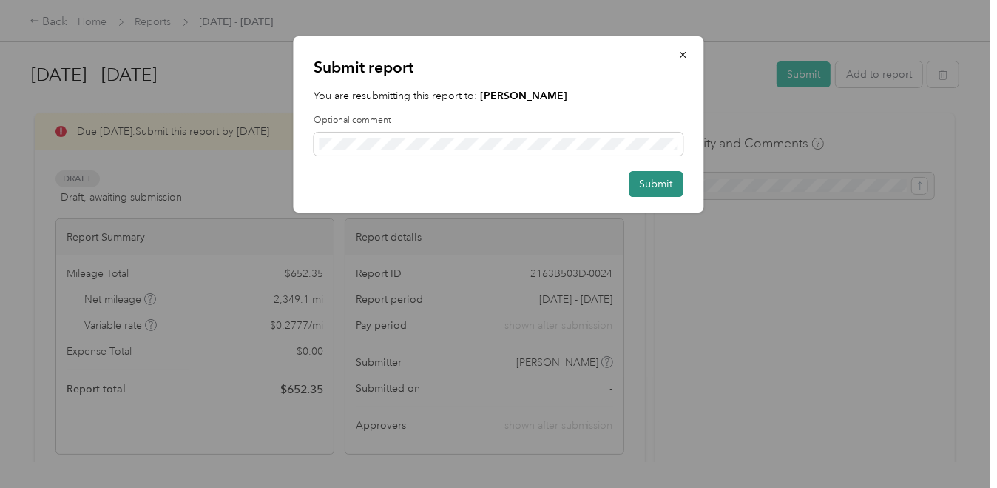
click at [664, 183] on button "Submit" at bounding box center [657, 184] width 54 height 26
